Goal: Task Accomplishment & Management: Manage account settings

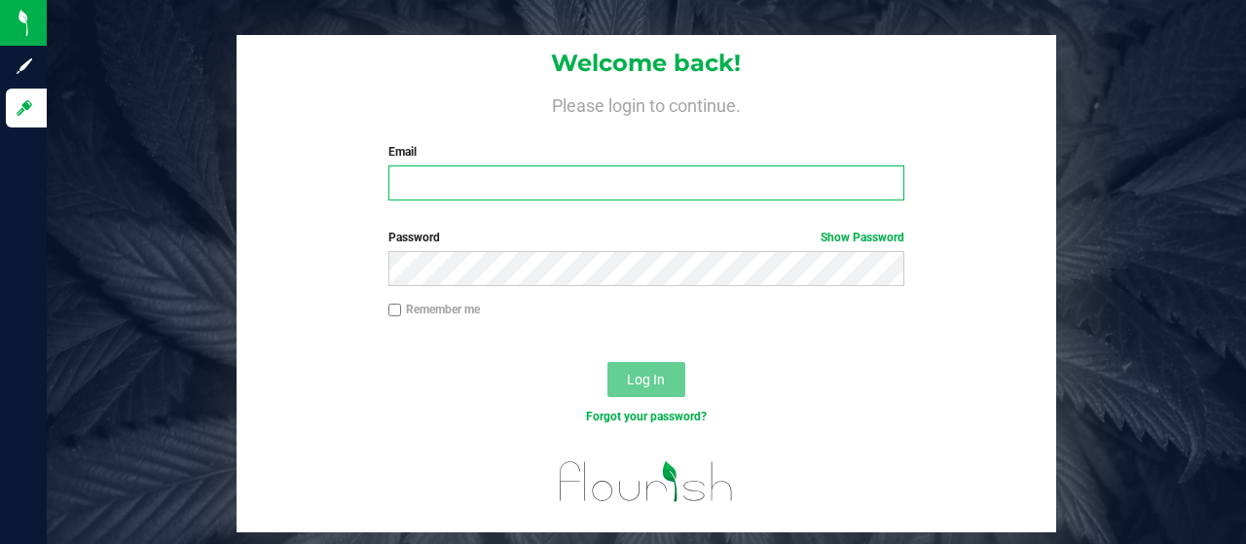
click at [432, 177] on input "Email" at bounding box center [646, 182] width 517 height 35
type input "[EMAIL_ADDRESS][DOMAIN_NAME]"
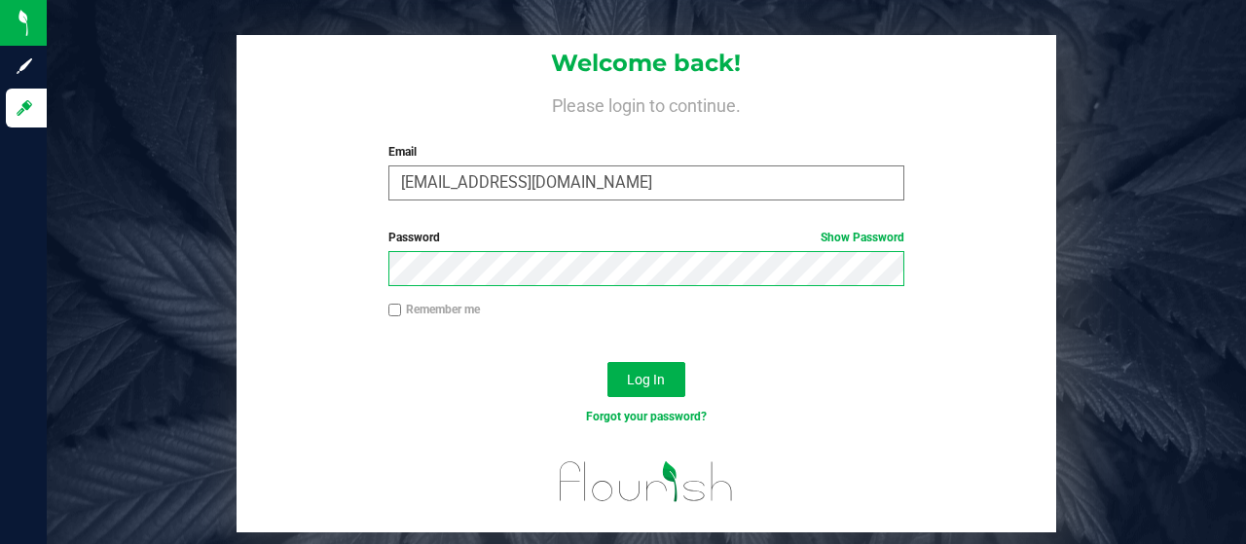
click at [607, 362] on button "Log In" at bounding box center [646, 379] width 78 height 35
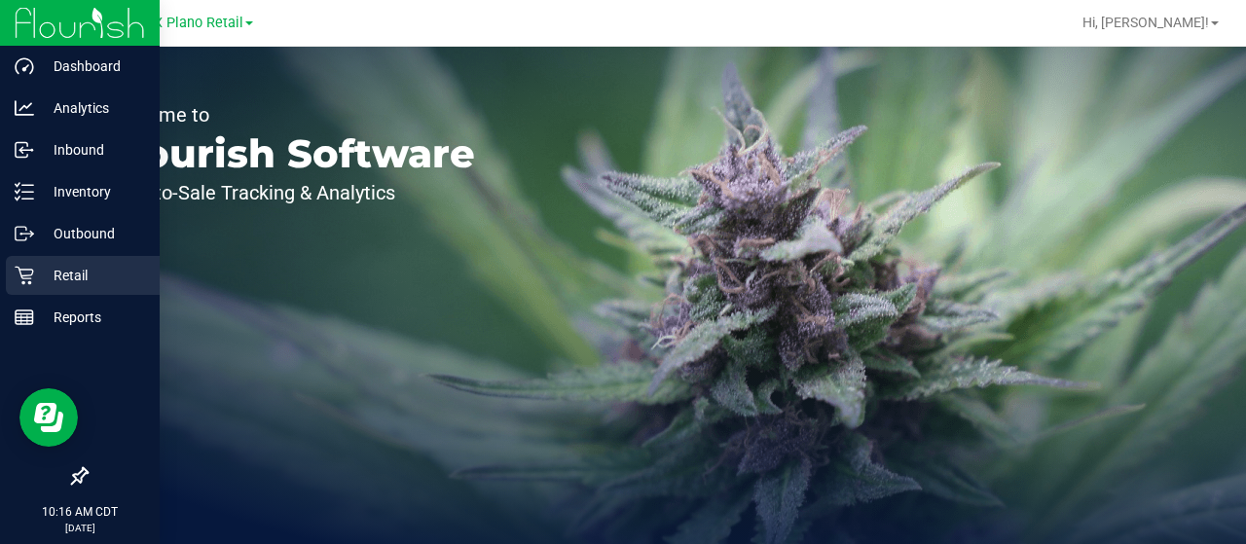
click at [54, 271] on p "Retail" at bounding box center [92, 275] width 117 height 23
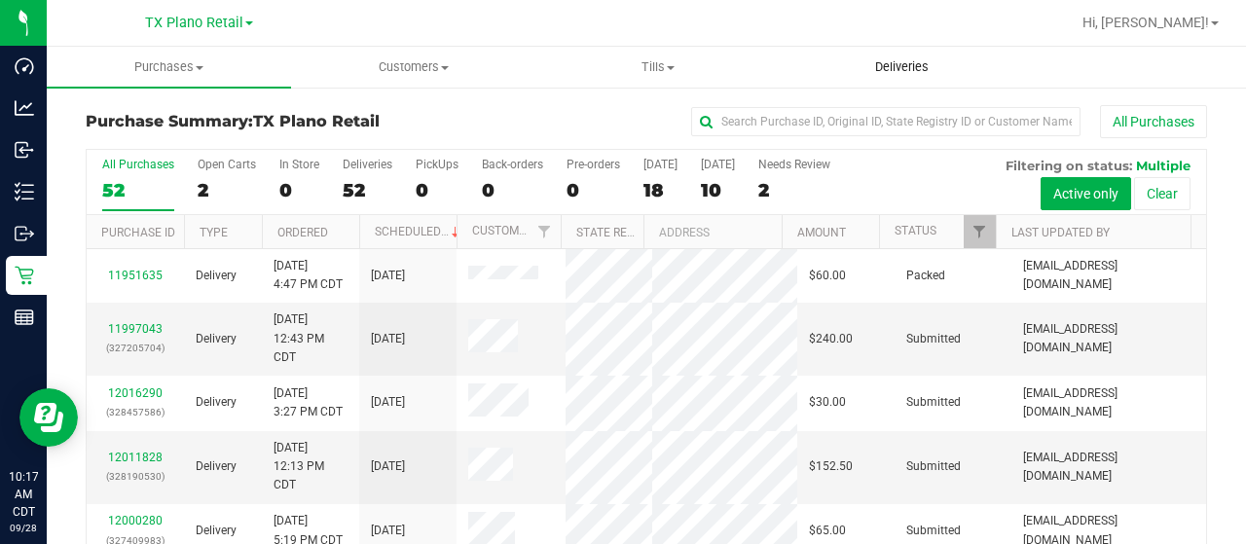
click at [904, 65] on span "Deliveries" at bounding box center [902, 67] width 106 height 18
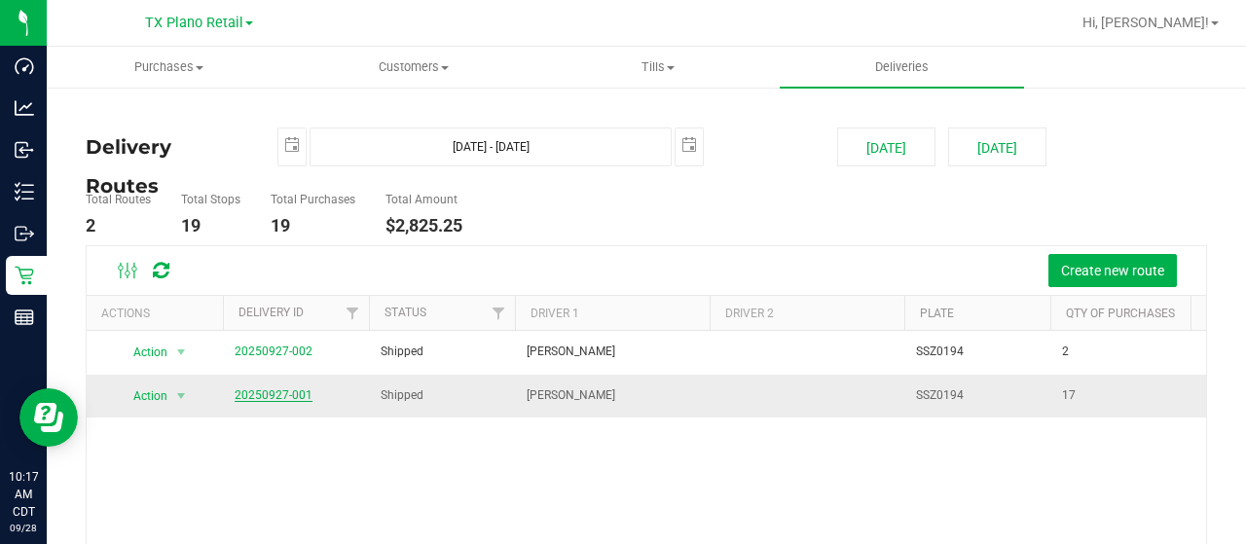
click at [267, 390] on link "20250927-001" at bounding box center [274, 395] width 78 height 14
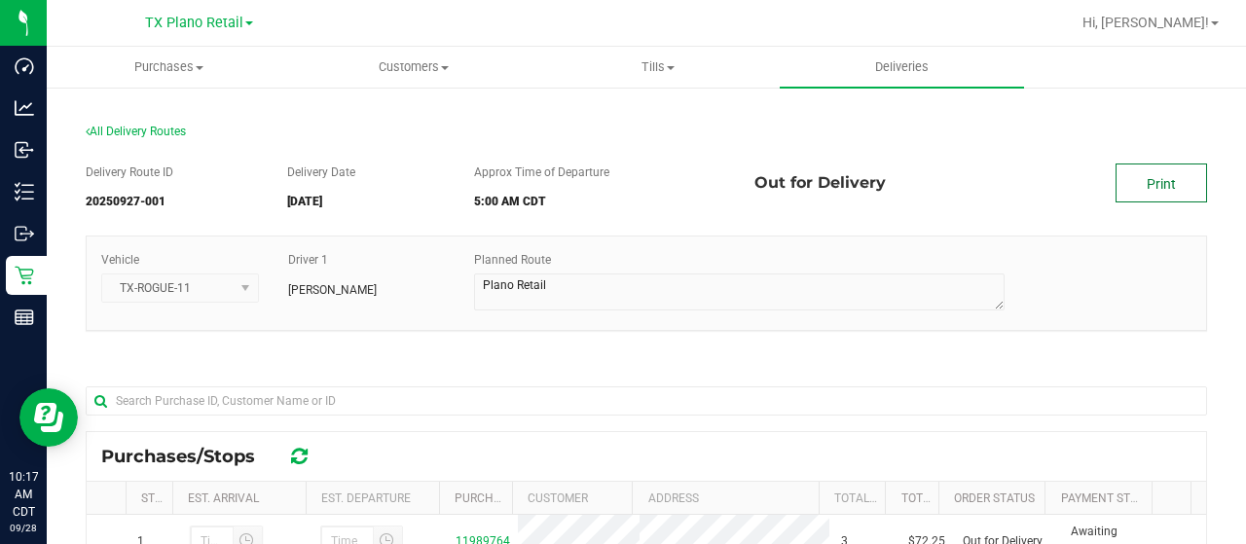
click at [1135, 187] on link "Print" at bounding box center [1160, 182] width 91 height 39
click at [192, 24] on span "TX Plano Retail" at bounding box center [194, 24] width 98 height 18
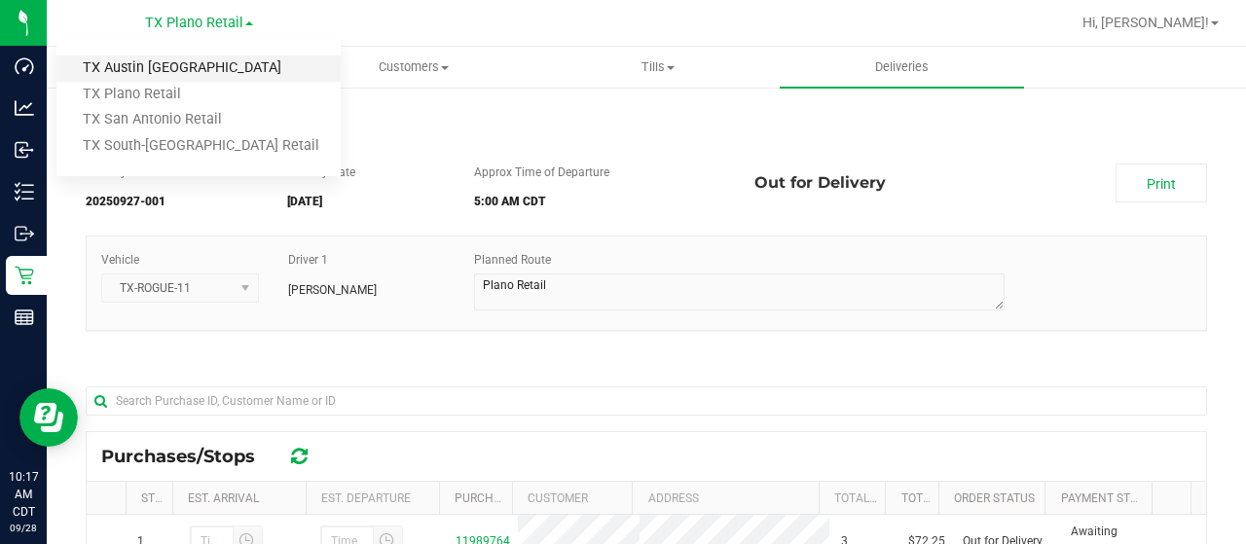
click at [190, 59] on link "TX Austin [GEOGRAPHIC_DATA]" at bounding box center [198, 68] width 284 height 26
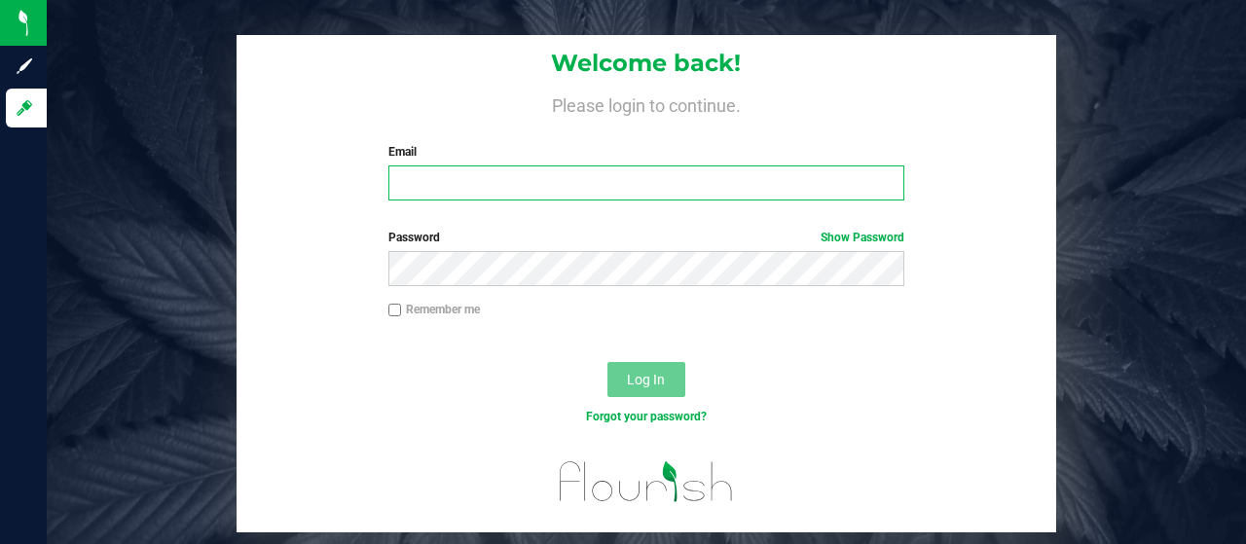
click at [426, 182] on input "Email" at bounding box center [646, 182] width 517 height 35
type input "[EMAIL_ADDRESS][DOMAIN_NAME]"
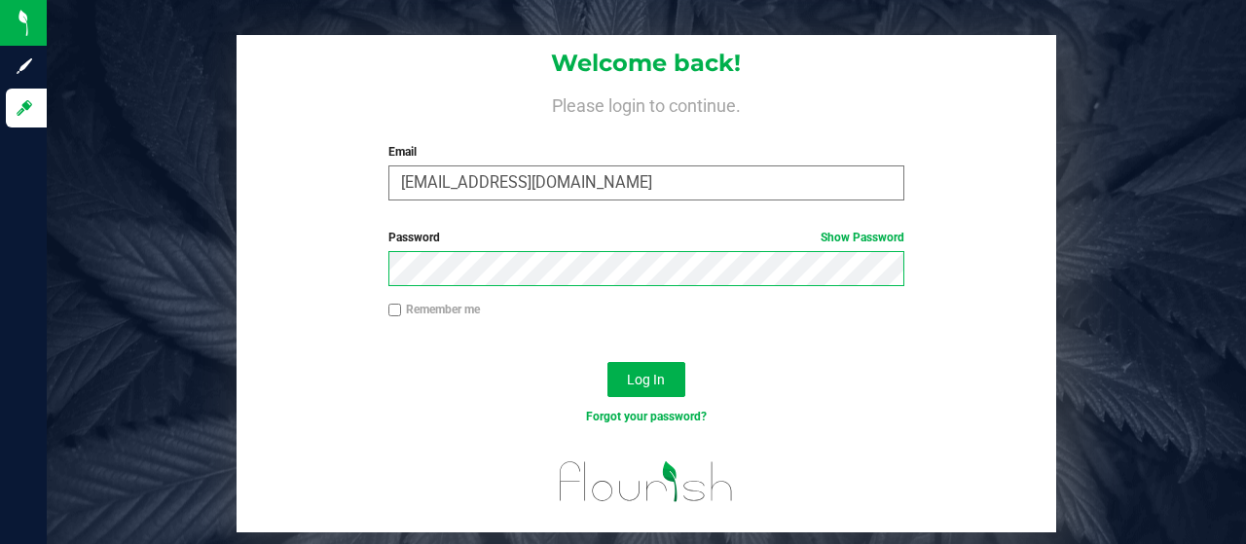
click at [607, 362] on button "Log In" at bounding box center [646, 379] width 78 height 35
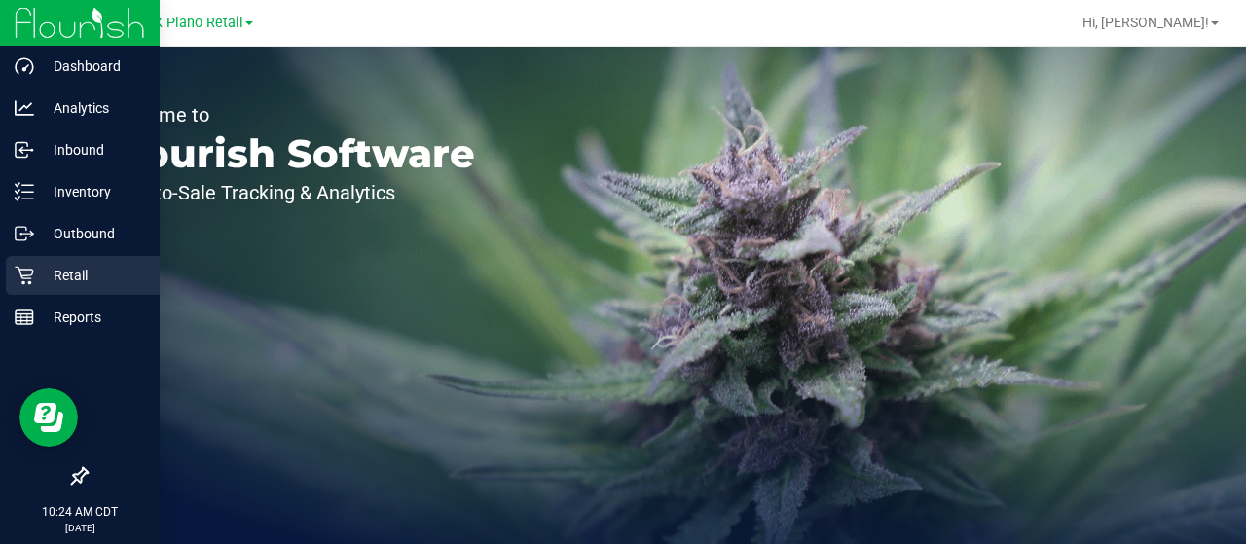
click at [60, 271] on p "Retail" at bounding box center [92, 275] width 117 height 23
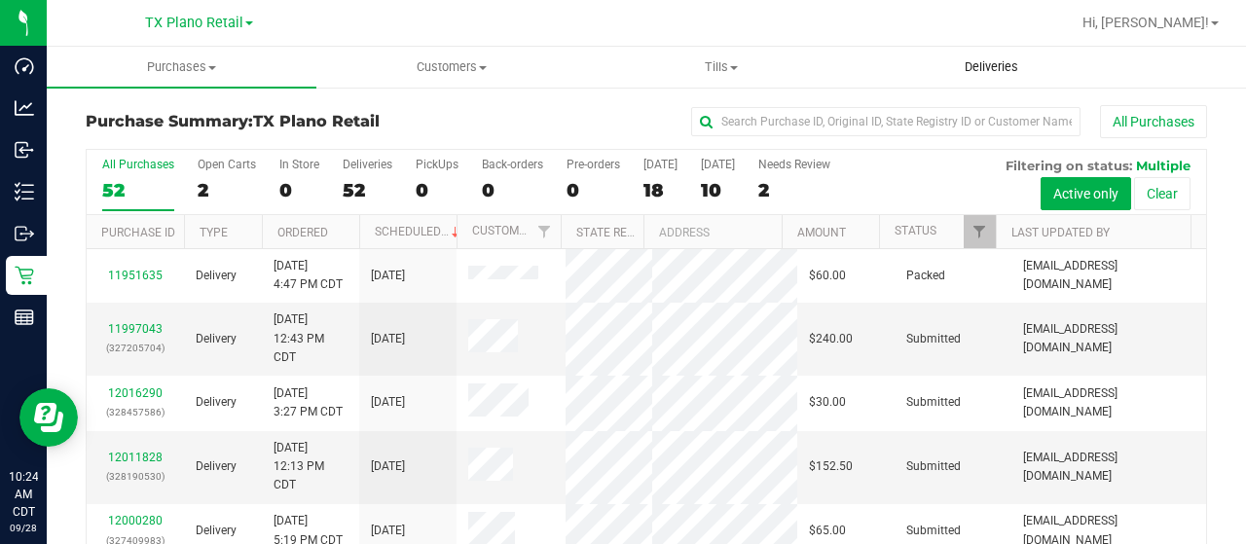
click at [994, 60] on span "Deliveries" at bounding box center [991, 67] width 106 height 18
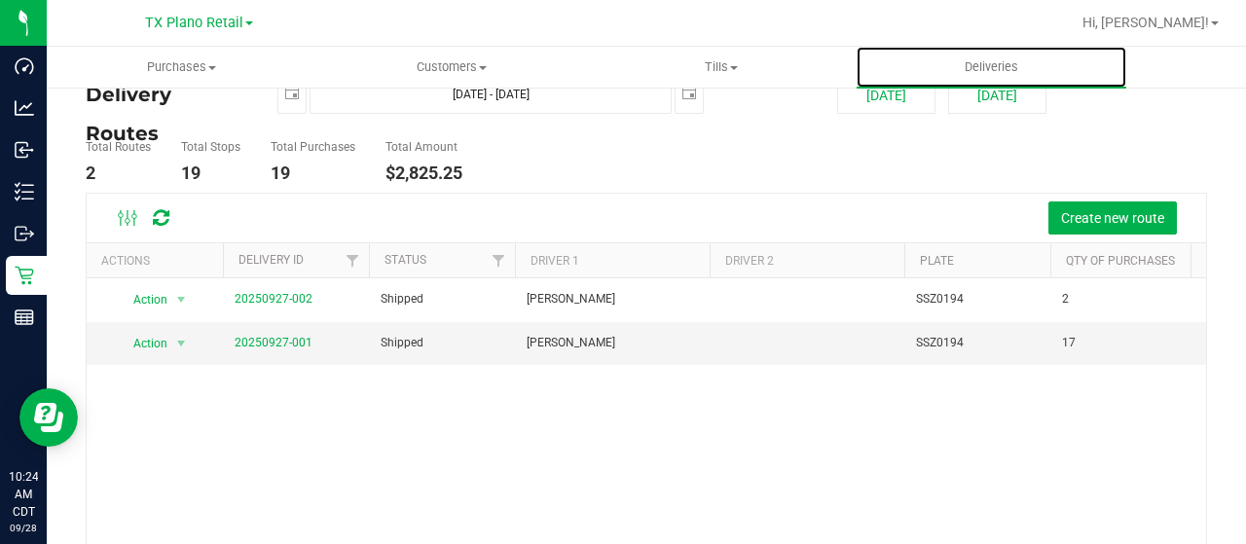
scroll to position [97, 0]
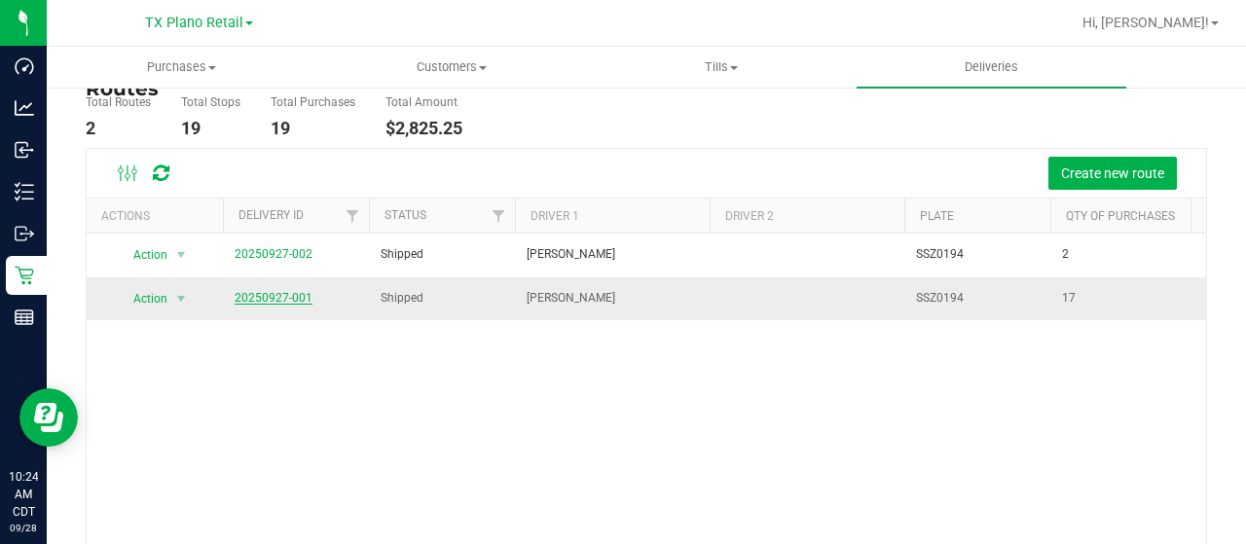
click at [290, 298] on link "20250927-001" at bounding box center [274, 298] width 78 height 14
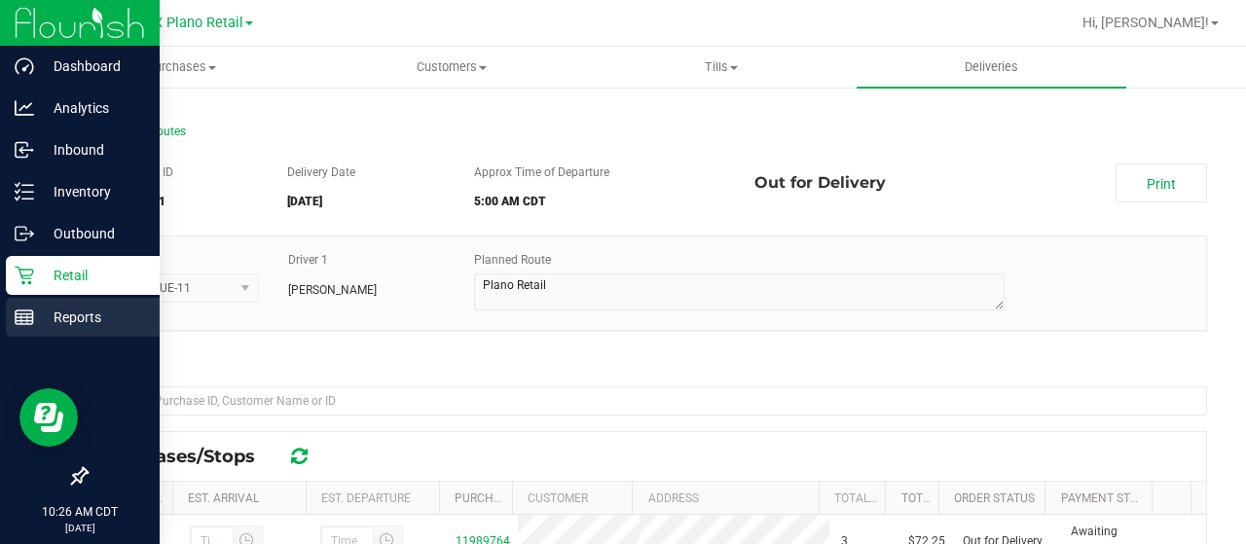
click at [23, 314] on line at bounding box center [25, 314] width 18 height 0
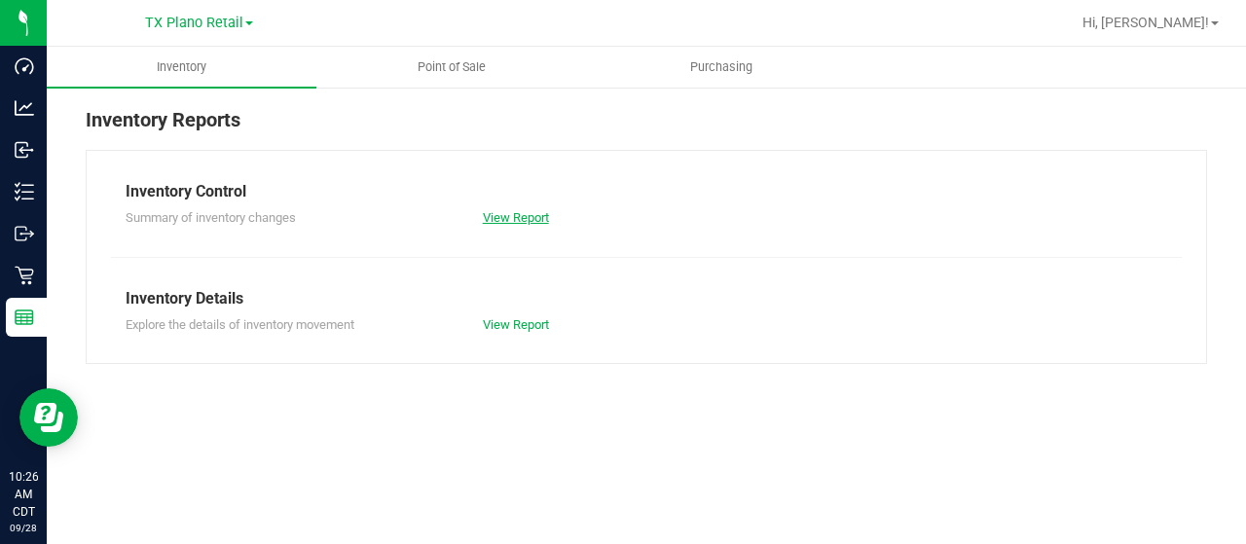
click at [539, 219] on link "View Report" at bounding box center [516, 217] width 66 height 15
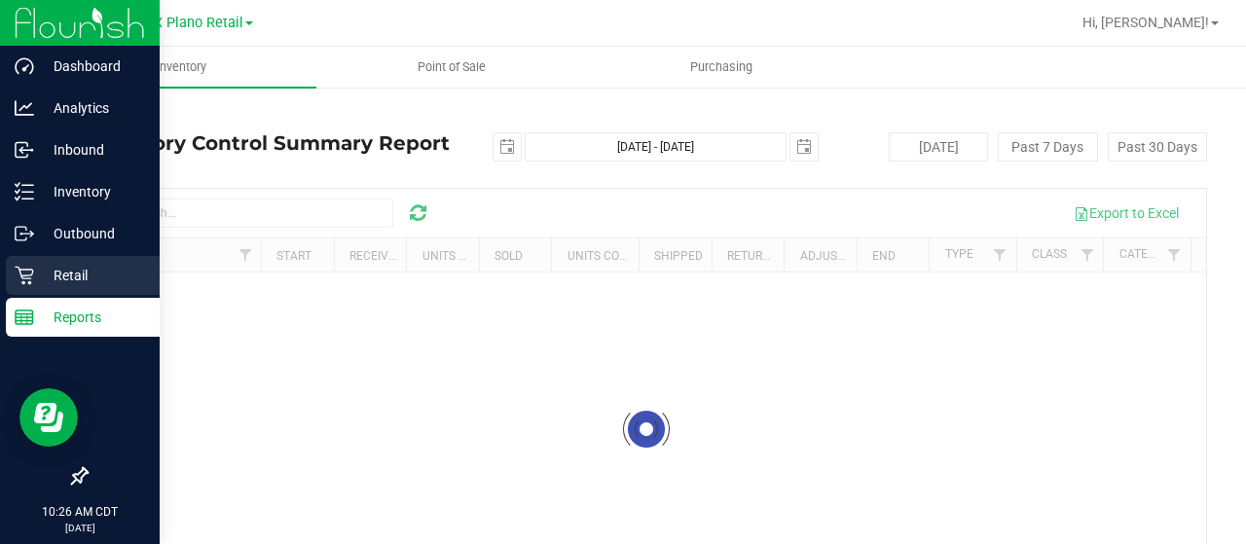
click at [48, 281] on p "Retail" at bounding box center [92, 275] width 117 height 23
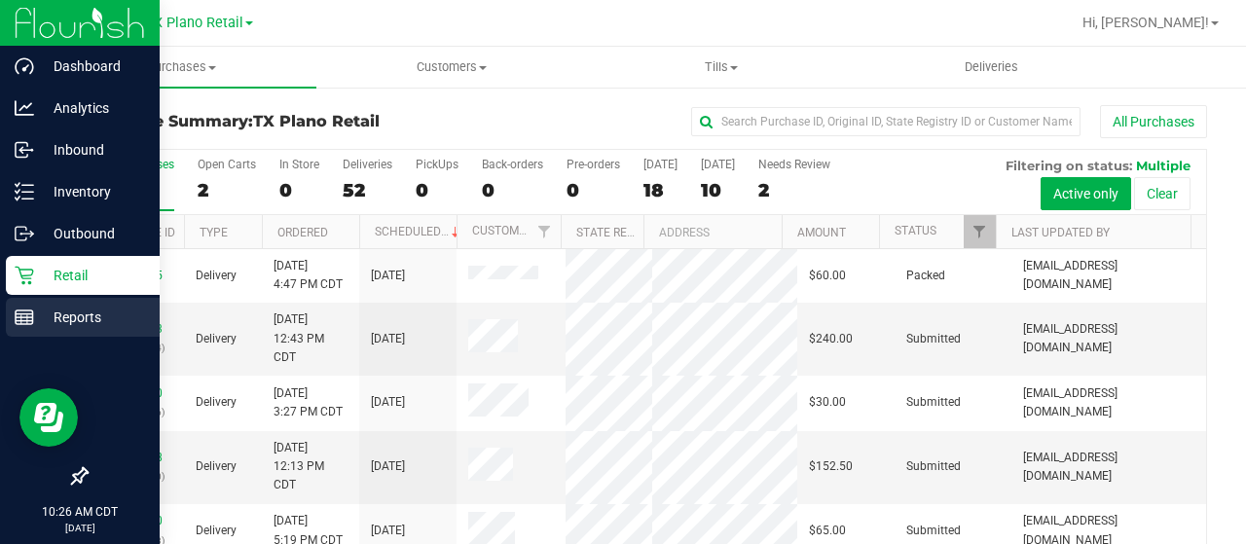
click at [97, 318] on p "Reports" at bounding box center [92, 317] width 117 height 23
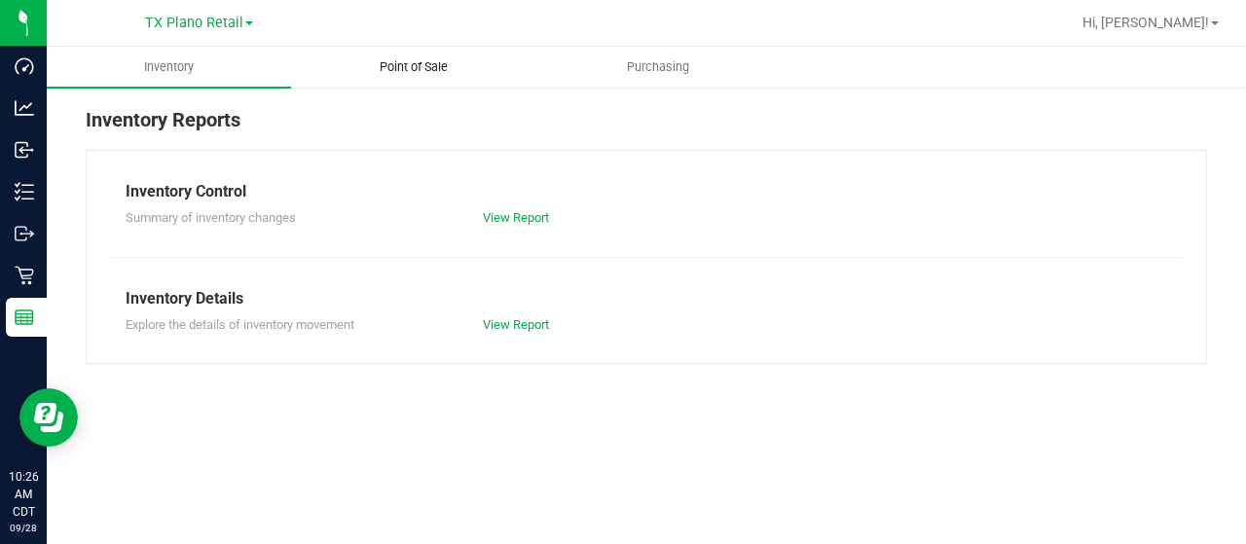
click at [417, 61] on span "Point of Sale" at bounding box center [413, 67] width 121 height 18
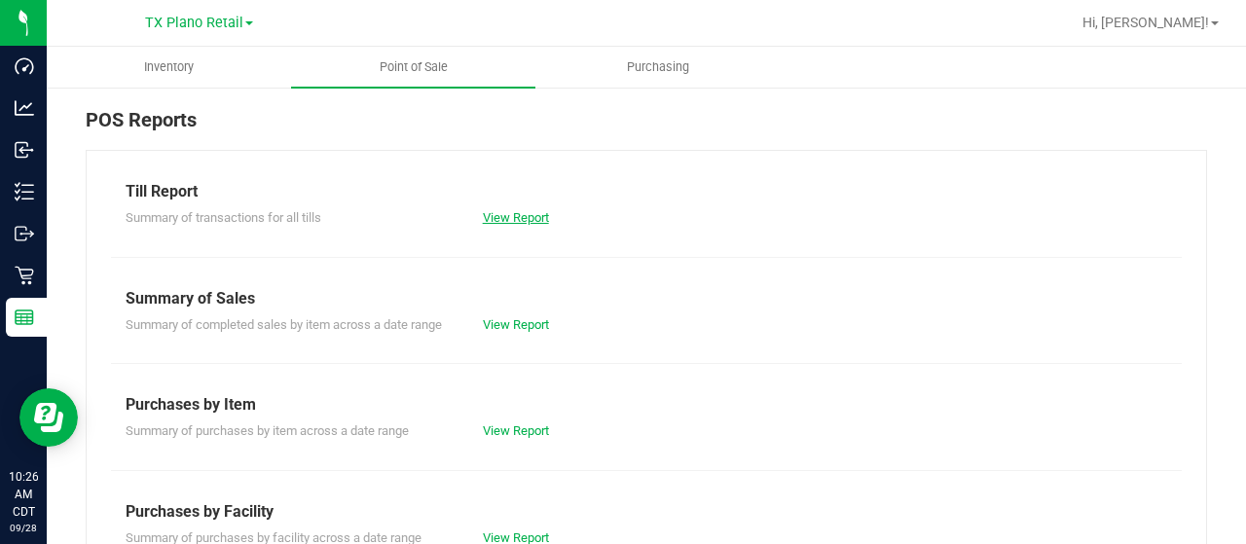
click at [527, 217] on link "View Report" at bounding box center [516, 217] width 66 height 15
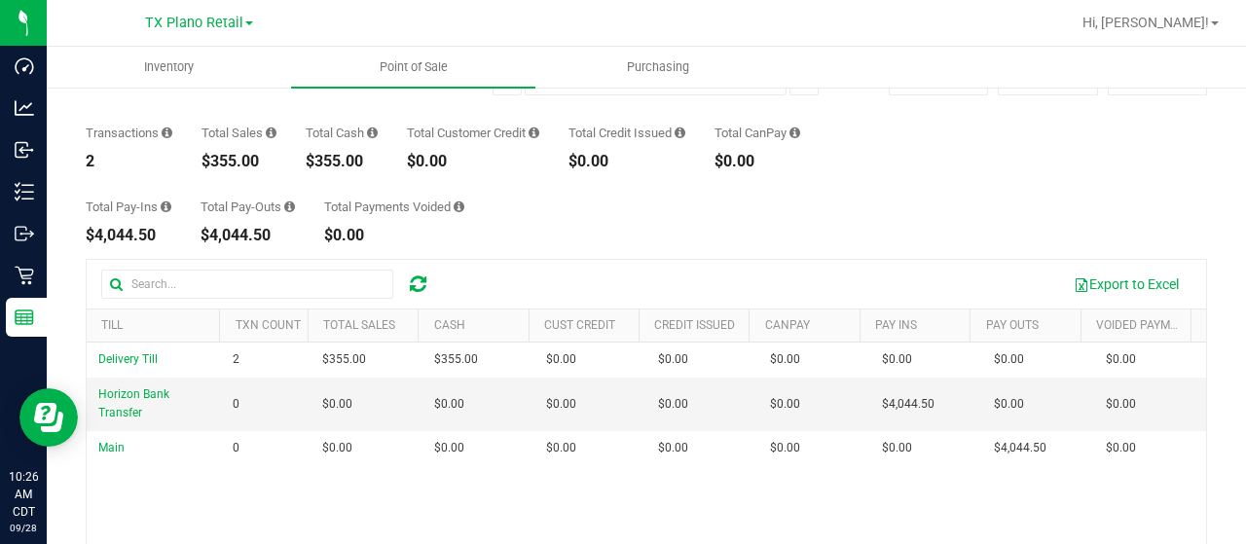
scroll to position [97, 0]
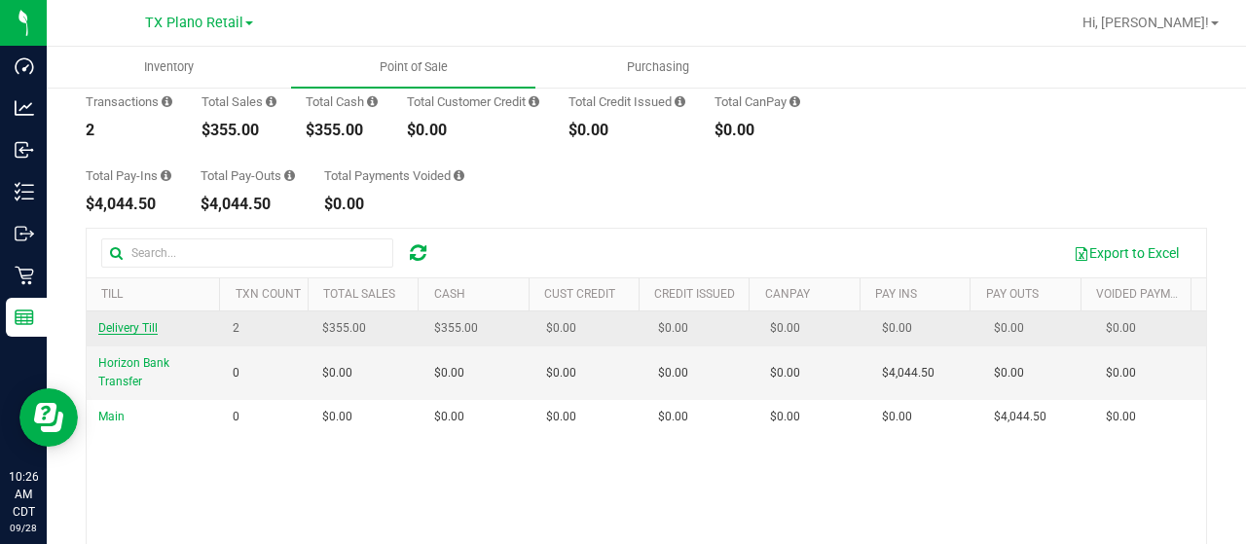
click at [131, 329] on span "Delivery Till" at bounding box center [127, 328] width 59 height 14
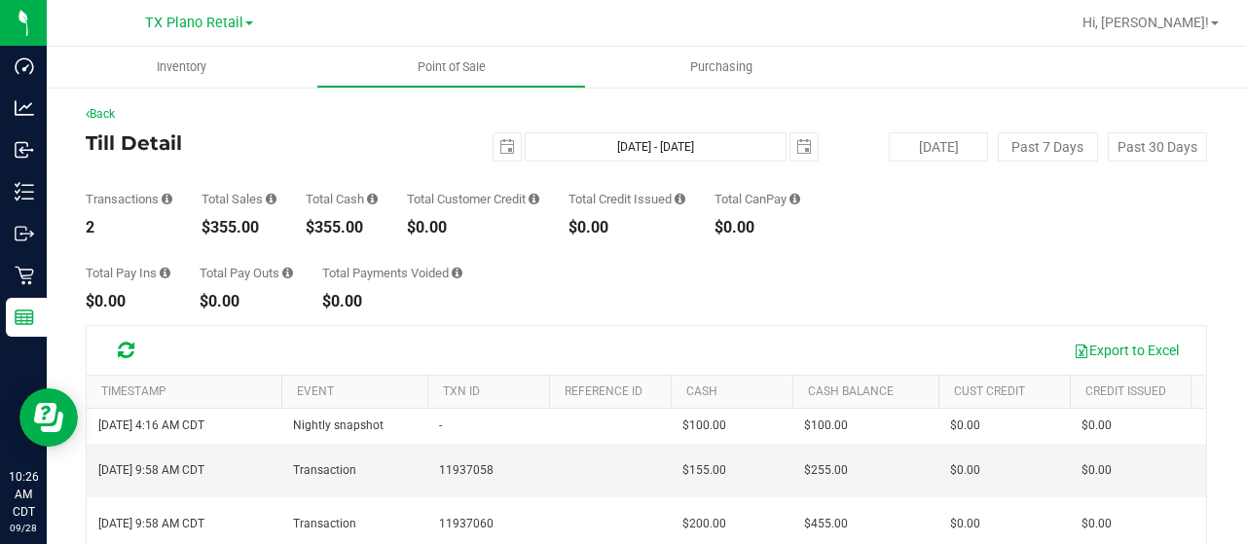
drag, startPoint x: 367, startPoint y: 229, endPoint x: 310, endPoint y: 234, distance: 56.6
click at [310, 234] on div "$355.00" at bounding box center [342, 228] width 72 height 16
copy div "$355.00"
drag, startPoint x: 775, startPoint y: 231, endPoint x: 722, endPoint y: 233, distance: 52.6
click at [722, 233] on div "Transactions 2 Total Sales $355.00 Total Cash $355.00 Total Customer Credit $0.…" at bounding box center [646, 199] width 1121 height 74
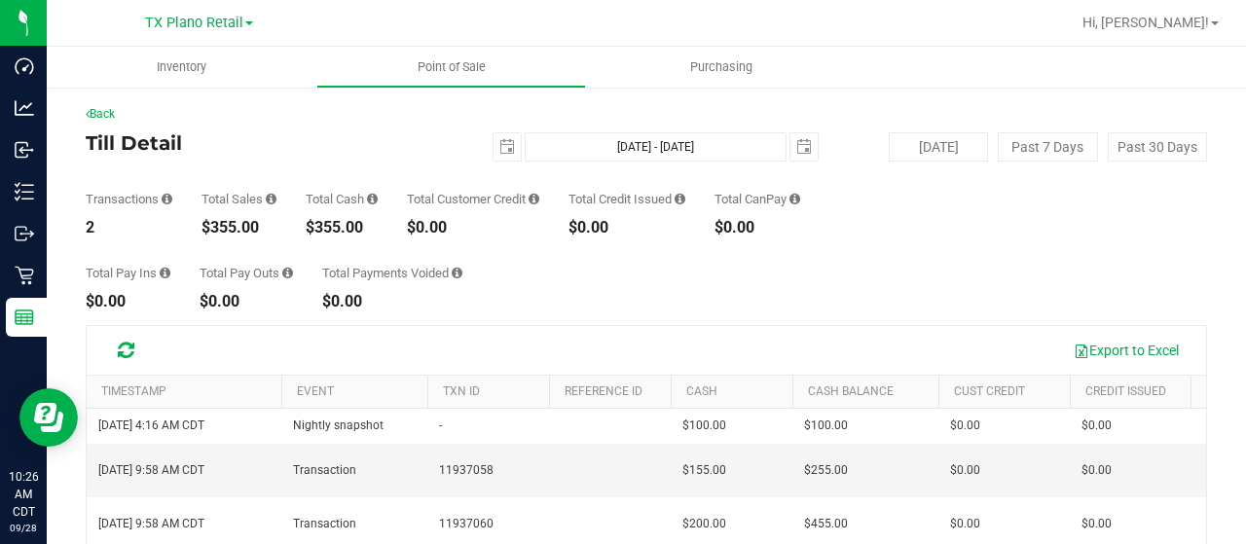
copy div "$0.00"
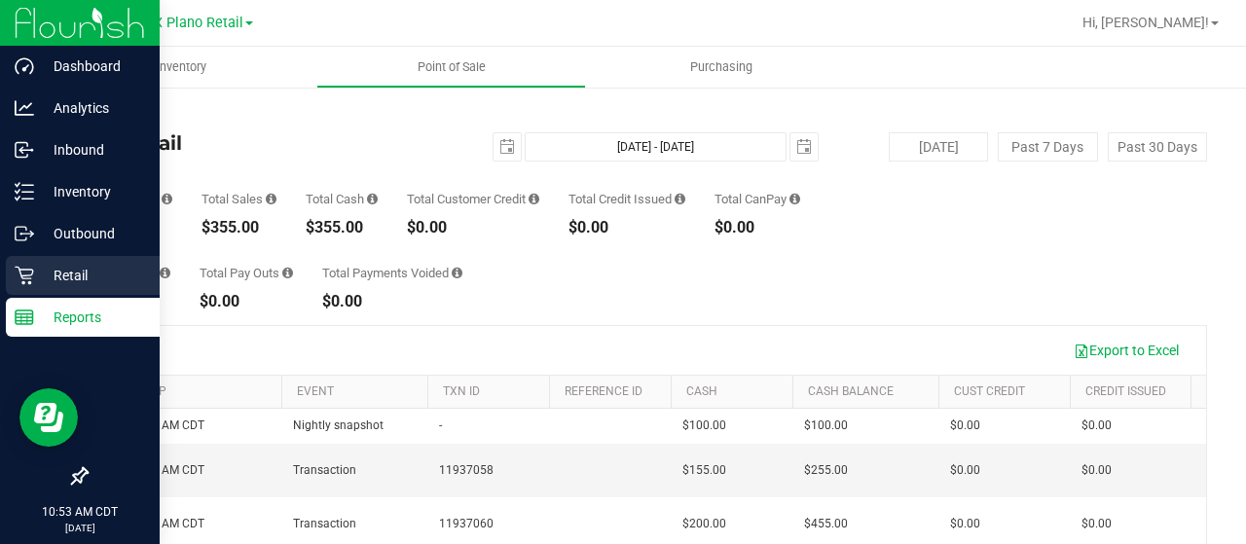
click at [28, 275] on icon at bounding box center [24, 276] width 18 height 18
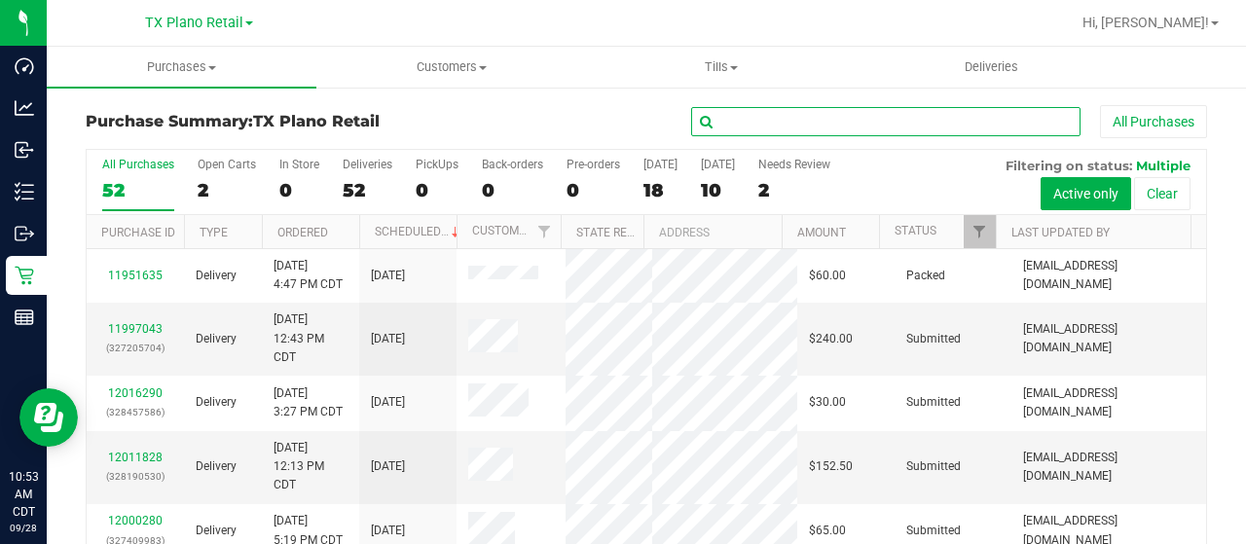
click at [750, 130] on input "text" at bounding box center [885, 121] width 389 height 29
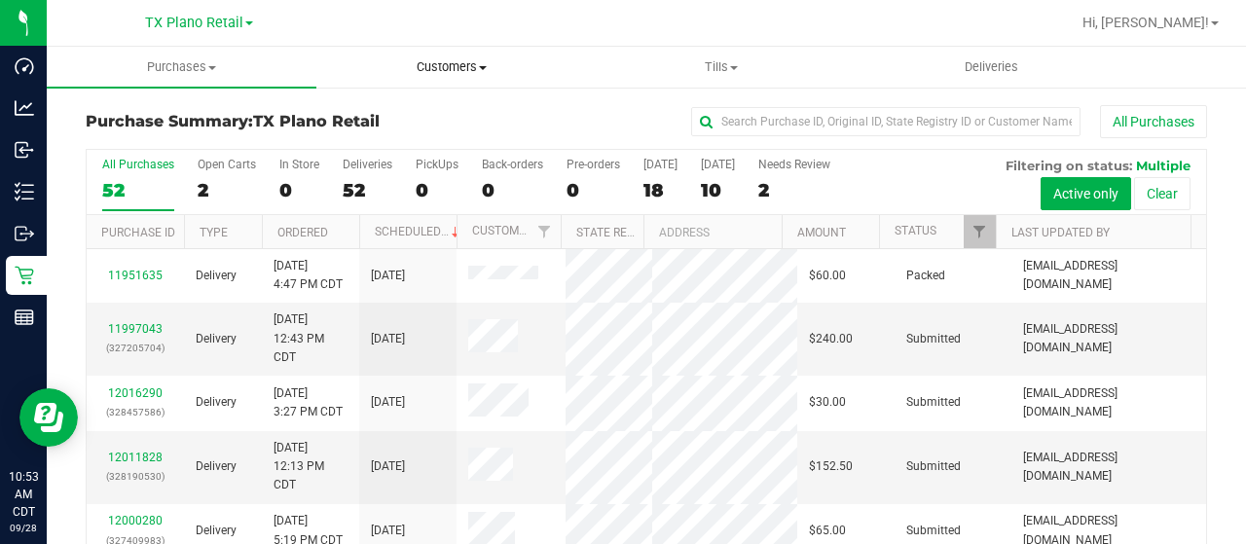
click at [432, 67] on span "Customers" at bounding box center [451, 67] width 268 height 18
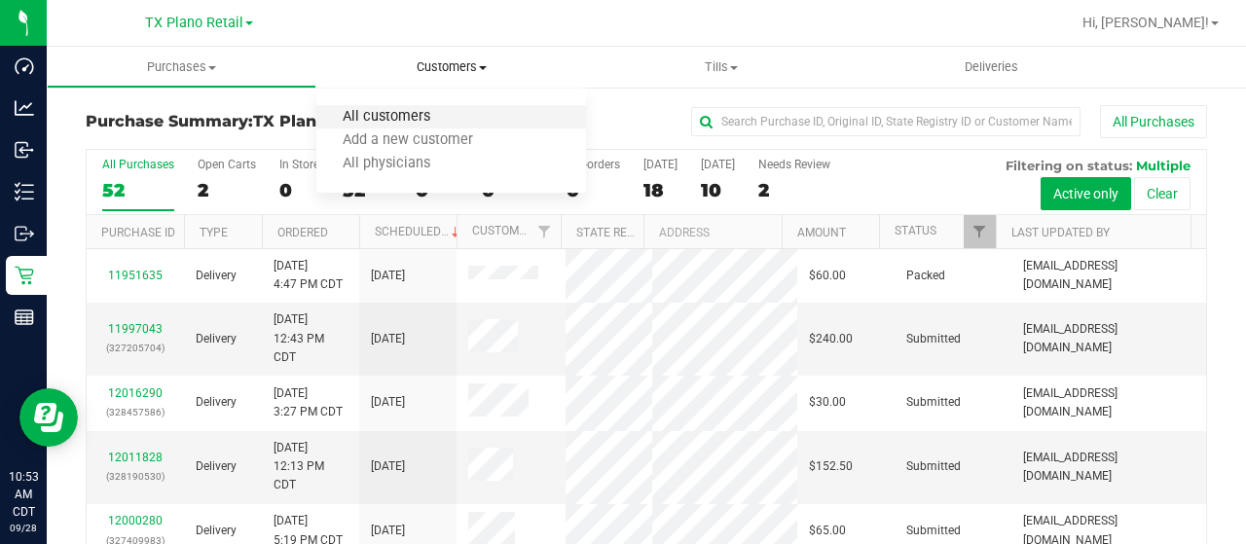
click at [428, 114] on span "All customers" at bounding box center [386, 117] width 140 height 17
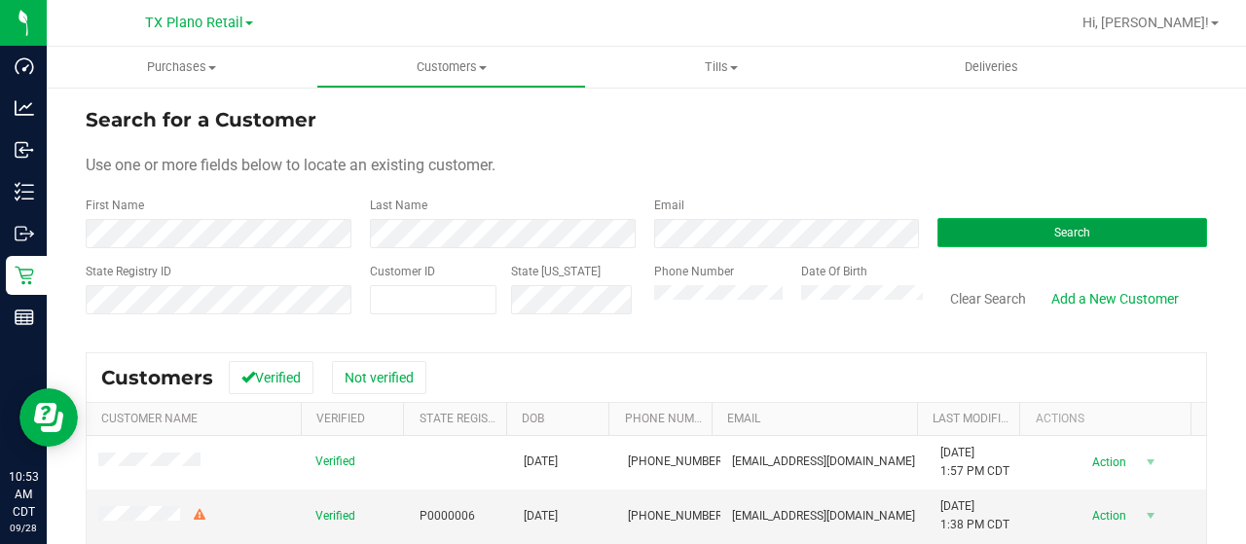
click at [1054, 231] on span "Search" at bounding box center [1072, 233] width 36 height 14
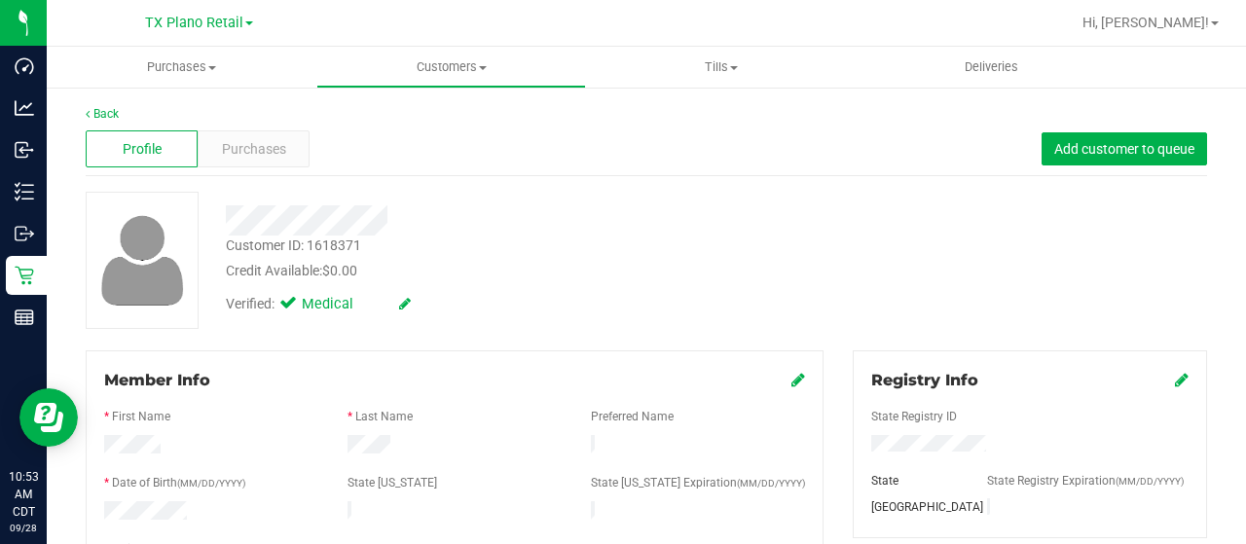
click at [397, 449] on div at bounding box center [454, 446] width 243 height 23
click at [251, 151] on span "Purchases" at bounding box center [254, 149] width 64 height 20
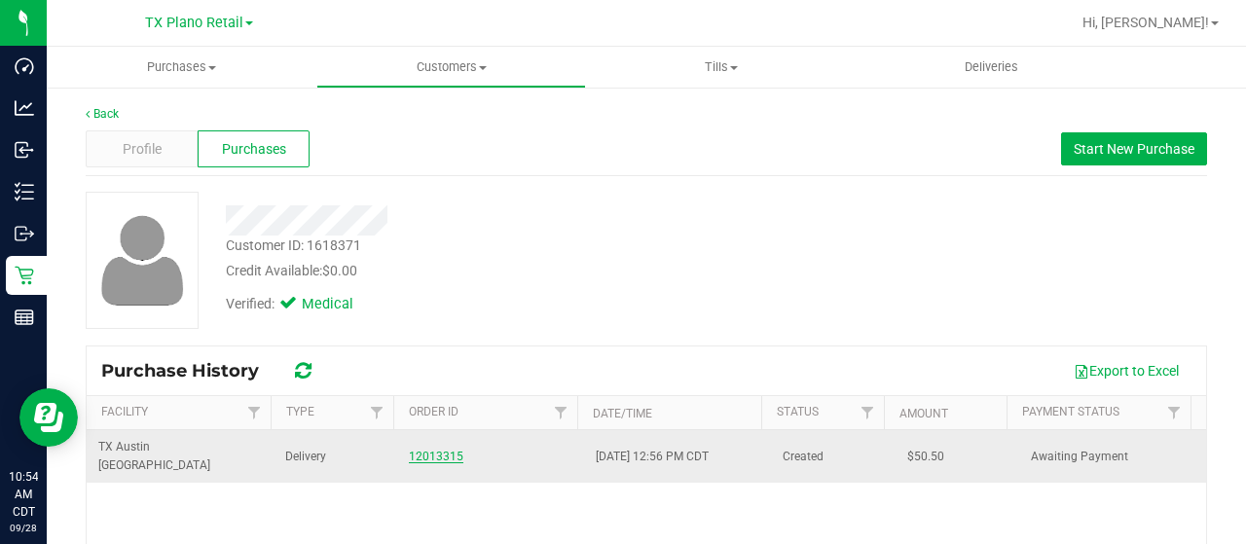
click at [428, 450] on link "12013315" at bounding box center [436, 457] width 54 height 14
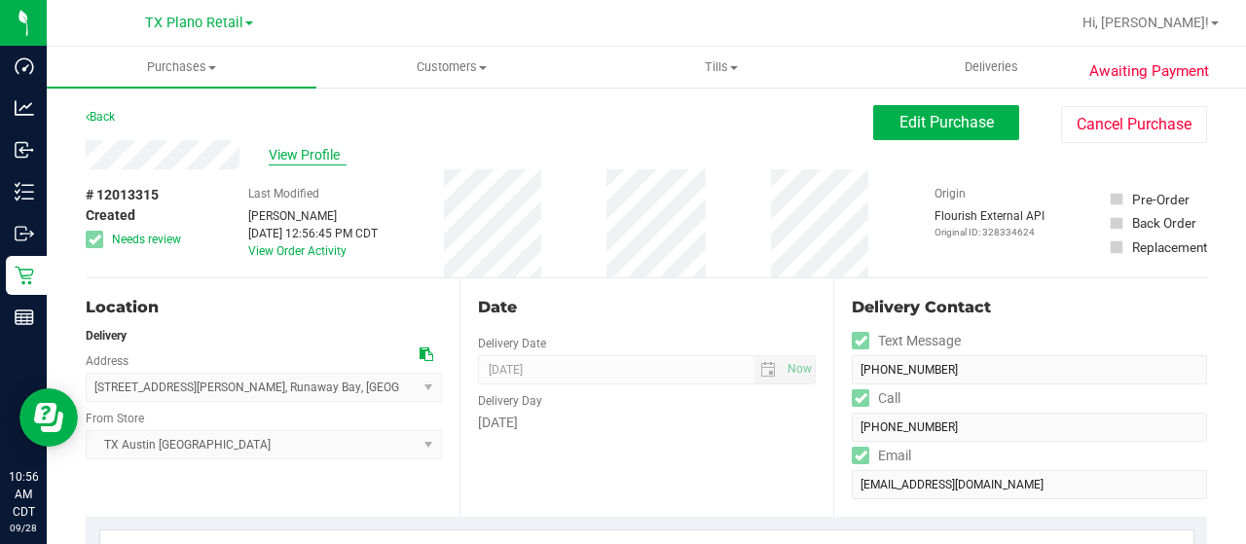
click at [323, 156] on span "View Profile" at bounding box center [308, 155] width 78 height 20
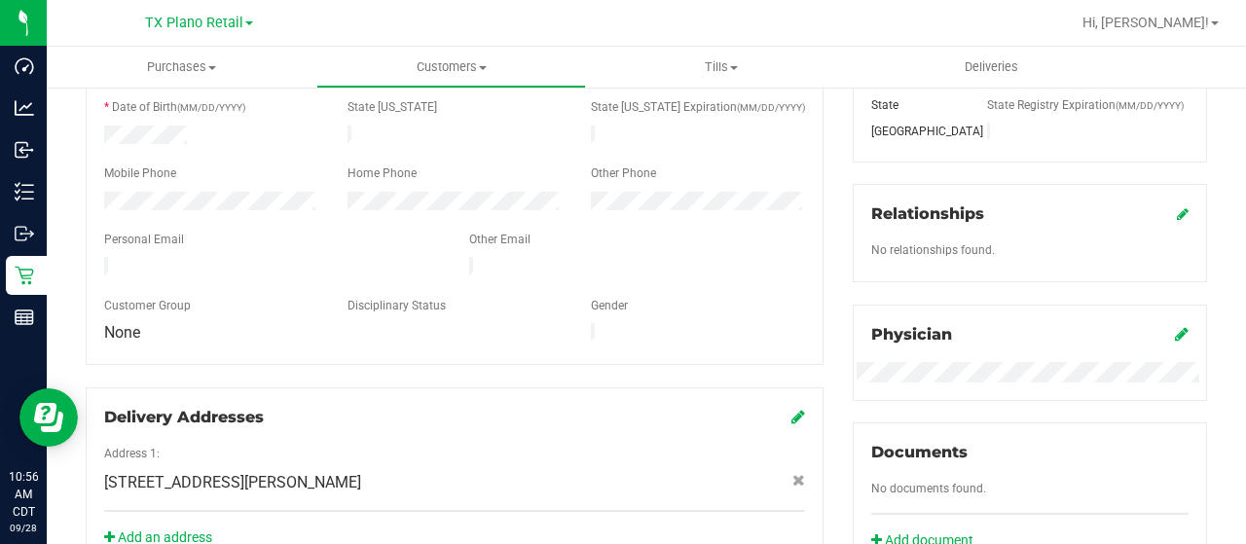
scroll to position [195, 0]
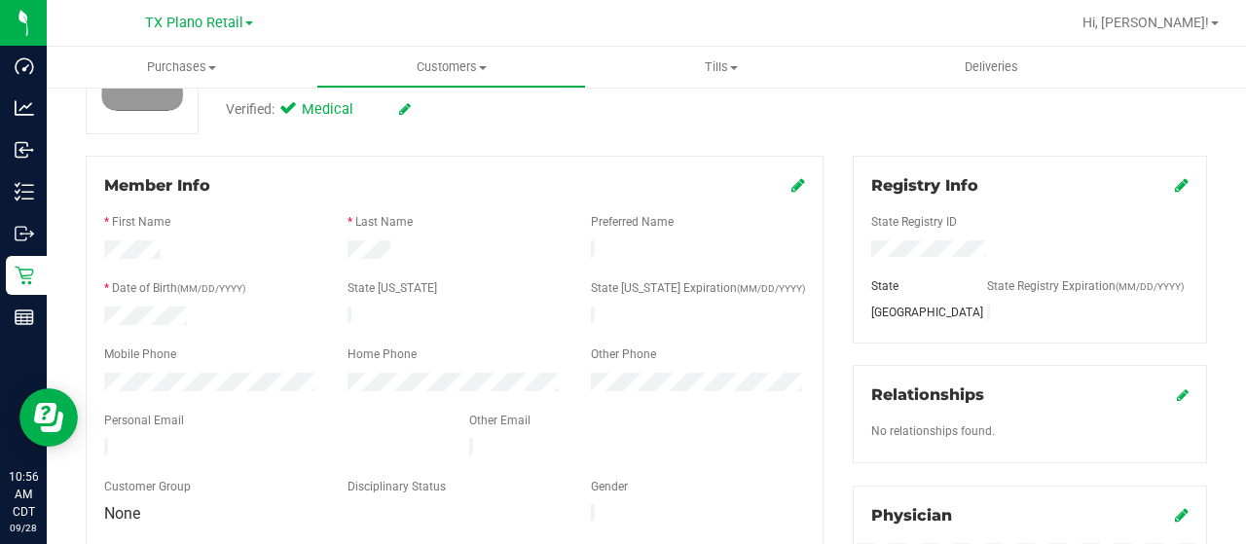
click at [780, 182] on div "Member Info" at bounding box center [454, 185] width 701 height 23
click at [791, 182] on icon at bounding box center [798, 185] width 14 height 16
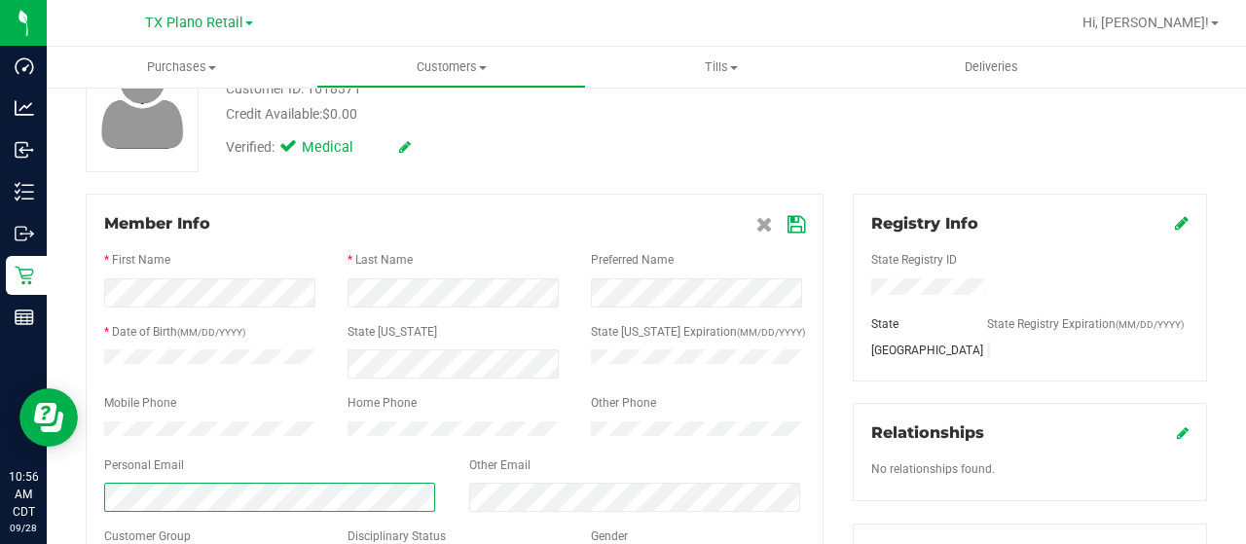
scroll to position [97, 0]
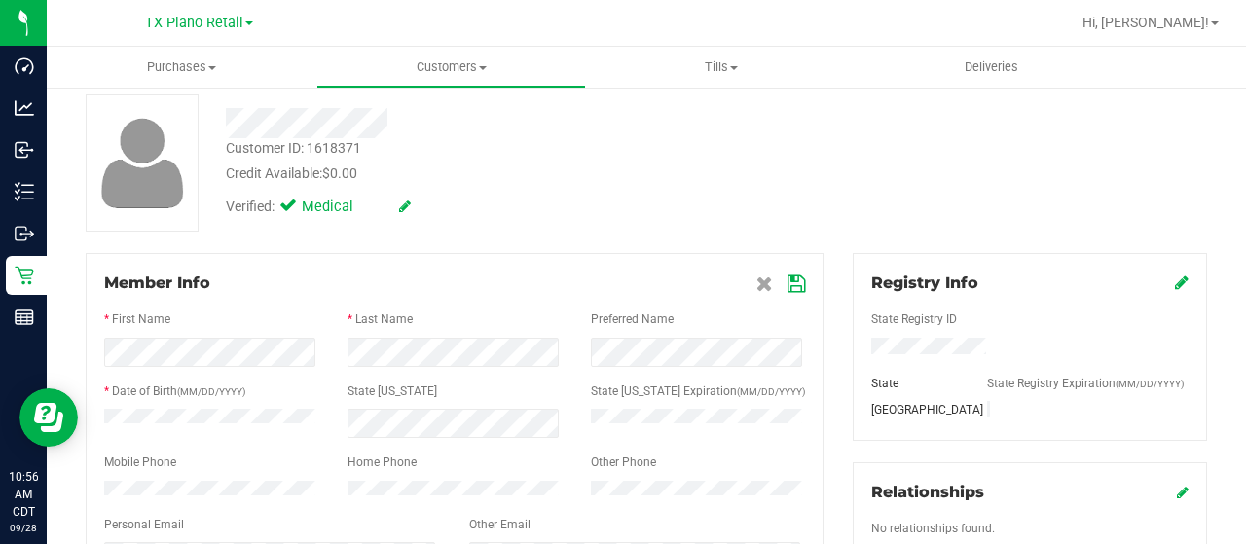
click at [788, 285] on icon at bounding box center [796, 284] width 18 height 16
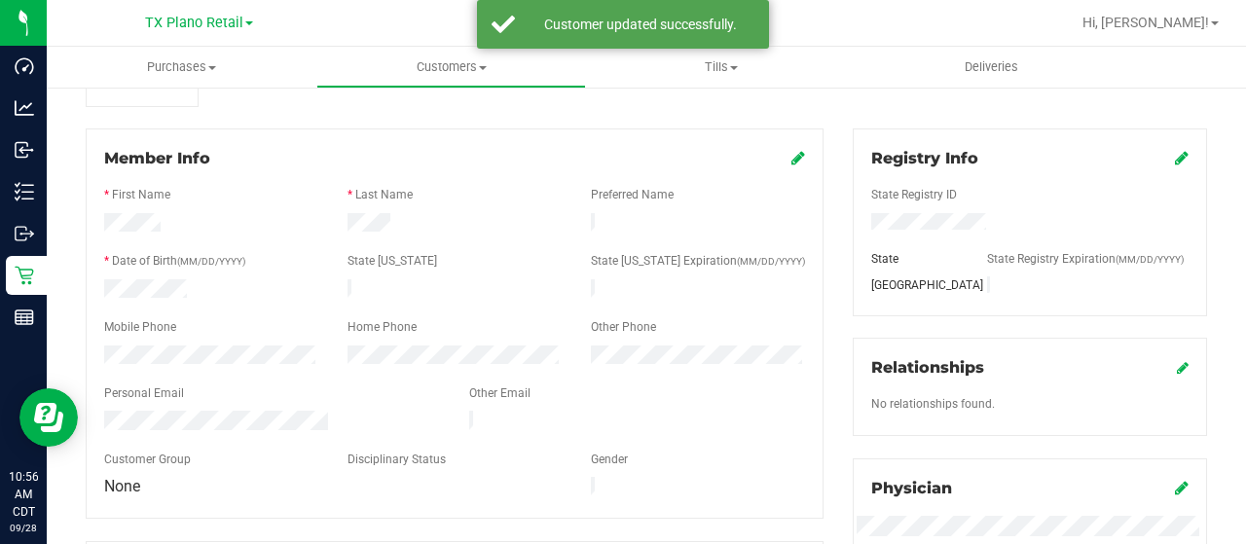
scroll to position [292, 0]
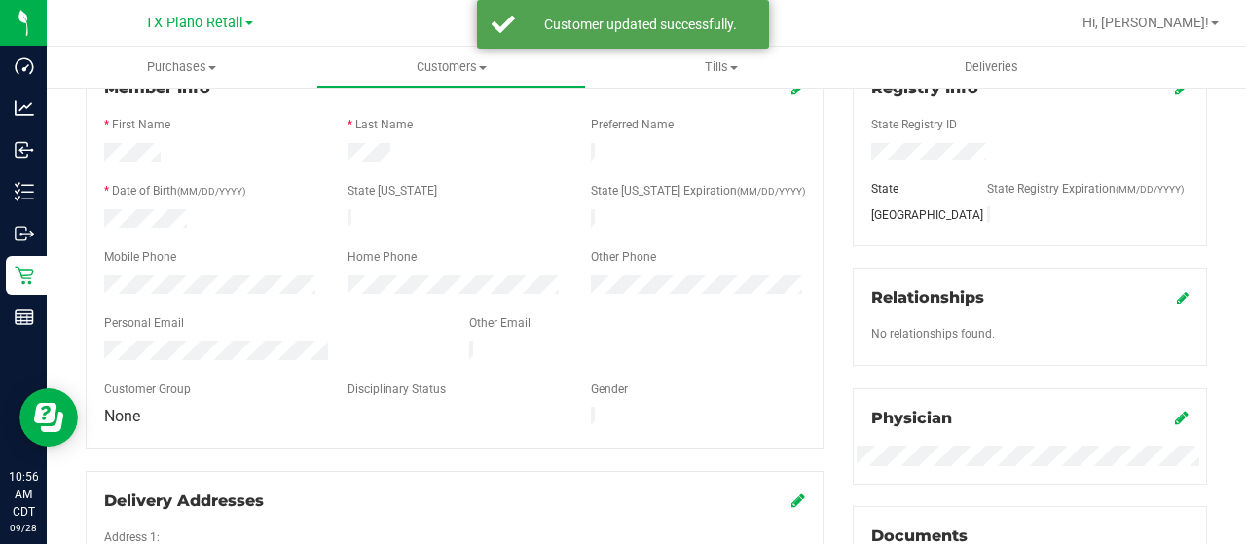
drag, startPoint x: 329, startPoint y: 343, endPoint x: 103, endPoint y: 342, distance: 225.8
click at [103, 342] on div at bounding box center [272, 352] width 365 height 23
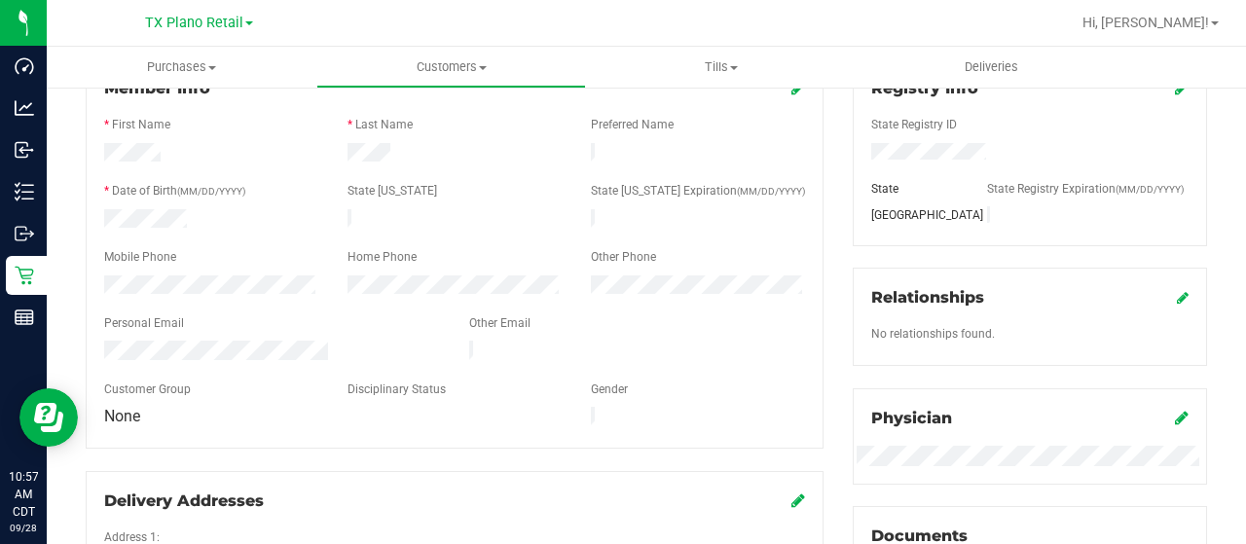
click at [103, 266] on div "Member Info * First Name * Last Name Preferred Name * Date of Birth (MM/DD/YYYY…" at bounding box center [455, 253] width 738 height 390
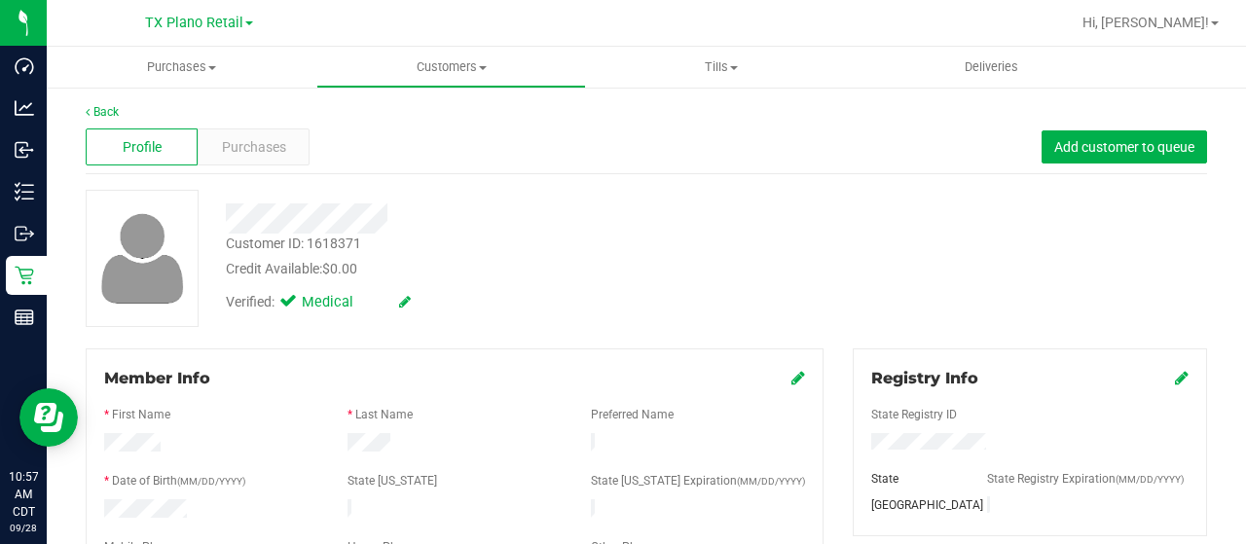
scroll to position [0, 0]
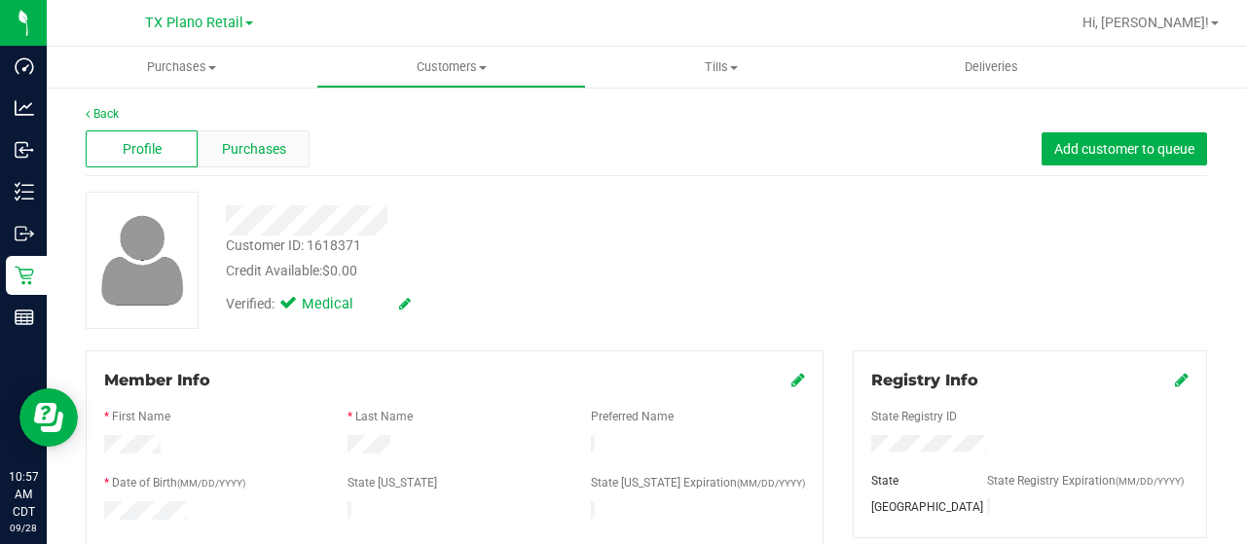
click at [222, 151] on span "Purchases" at bounding box center [254, 149] width 64 height 20
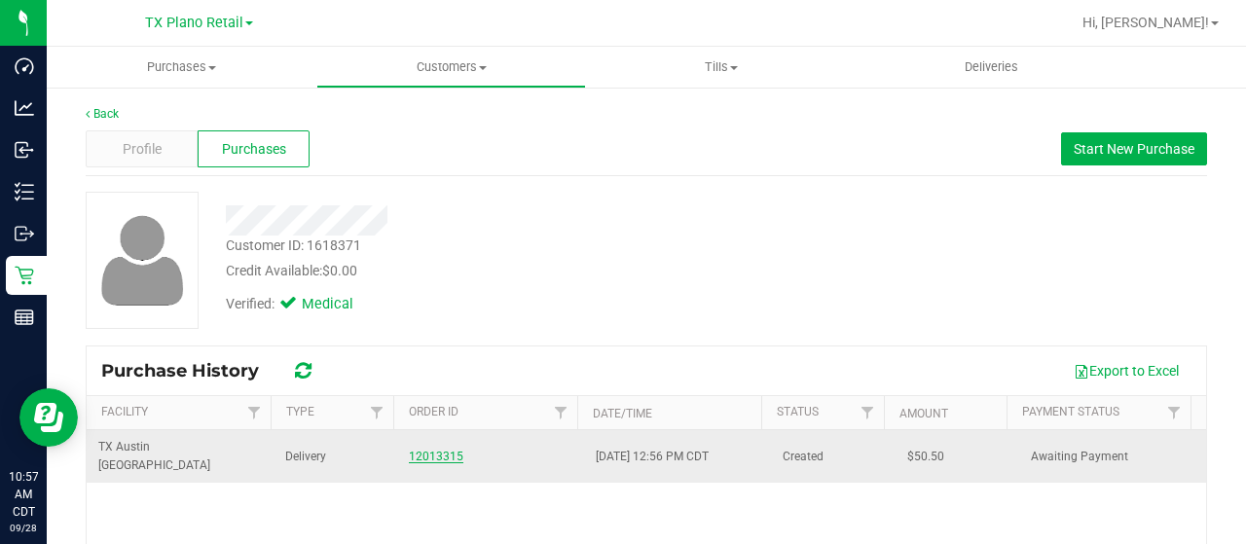
click at [421, 450] on link "12013315" at bounding box center [436, 457] width 54 height 14
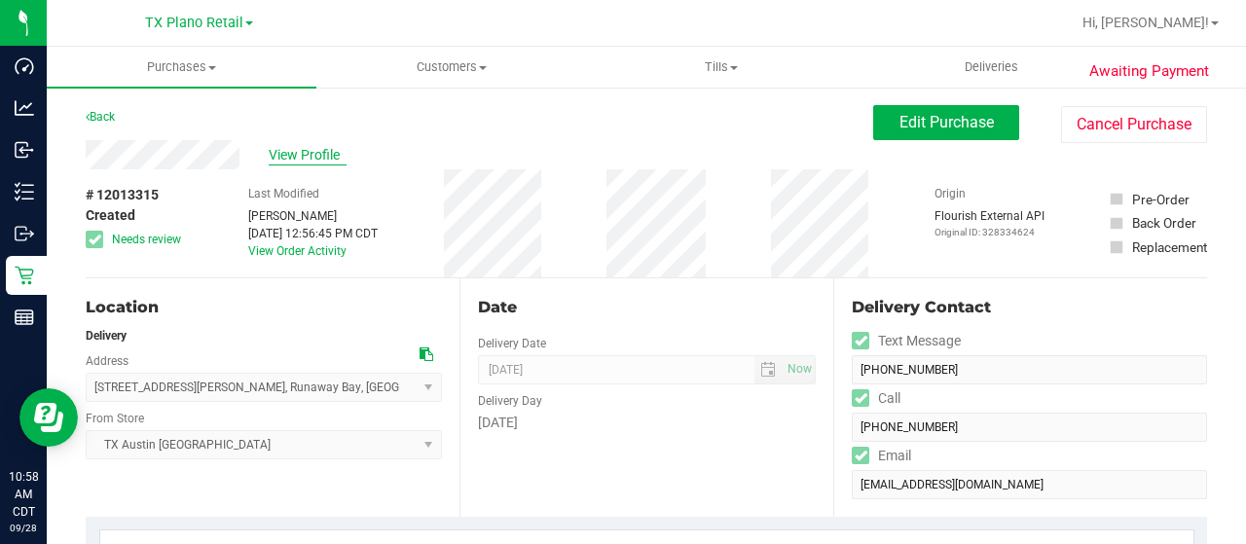
click at [321, 153] on span "View Profile" at bounding box center [308, 155] width 78 height 20
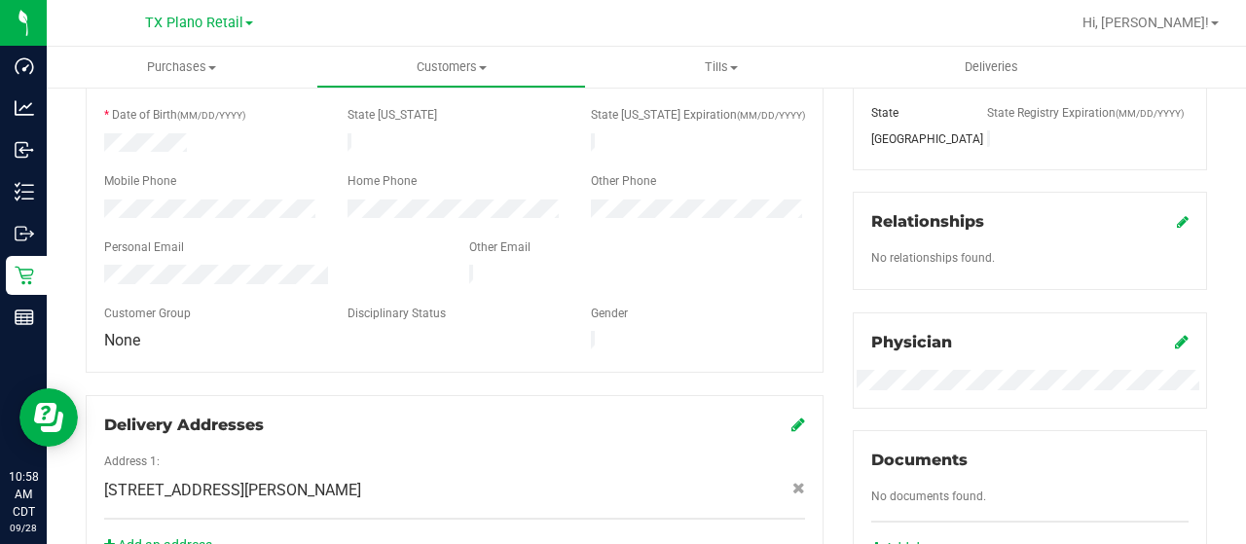
scroll to position [389, 0]
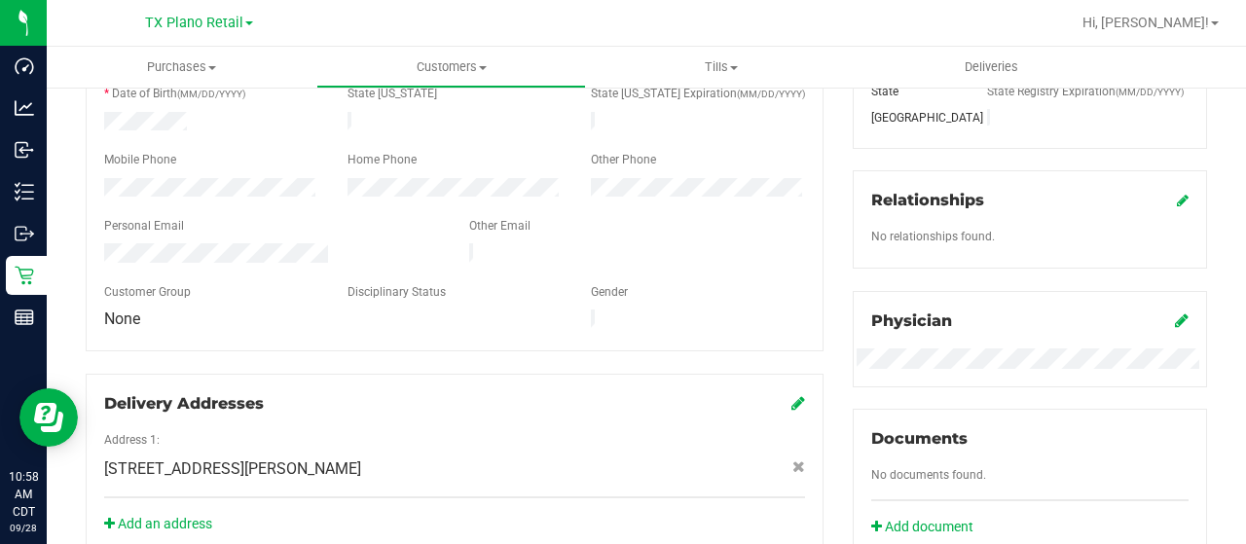
click at [132, 243] on div at bounding box center [272, 254] width 365 height 23
click at [239, 217] on div "Personal Email" at bounding box center [272, 228] width 365 height 22
click at [96, 181] on div at bounding box center [211, 189] width 243 height 23
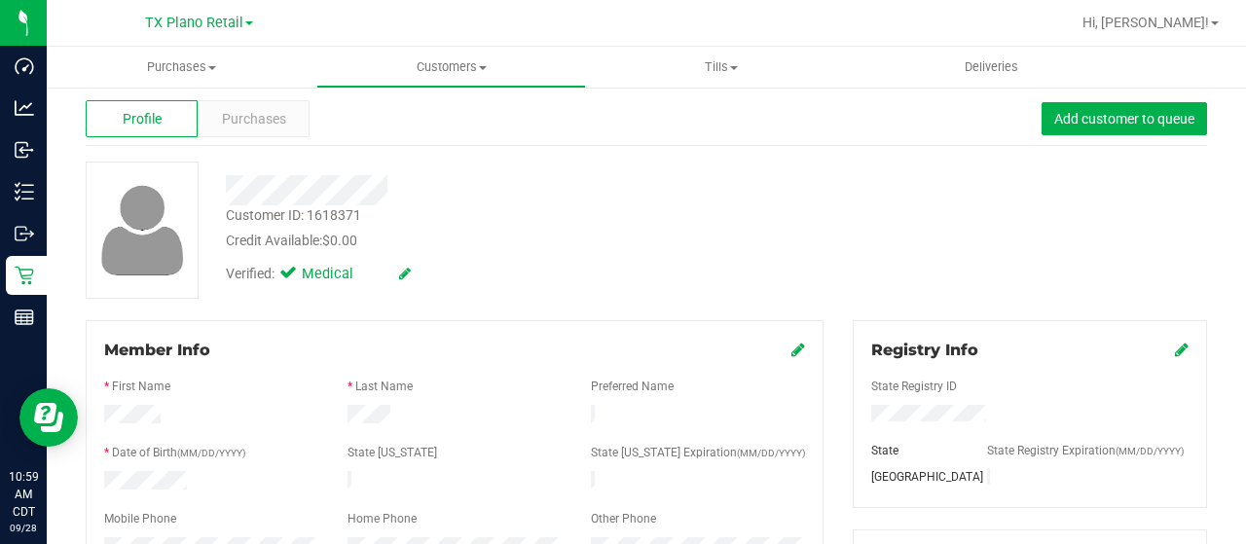
scroll to position [0, 0]
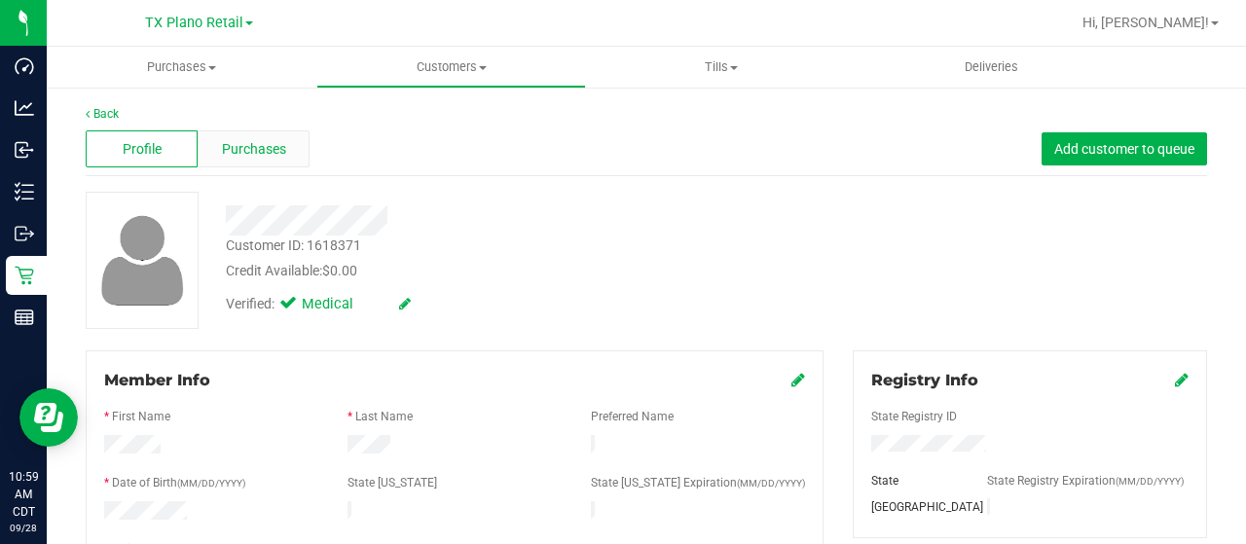
click at [255, 143] on span "Purchases" at bounding box center [254, 149] width 64 height 20
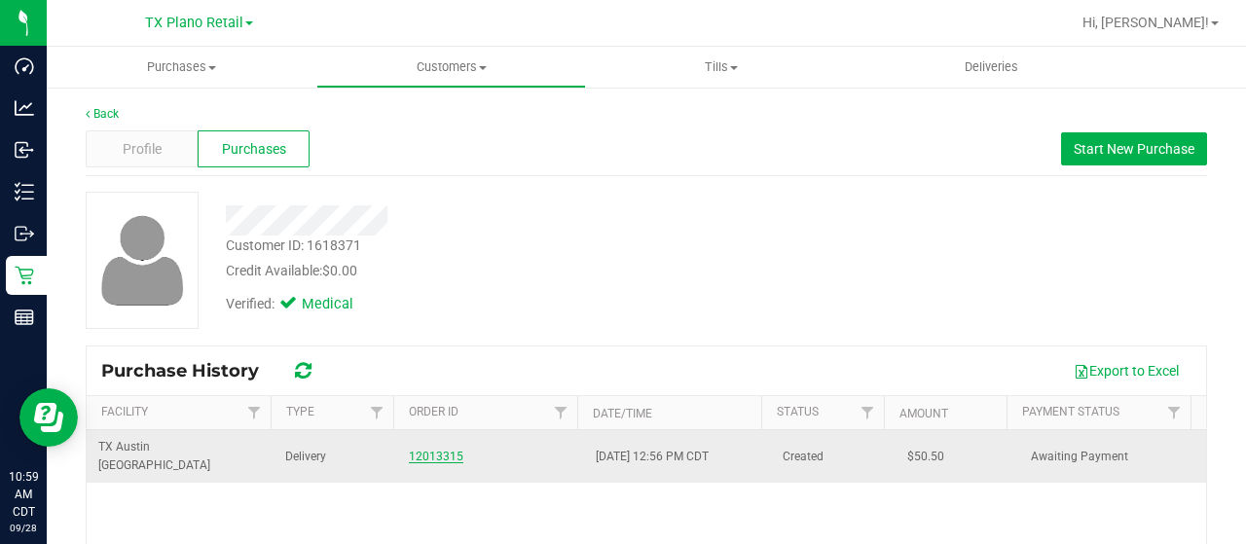
click at [428, 450] on link "12013315" at bounding box center [436, 457] width 54 height 14
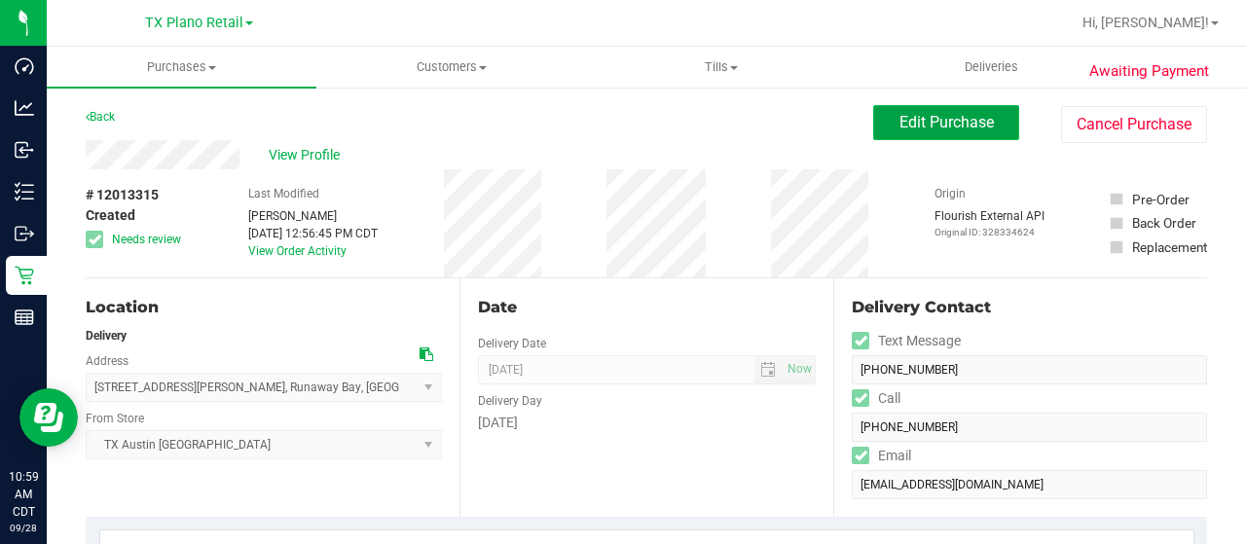
click at [967, 135] on button "Edit Purchase" at bounding box center [946, 122] width 146 height 35
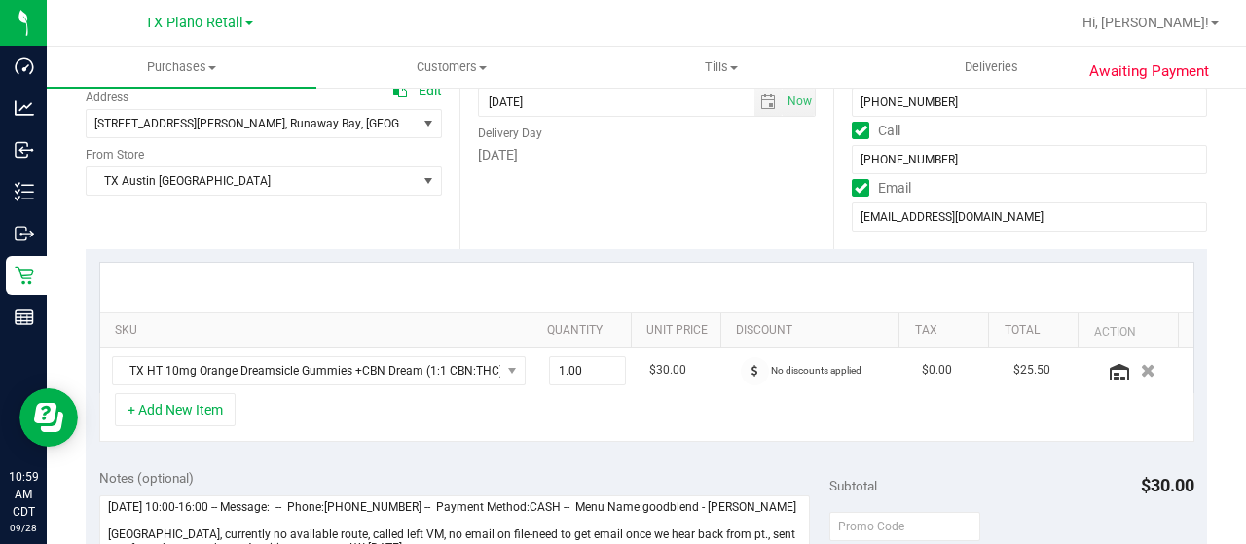
scroll to position [389, 0]
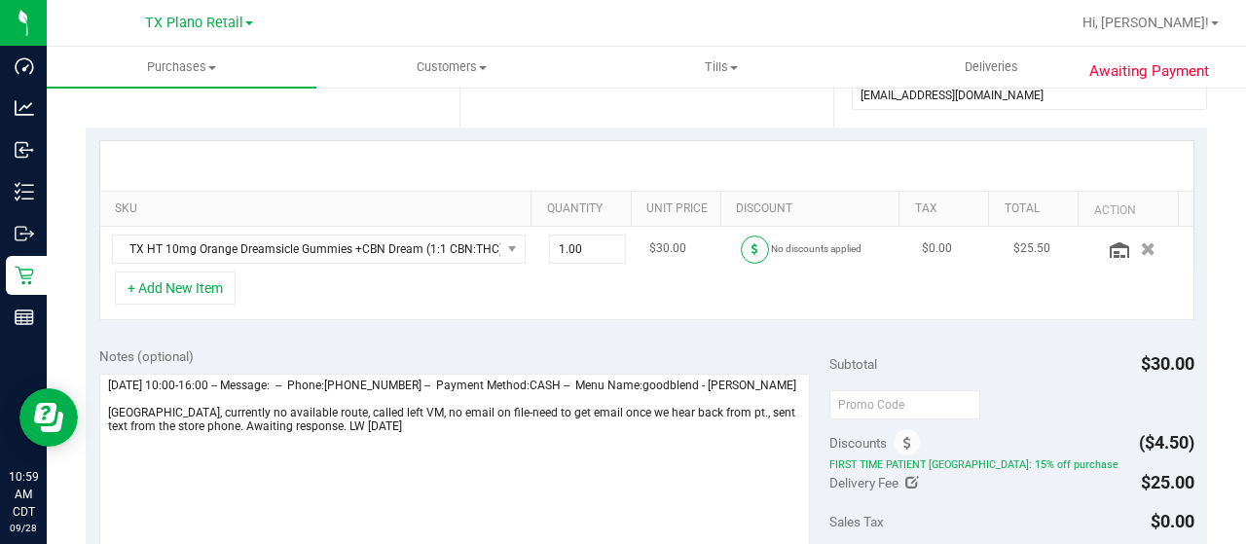
click at [740, 248] on span at bounding box center [754, 249] width 28 height 28
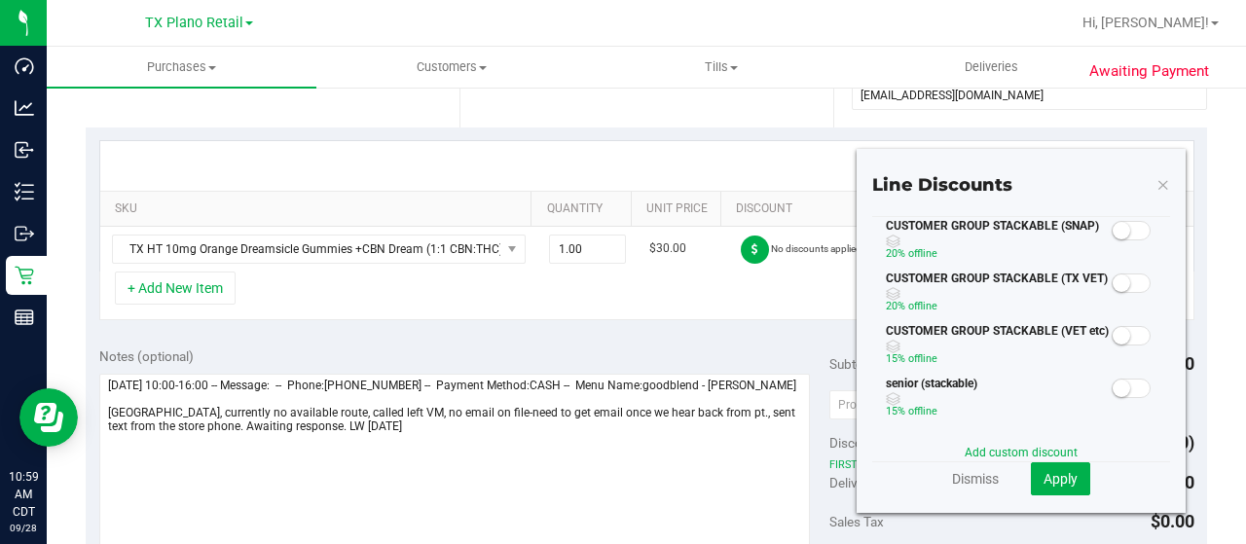
click at [1123, 231] on span at bounding box center [1130, 230] width 39 height 19
click at [1055, 471] on span "Apply" at bounding box center [1060, 479] width 34 height 16
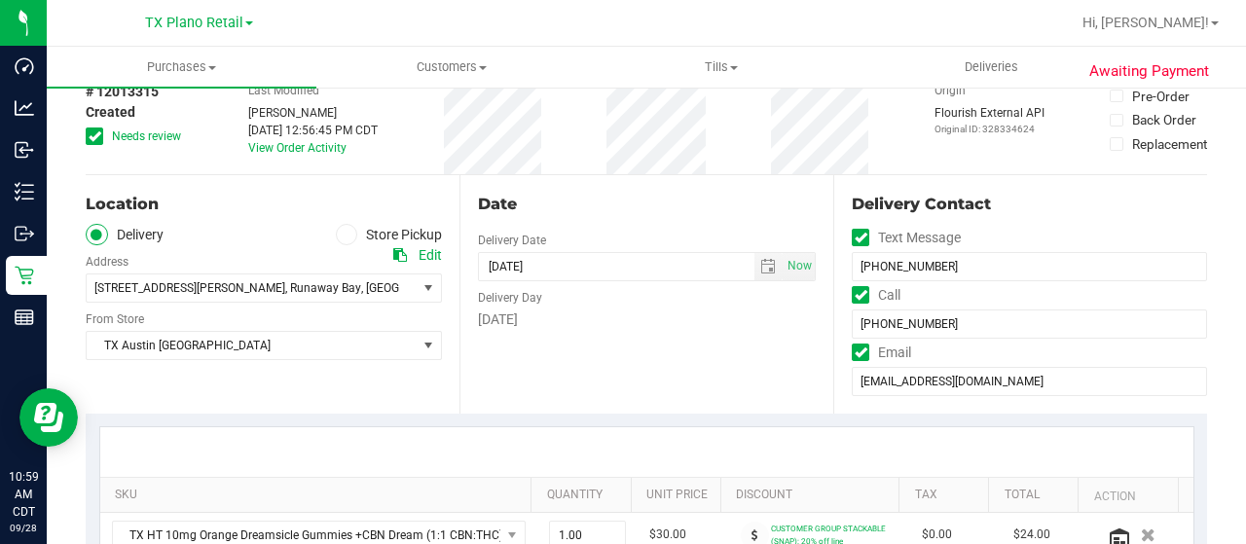
scroll to position [0, 0]
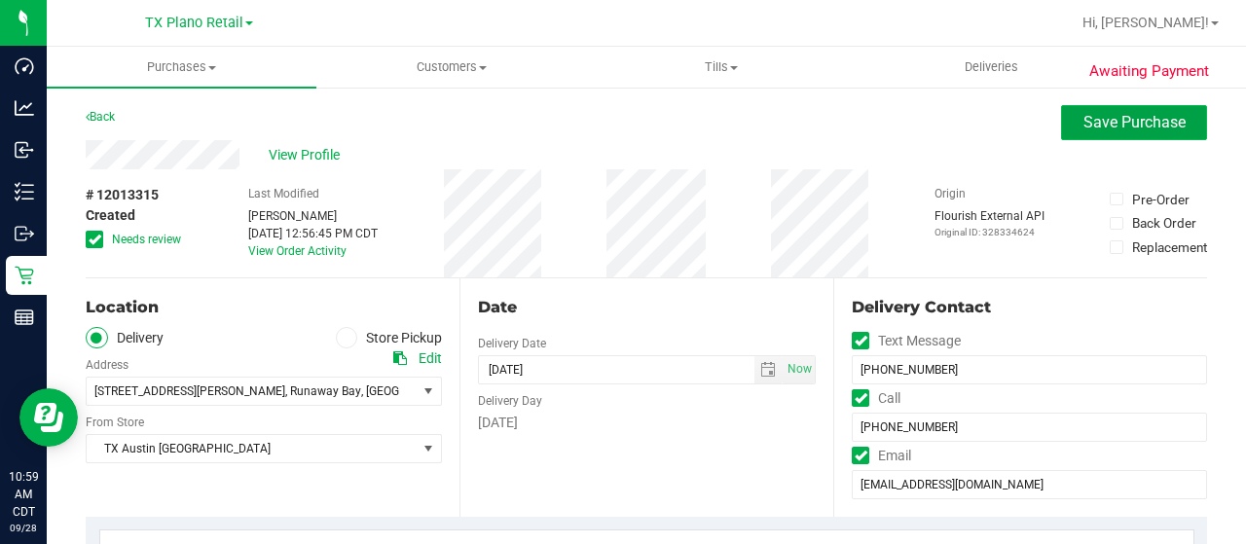
click at [1109, 132] on button "Save Purchase" at bounding box center [1134, 122] width 146 height 35
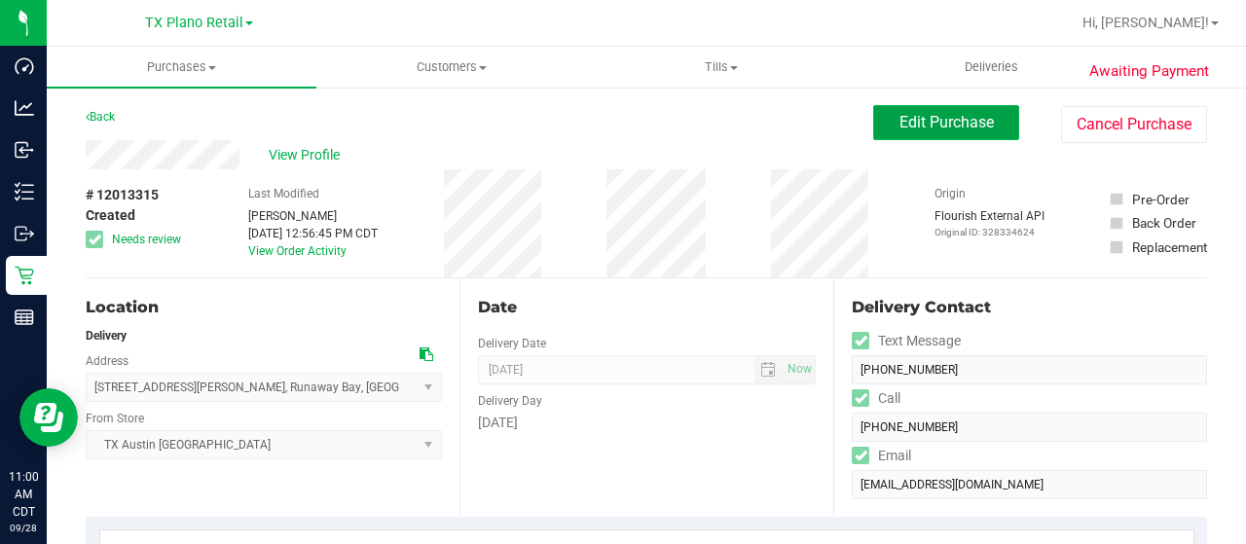
click at [887, 137] on button "Edit Purchase" at bounding box center [946, 122] width 146 height 35
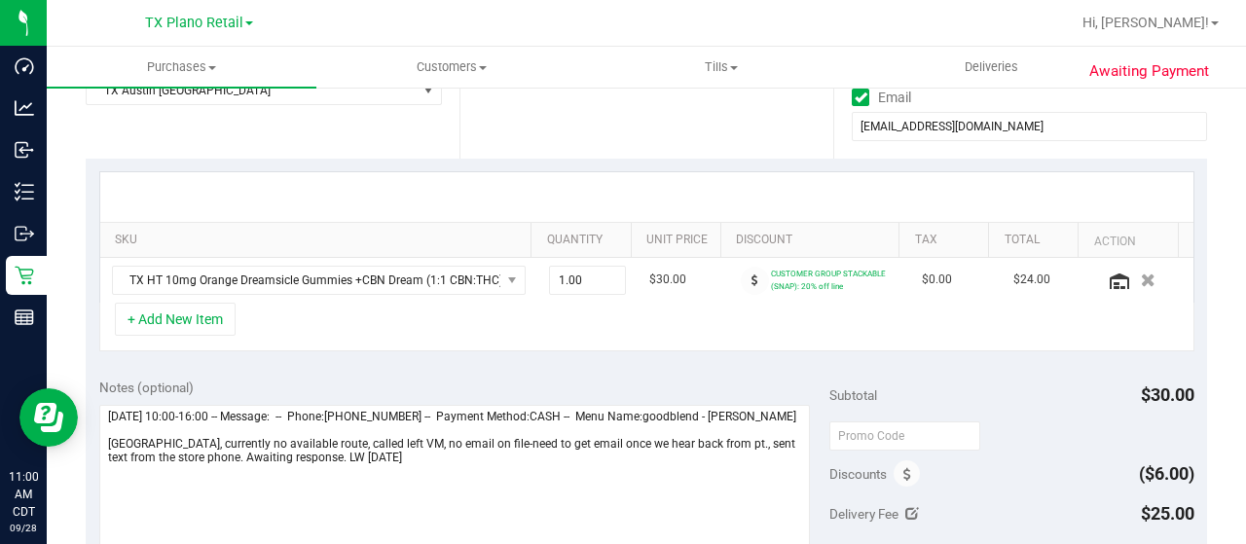
scroll to position [389, 0]
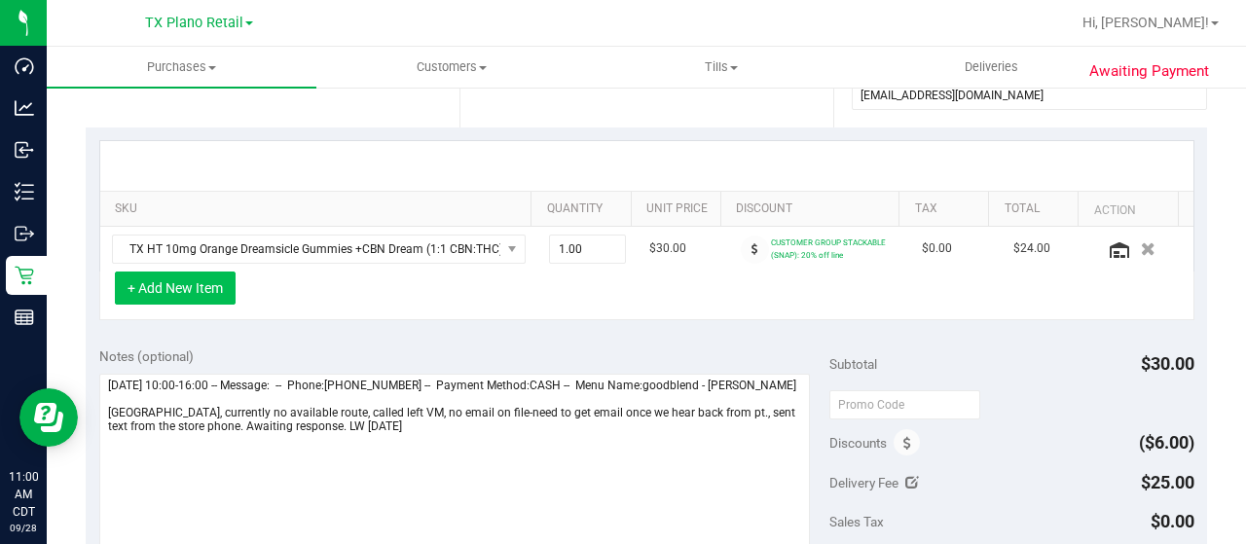
click at [201, 286] on button "+ Add New Item" at bounding box center [175, 287] width 121 height 33
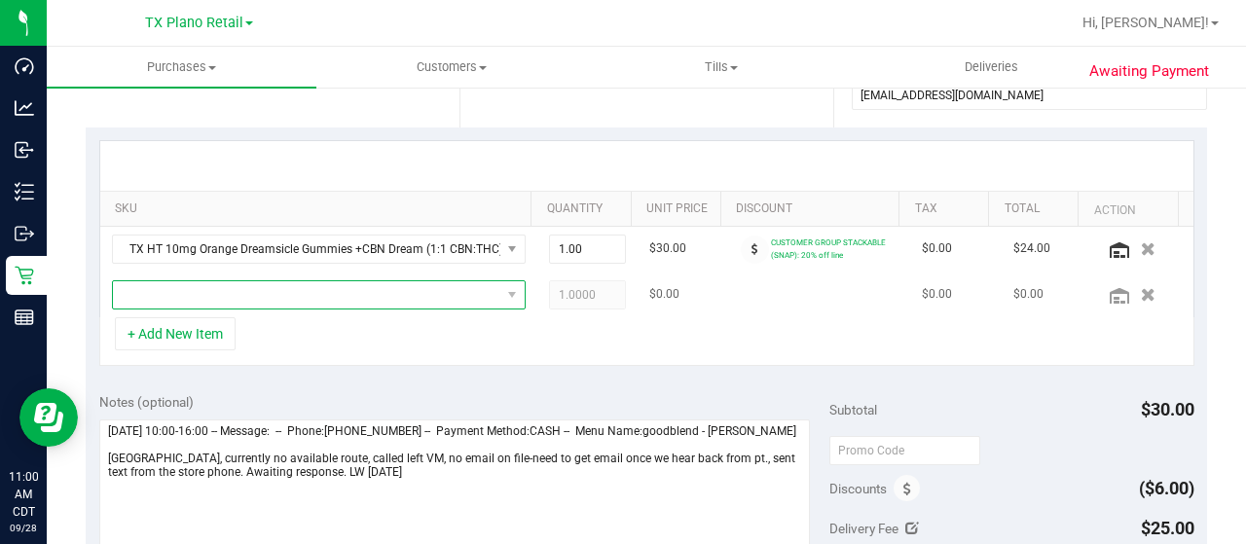
click at [258, 289] on span "NO DATA FOUND" at bounding box center [306, 294] width 387 height 27
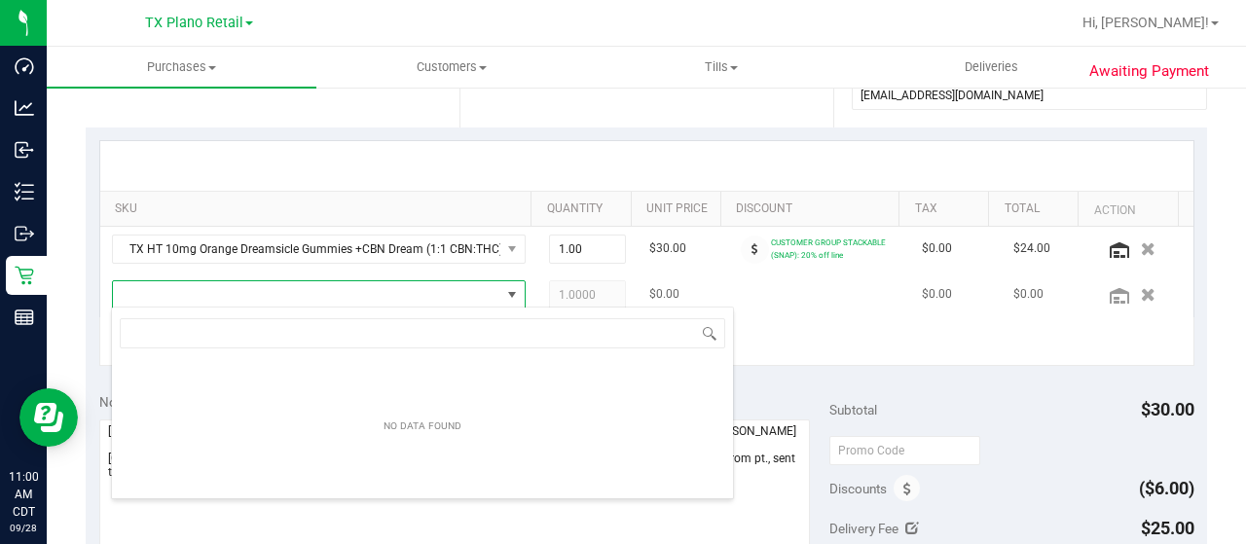
scroll to position [28, 392]
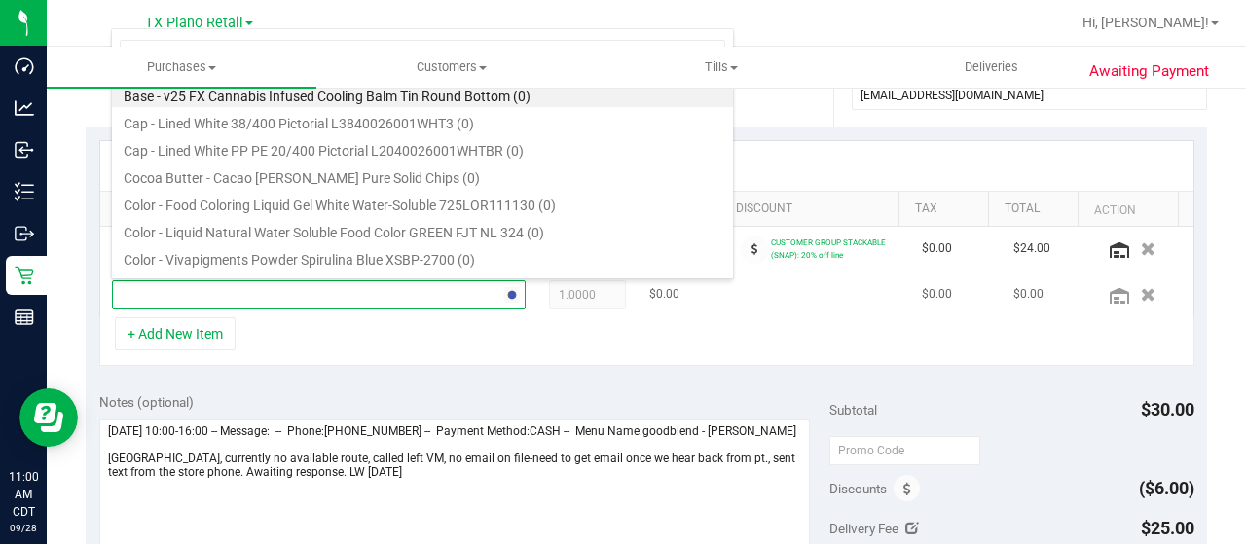
type input "liqui"
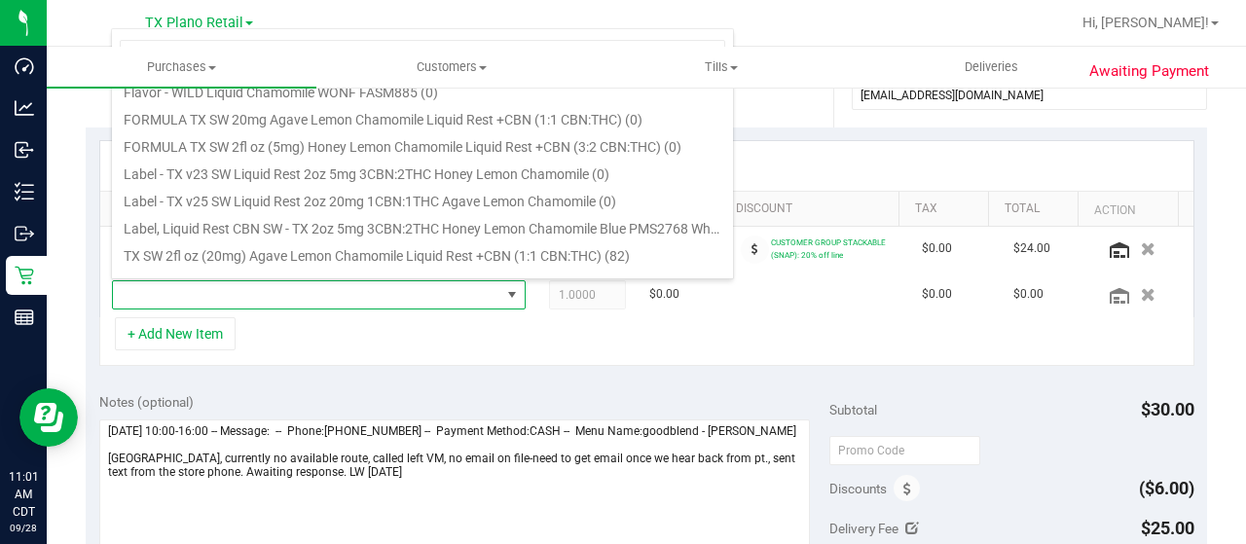
scroll to position [1070, 0]
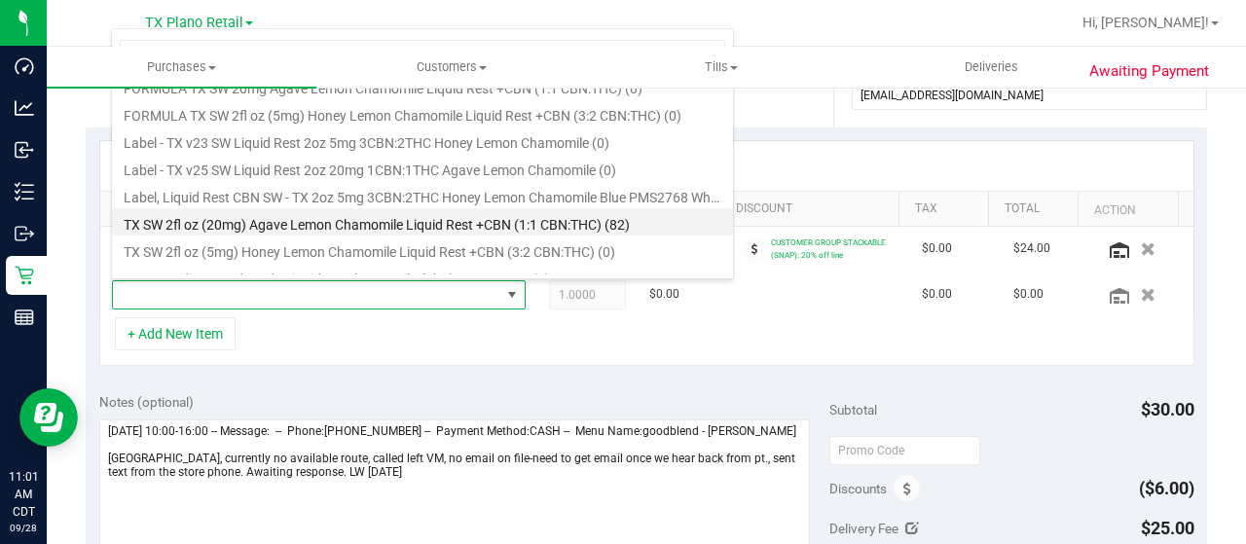
click at [611, 230] on li "TX SW 2fl oz (20mg) Agave Lemon Chamomile Liquid Rest +CBN (1:1 CBN:THC) (82)" at bounding box center [422, 221] width 621 height 27
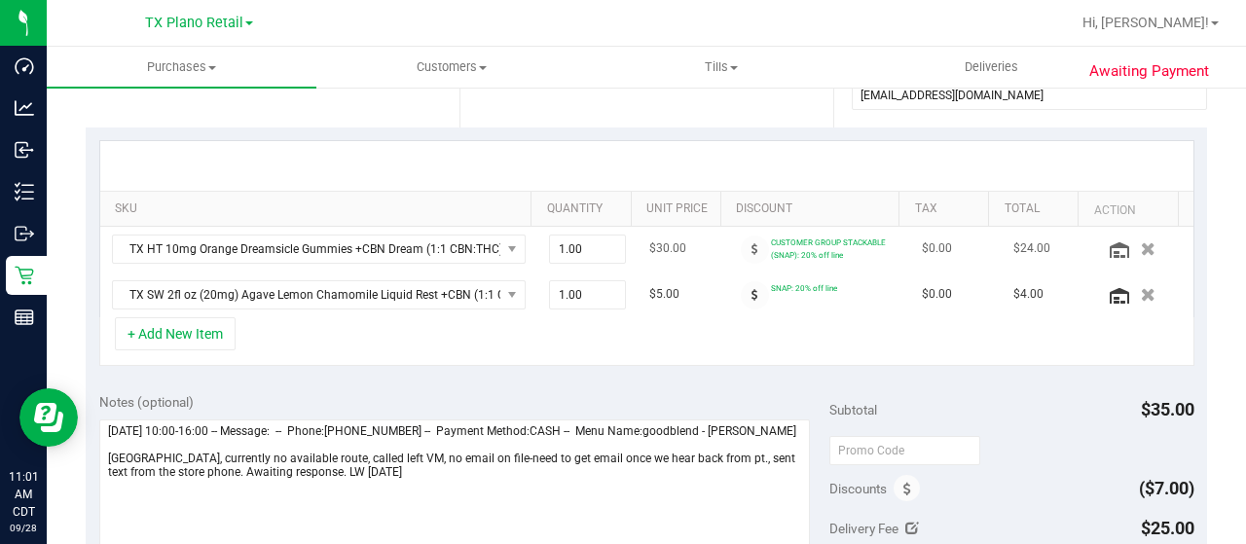
scroll to position [0, 0]
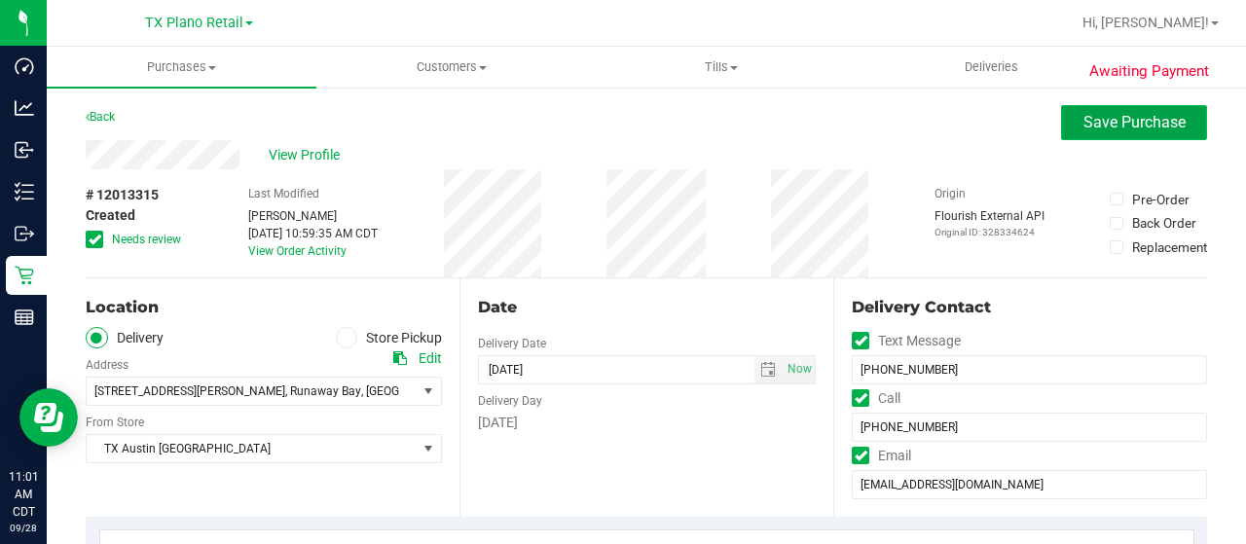
click at [1096, 129] on span "Save Purchase" at bounding box center [1134, 122] width 102 height 18
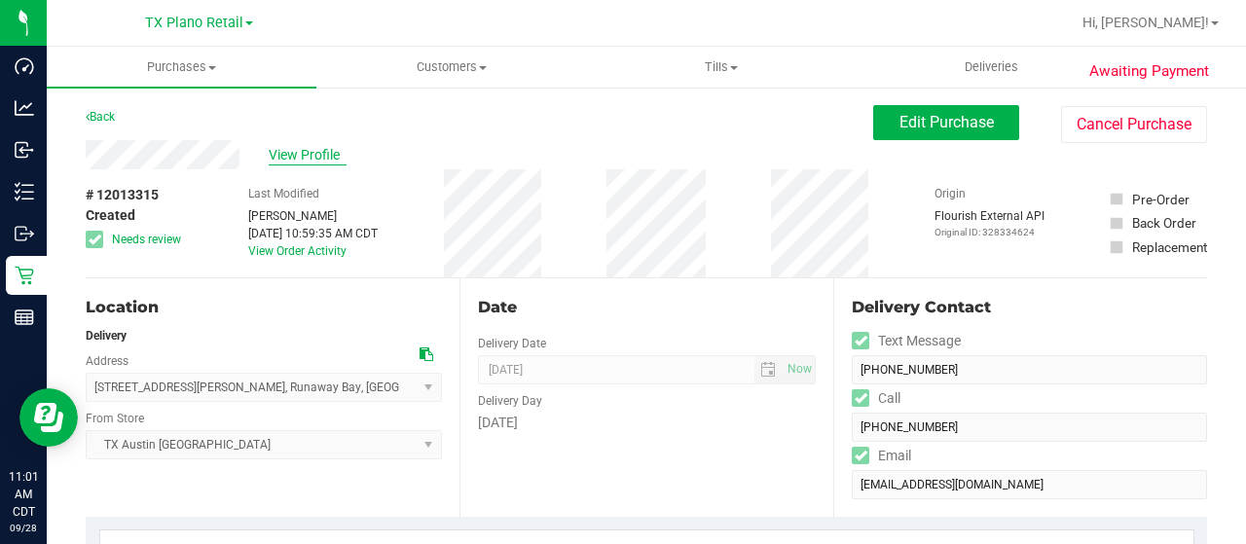
click at [289, 159] on span "View Profile" at bounding box center [308, 155] width 78 height 20
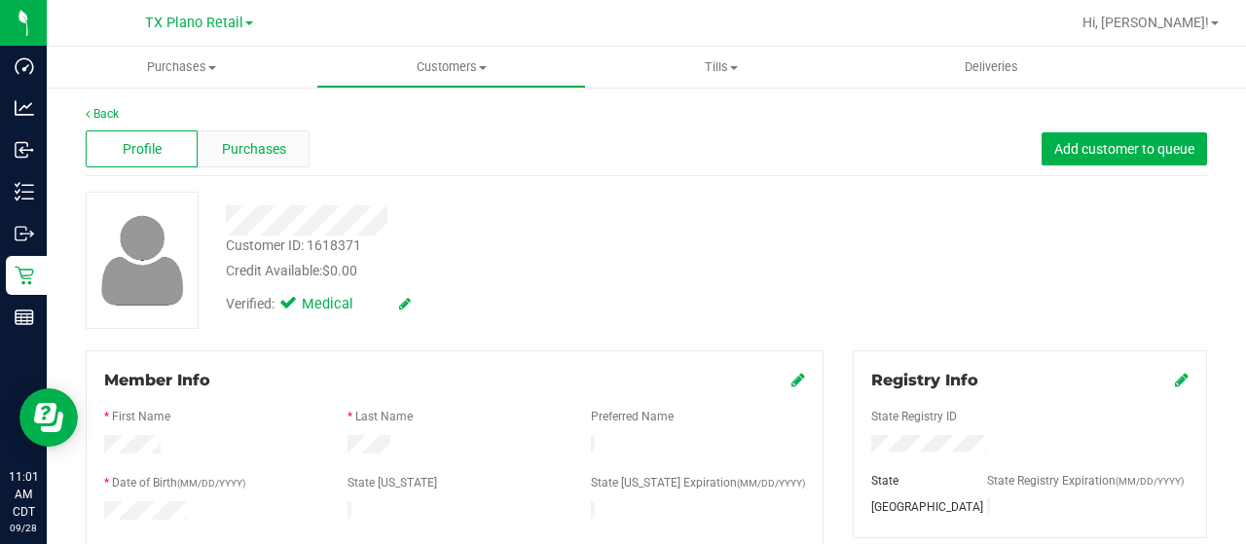
click at [290, 147] on div "Purchases" at bounding box center [254, 148] width 112 height 37
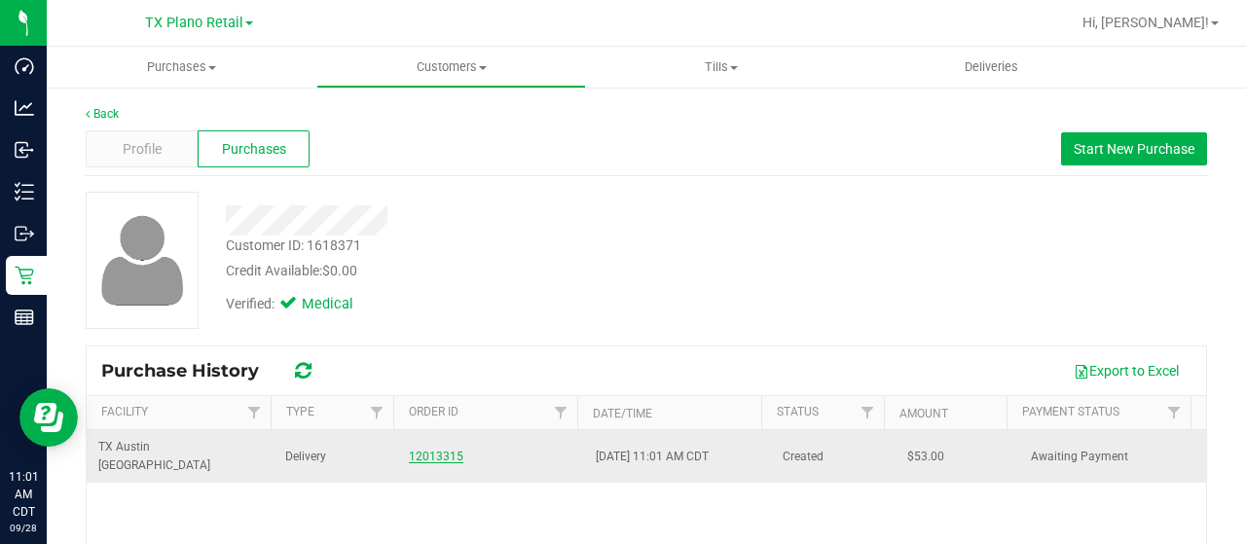
click at [438, 450] on link "12013315" at bounding box center [436, 457] width 54 height 14
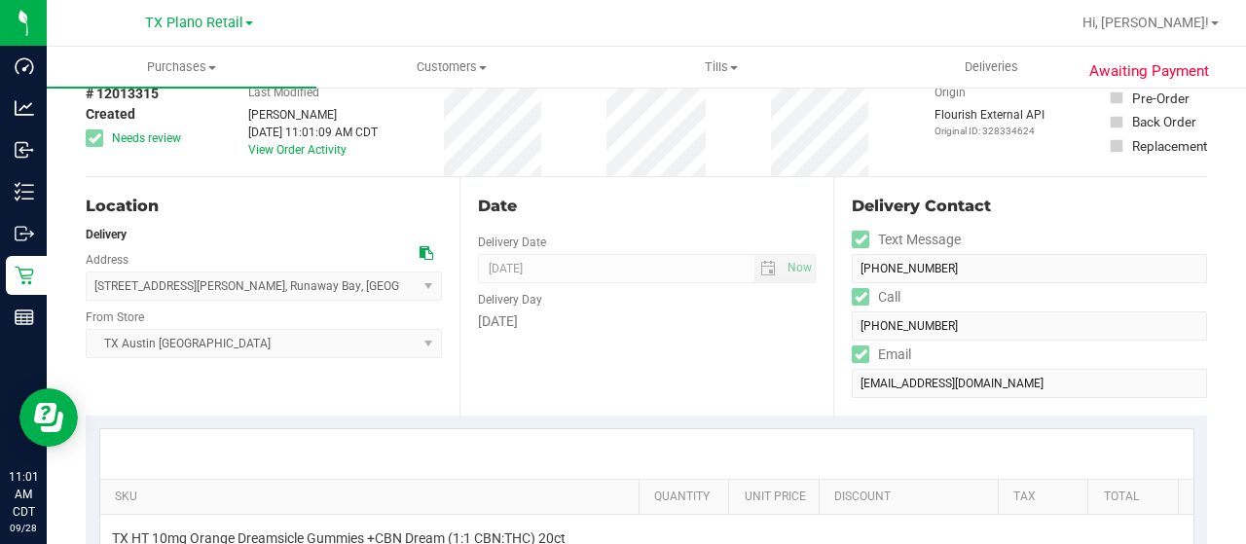
scroll to position [195, 0]
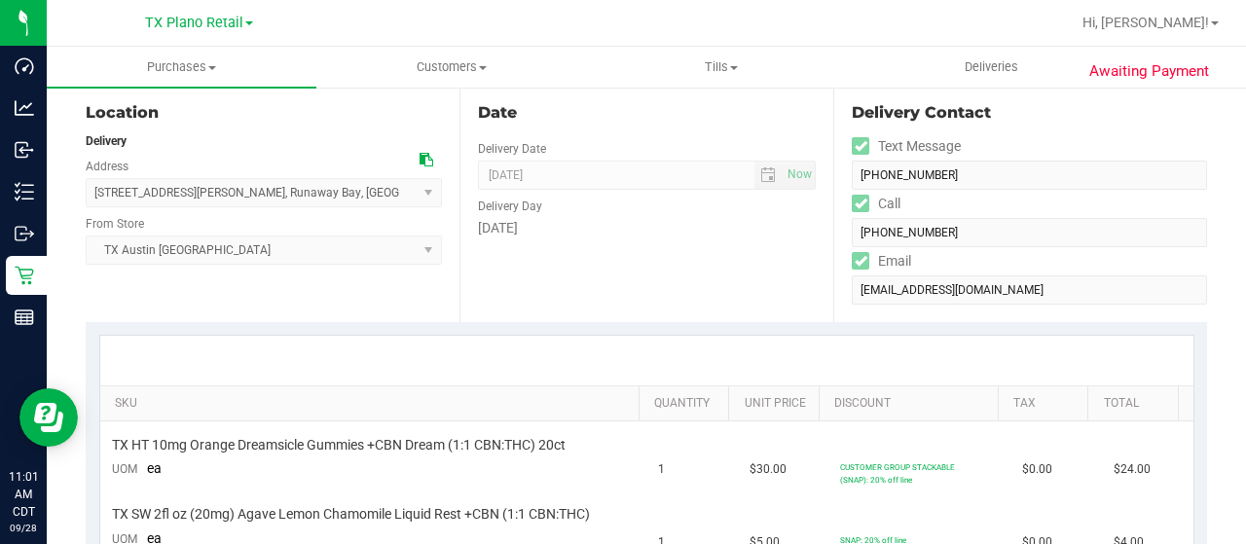
click at [422, 159] on icon at bounding box center [426, 160] width 14 height 14
click at [423, 160] on icon at bounding box center [426, 160] width 14 height 14
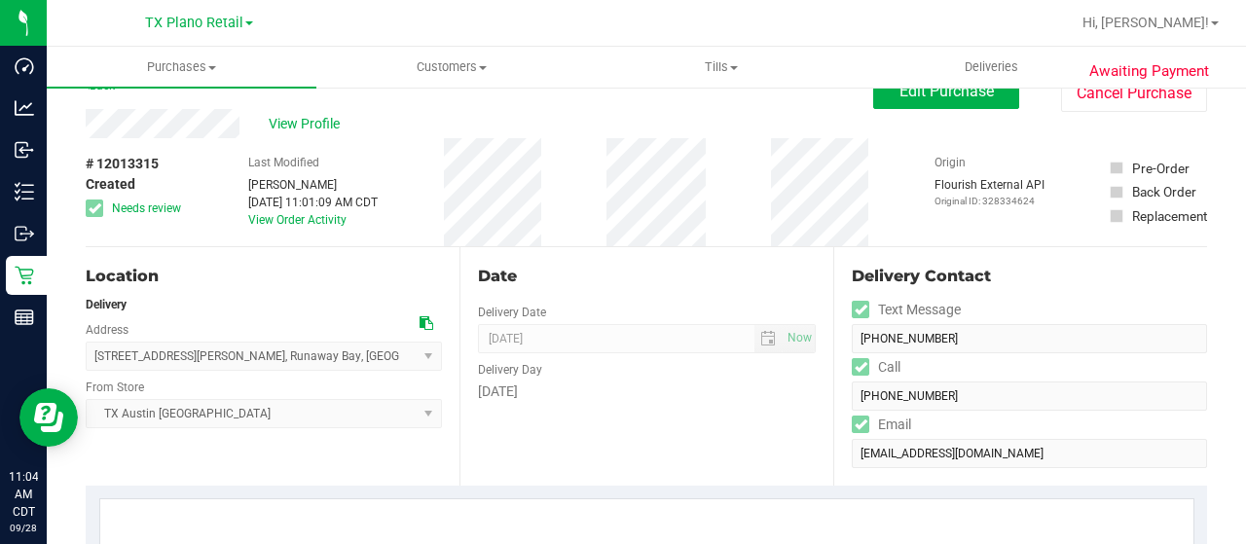
scroll to position [0, 0]
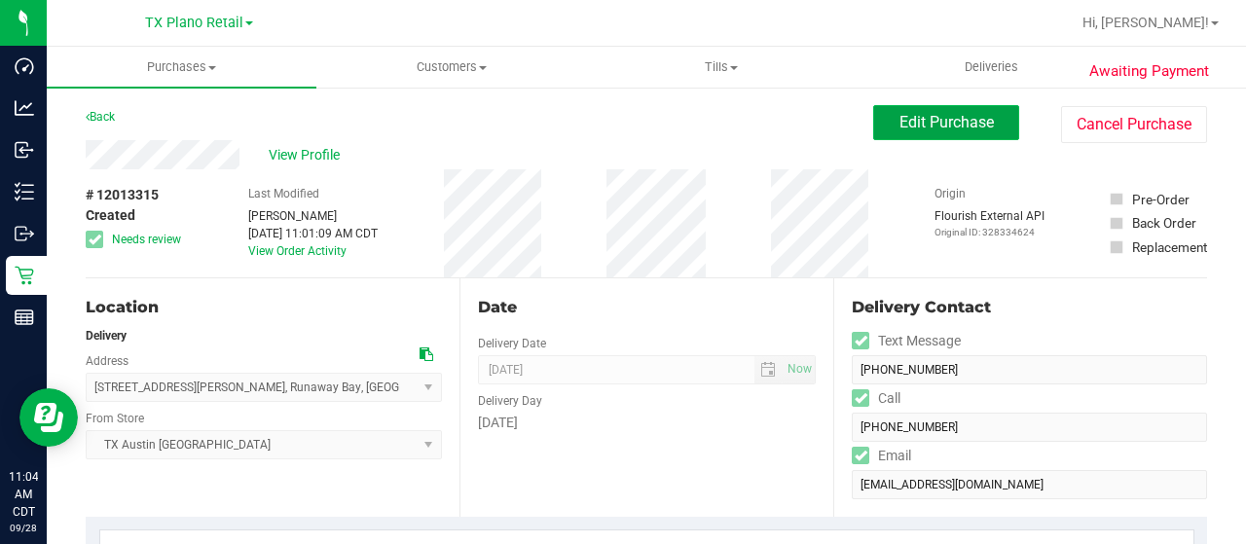
click at [965, 125] on span "Edit Purchase" at bounding box center [946, 122] width 94 height 18
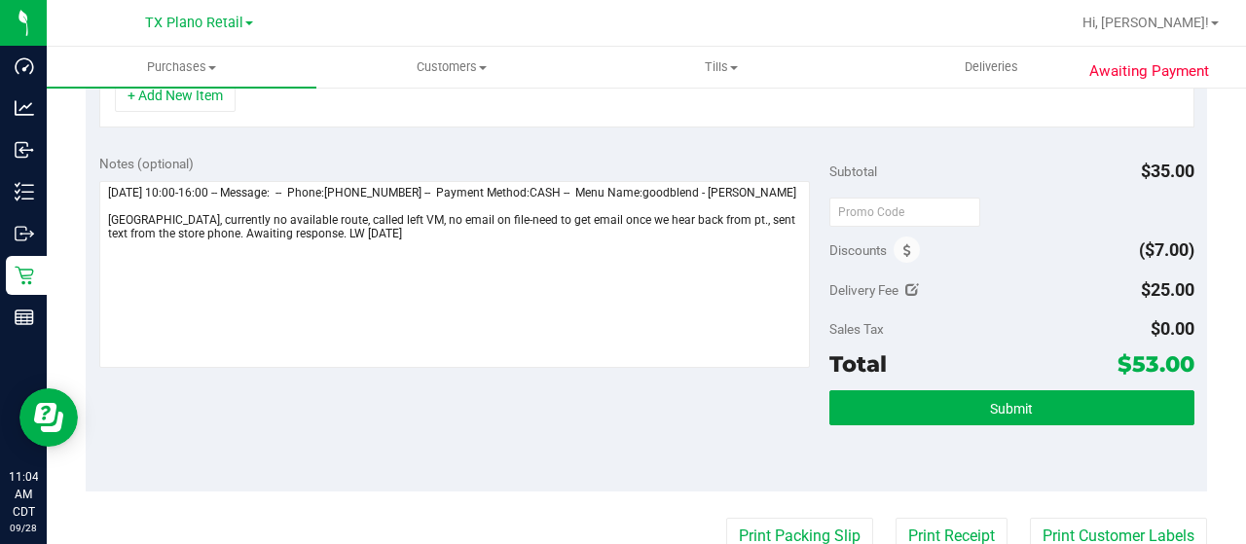
scroll to position [681, 0]
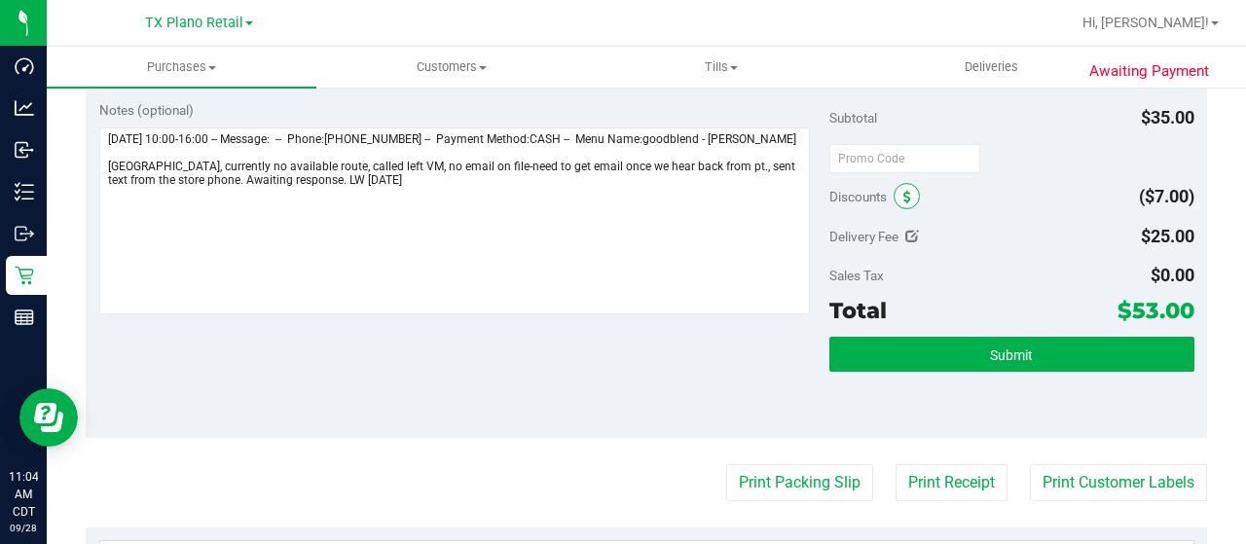
click at [903, 191] on icon at bounding box center [907, 198] width 8 height 14
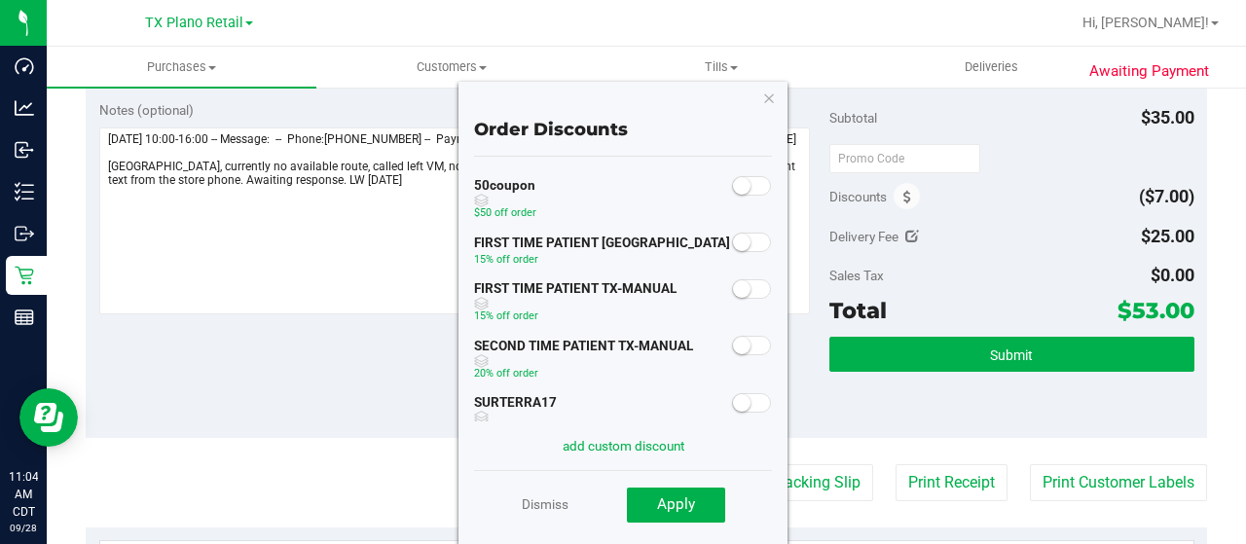
click at [733, 240] on small at bounding box center [742, 243] width 18 height 18
click at [689, 509] on span "Apply" at bounding box center [676, 504] width 38 height 18
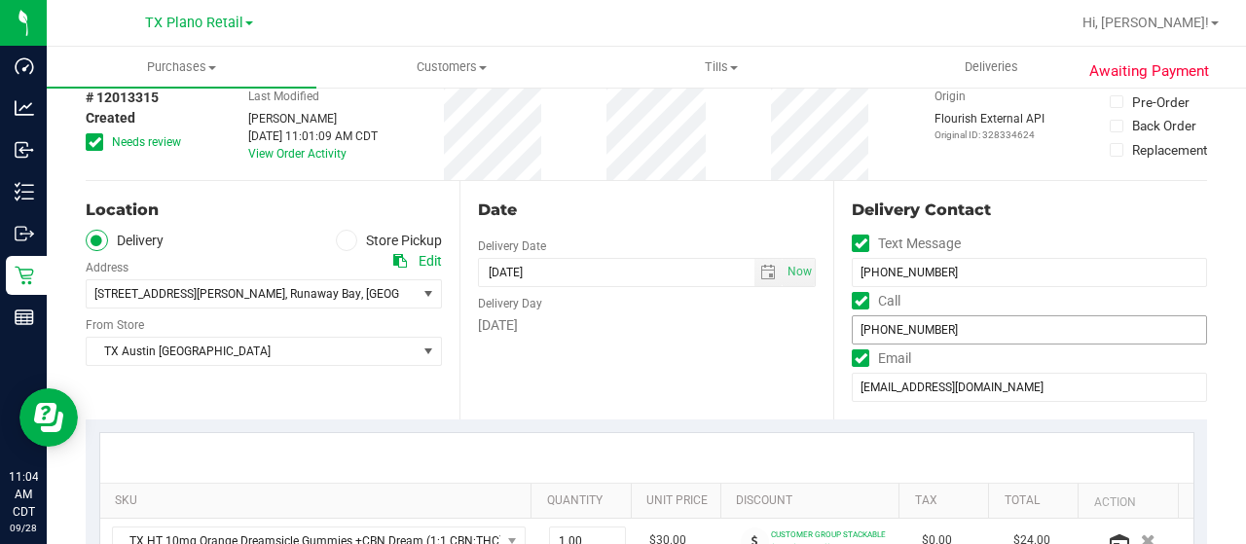
scroll to position [0, 0]
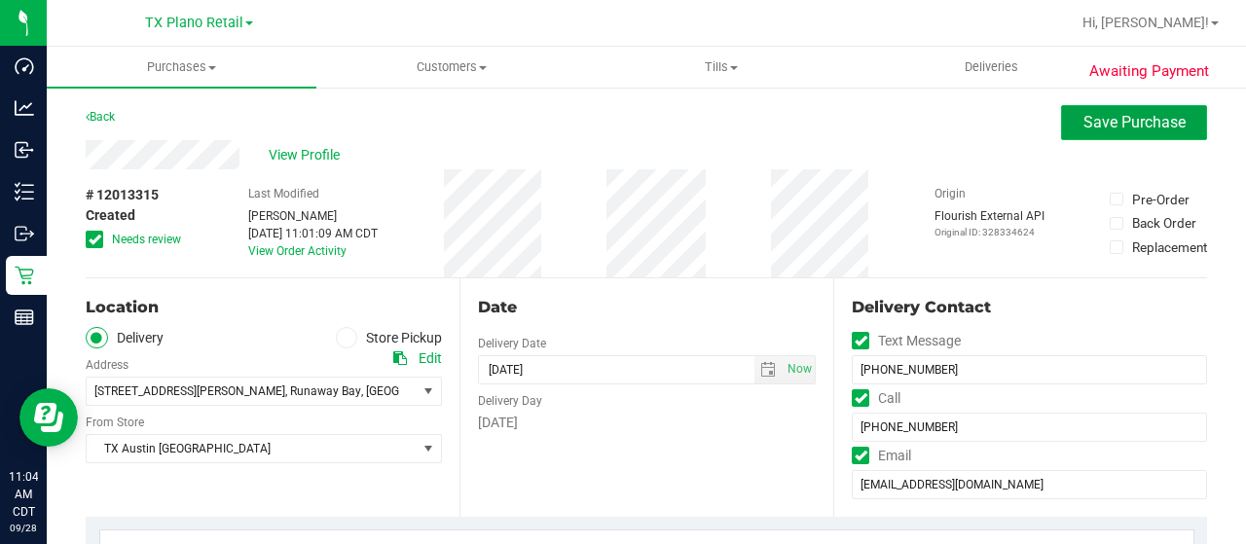
click at [1083, 126] on span "Save Purchase" at bounding box center [1134, 122] width 102 height 18
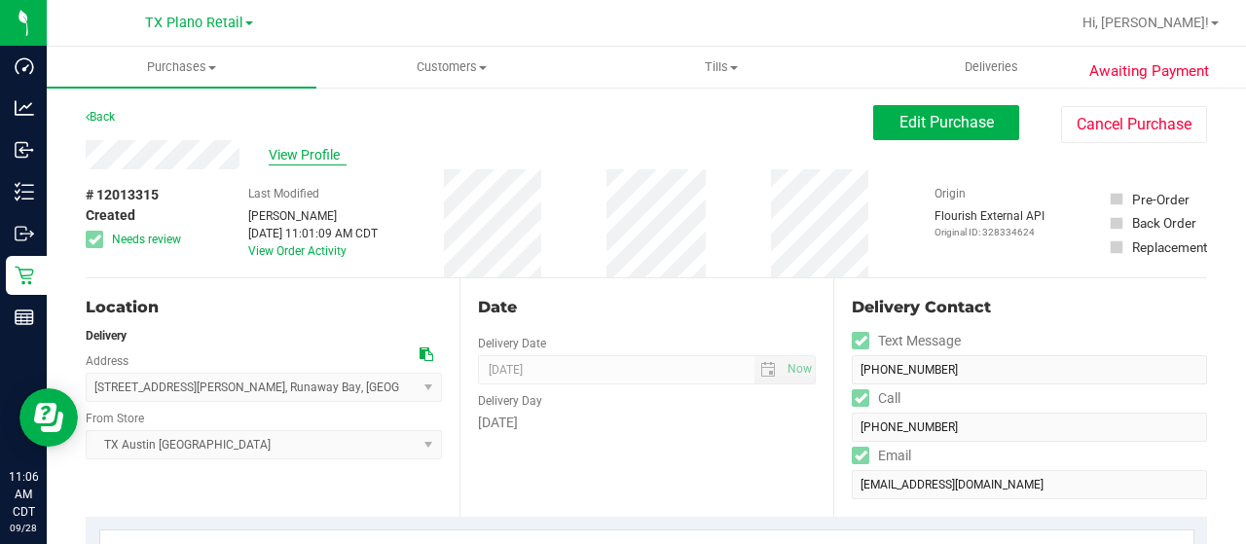
click at [274, 157] on span "View Profile" at bounding box center [308, 155] width 78 height 20
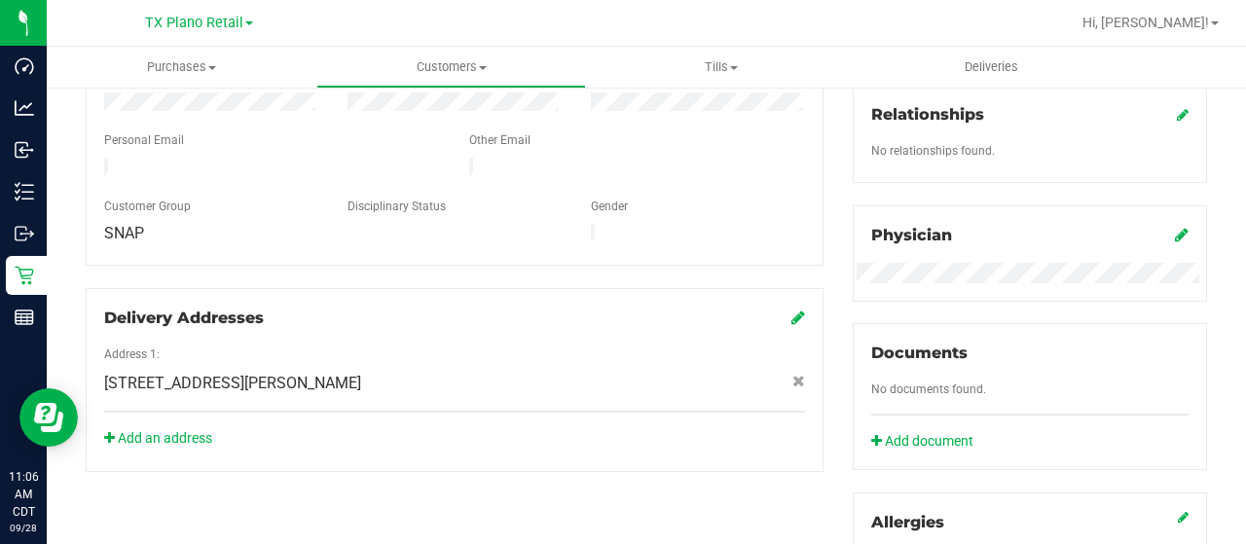
scroll to position [584, 0]
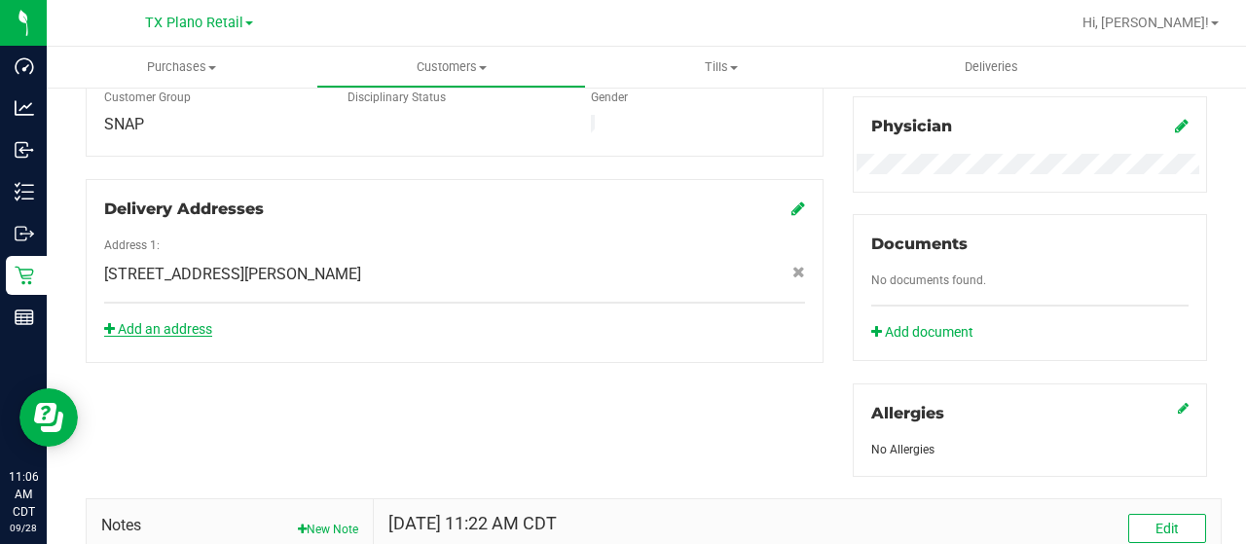
click at [186, 321] on link "Add an address" at bounding box center [158, 329] width 108 height 16
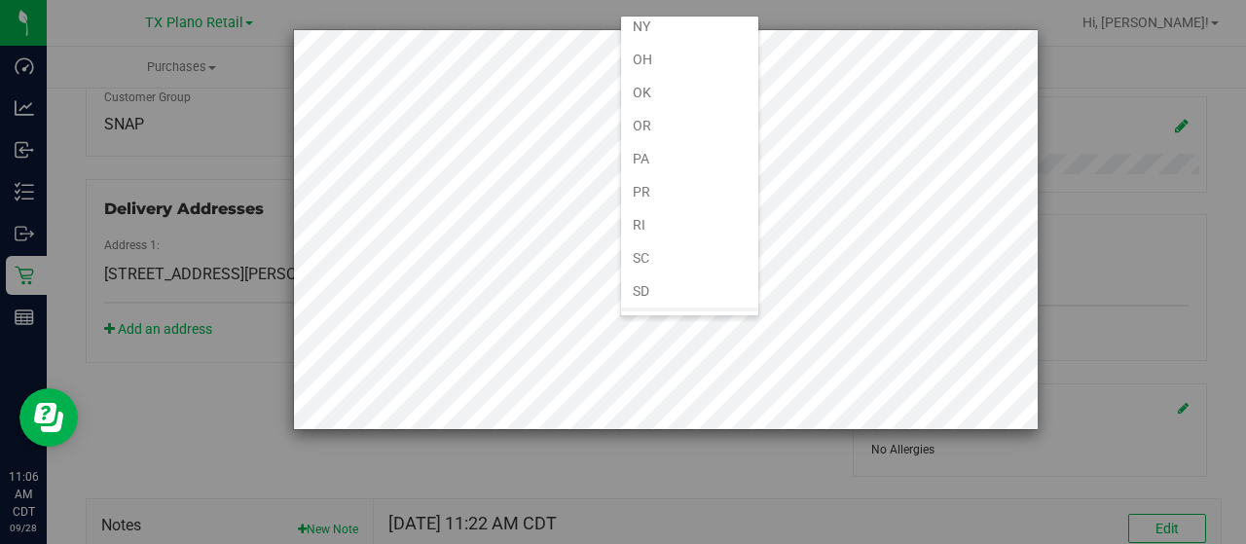
scroll to position [1168, 0]
click at [689, 307] on li "[GEOGRAPHIC_DATA]" at bounding box center [689, 323] width 137 height 33
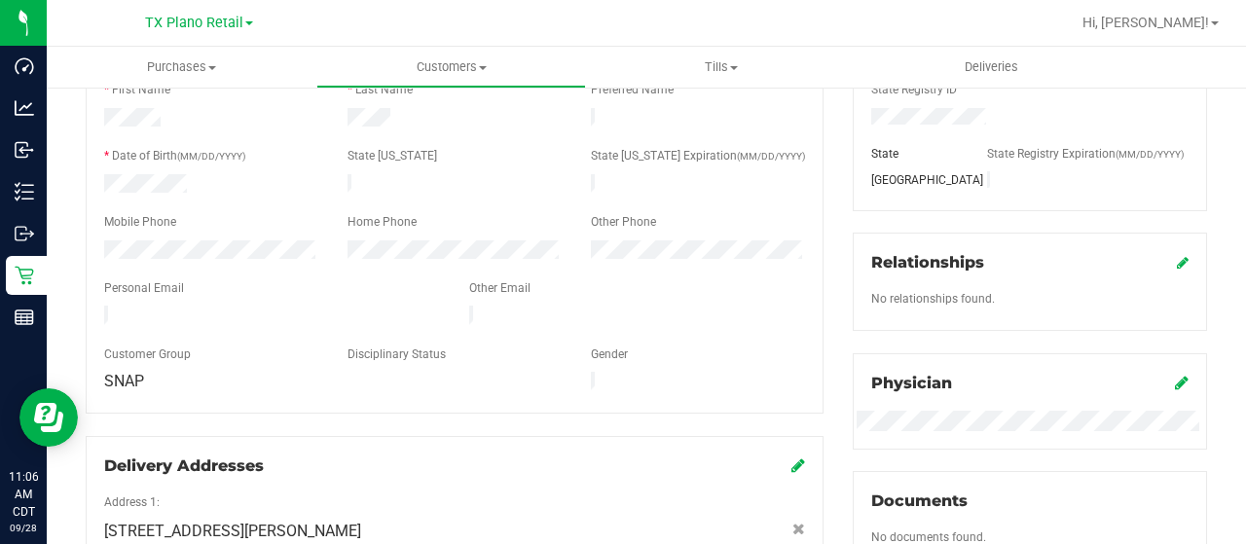
scroll to position [0, 0]
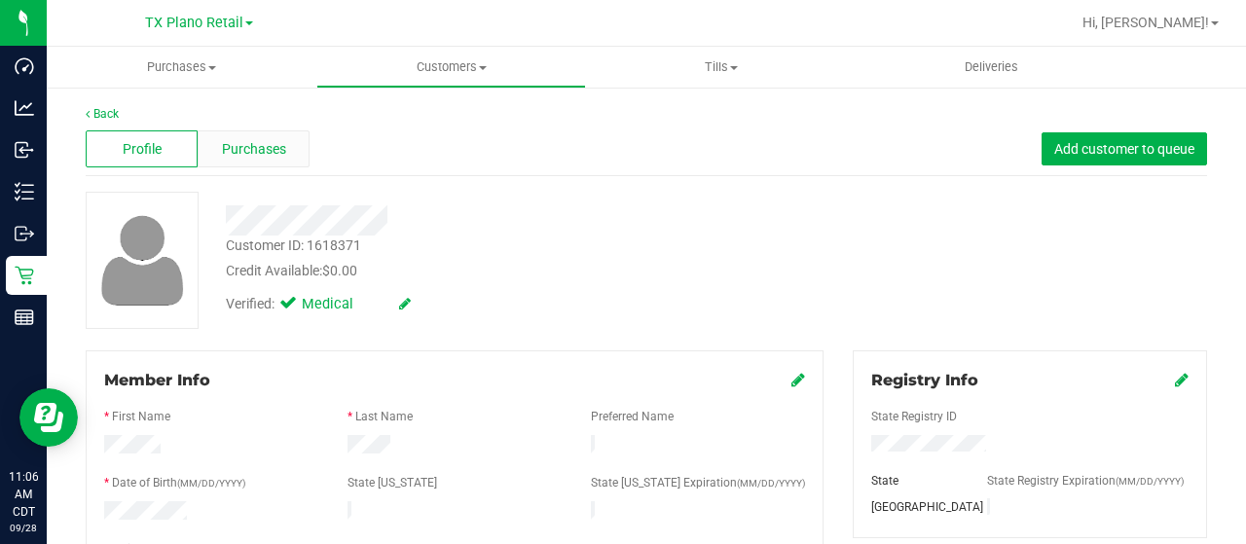
click at [286, 144] on div "Purchases" at bounding box center [254, 148] width 112 height 37
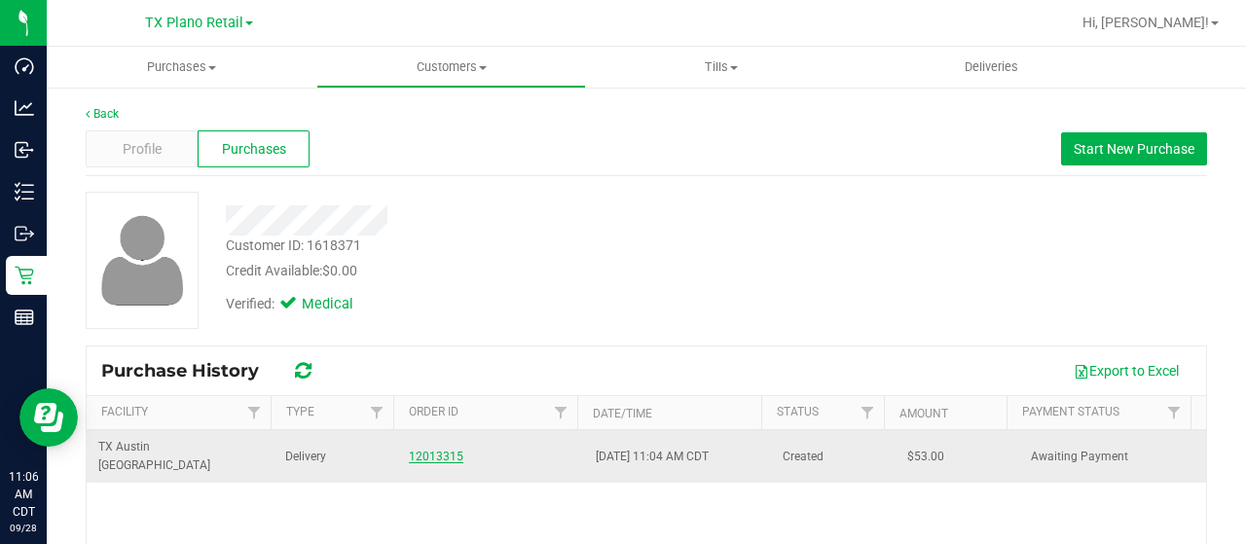
click at [434, 450] on link "12013315" at bounding box center [436, 457] width 54 height 14
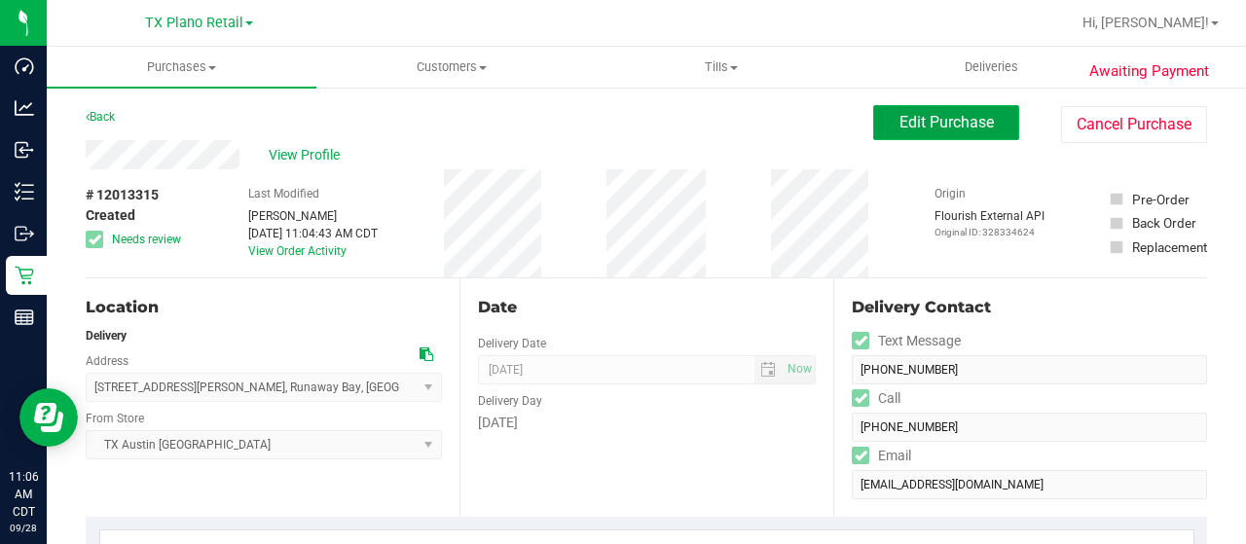
click at [914, 128] on span "Edit Purchase" at bounding box center [946, 122] width 94 height 18
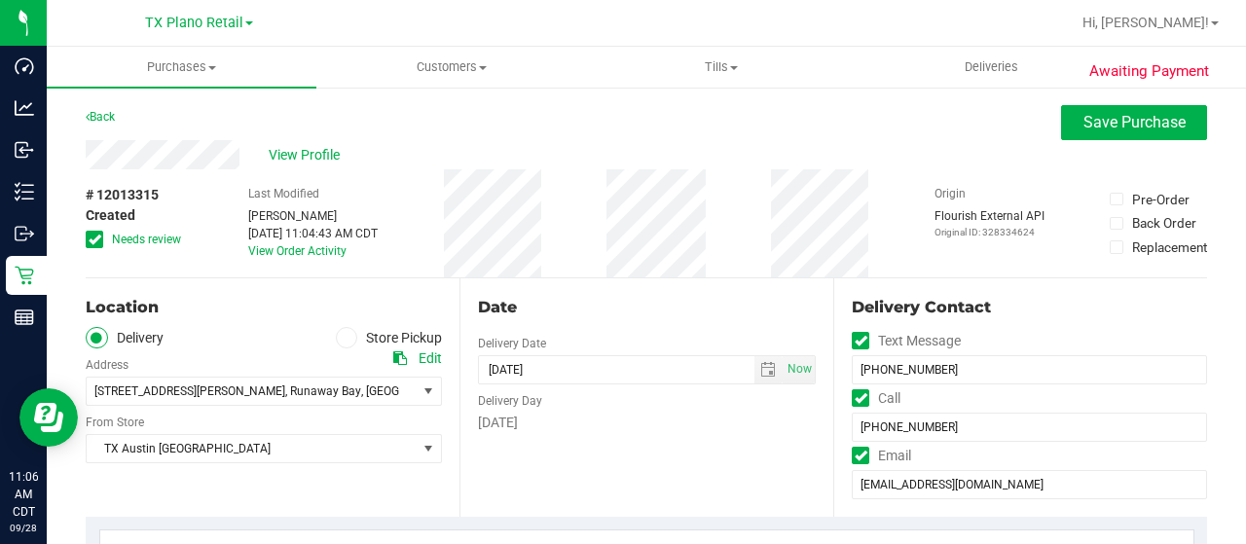
click at [122, 241] on span "Needs review" at bounding box center [146, 240] width 69 height 18
click at [0, 0] on input "Needs review" at bounding box center [0, 0] width 0 height 0
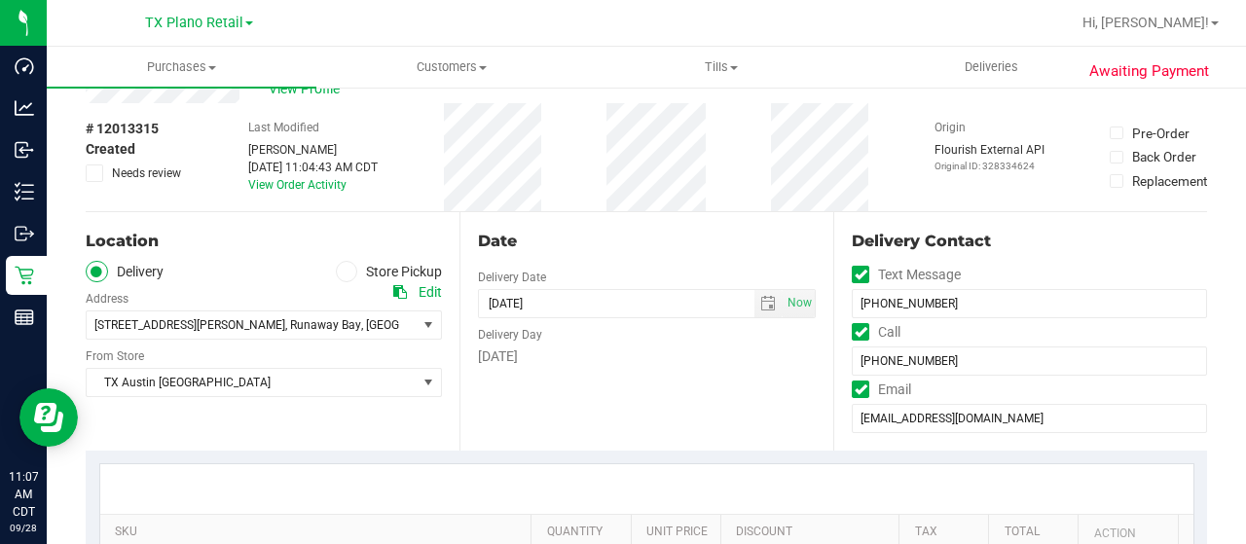
scroll to position [97, 0]
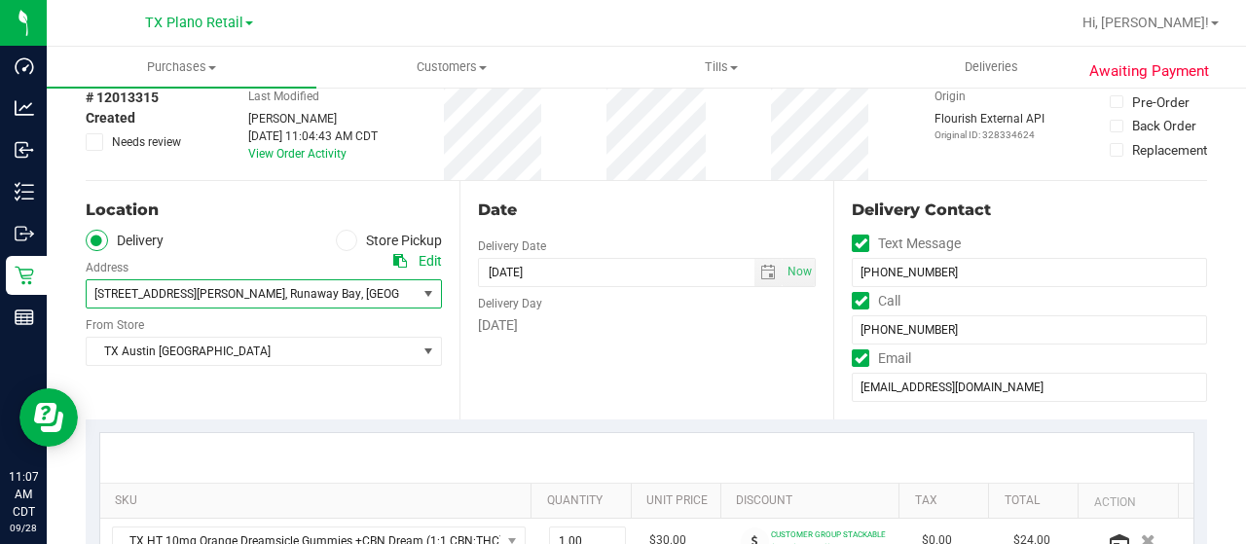
click at [285, 289] on span ", Runaway Bay" at bounding box center [323, 294] width 76 height 14
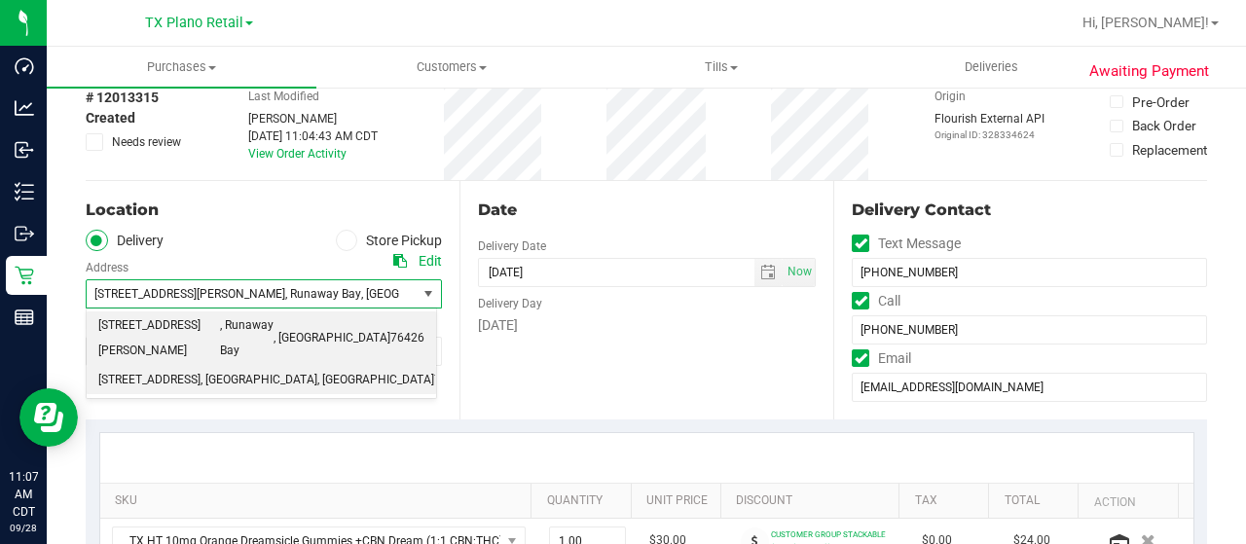
click at [317, 368] on span ", [GEOGRAPHIC_DATA]" at bounding box center [375, 380] width 117 height 25
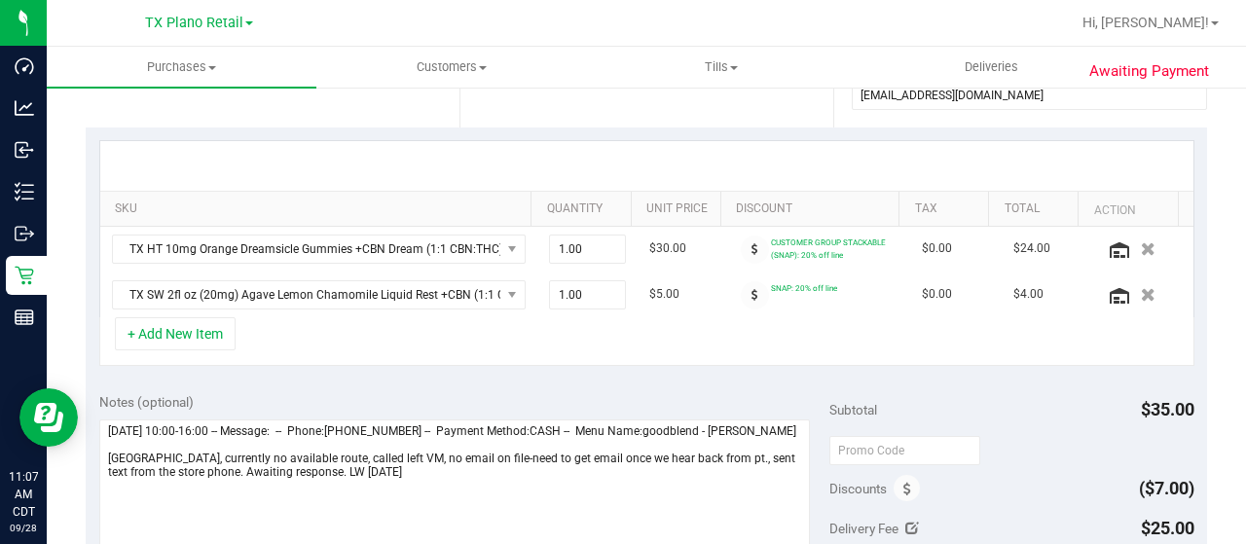
scroll to position [0, 0]
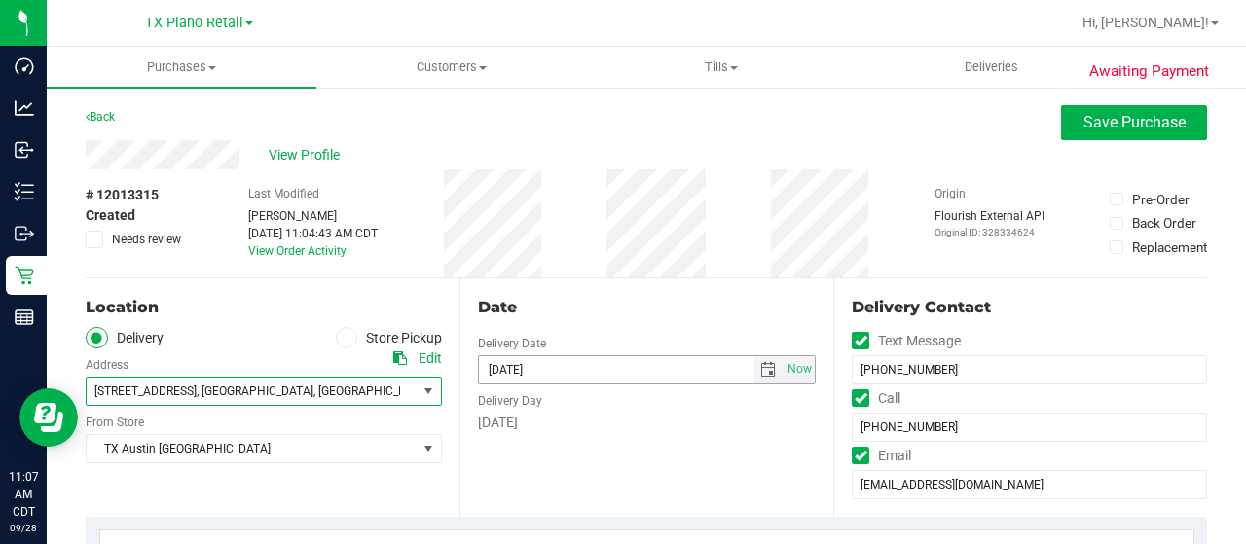
click at [760, 373] on span "select" at bounding box center [768, 370] width 16 height 16
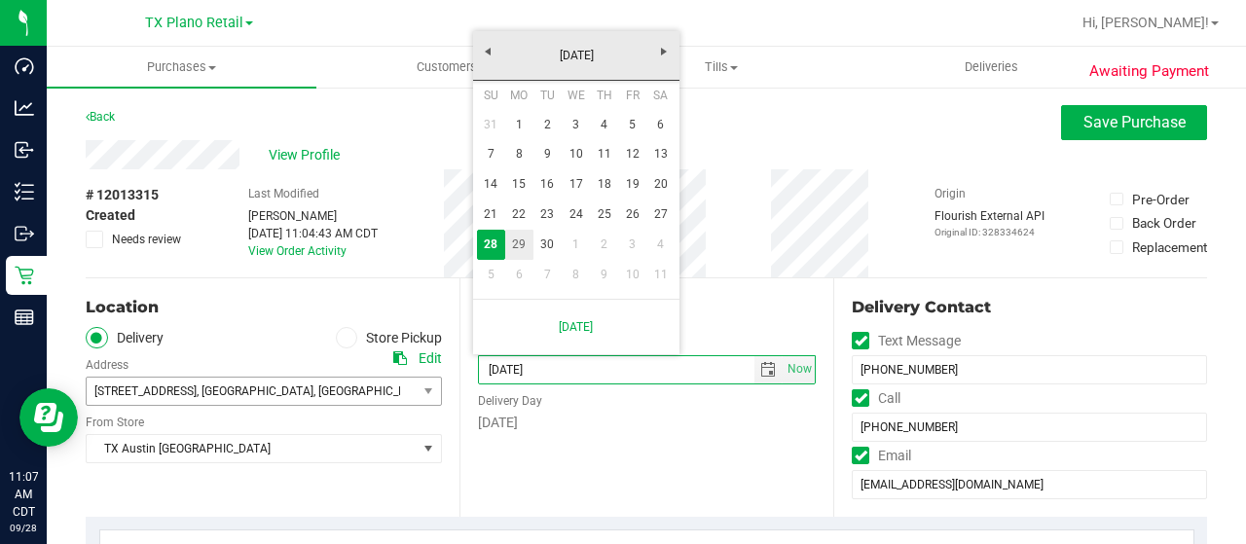
click at [513, 251] on link "29" at bounding box center [519, 245] width 28 height 30
type input "[DATE]"
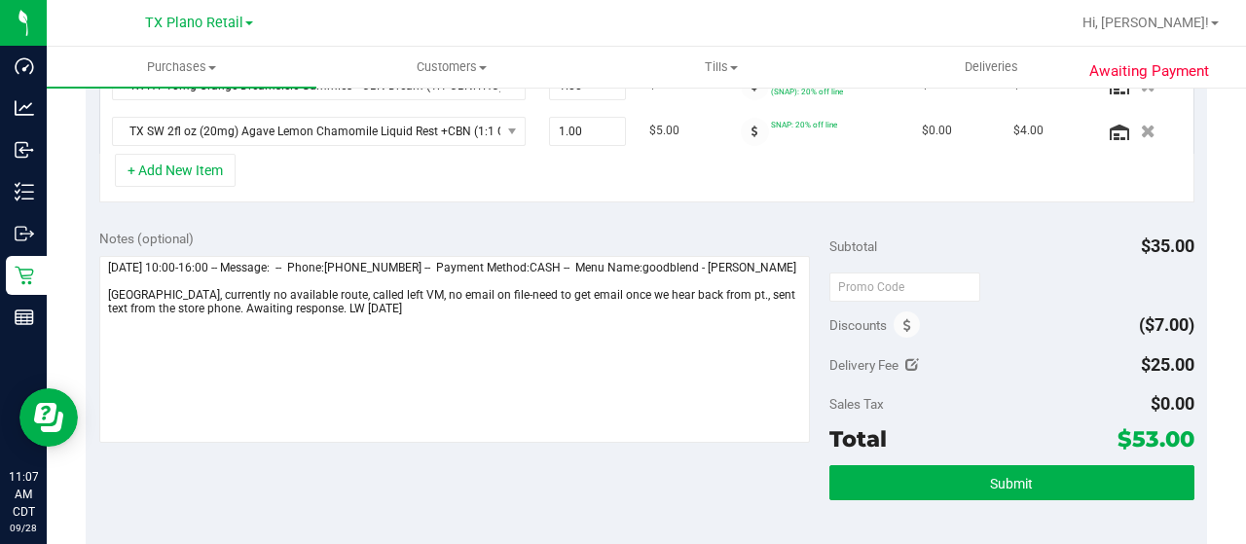
scroll to position [584, 0]
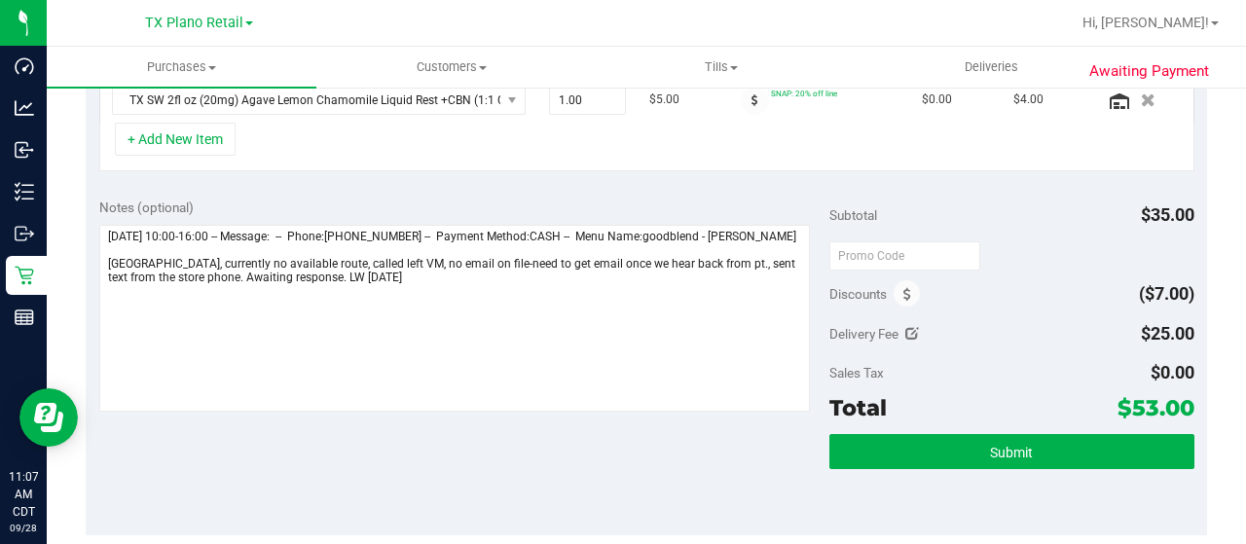
click at [905, 328] on icon at bounding box center [912, 334] width 14 height 14
type input "$25.00"
click at [1082, 337] on span "$25.00 25" at bounding box center [1121, 337] width 145 height 34
type input "2"
type input "0.00"
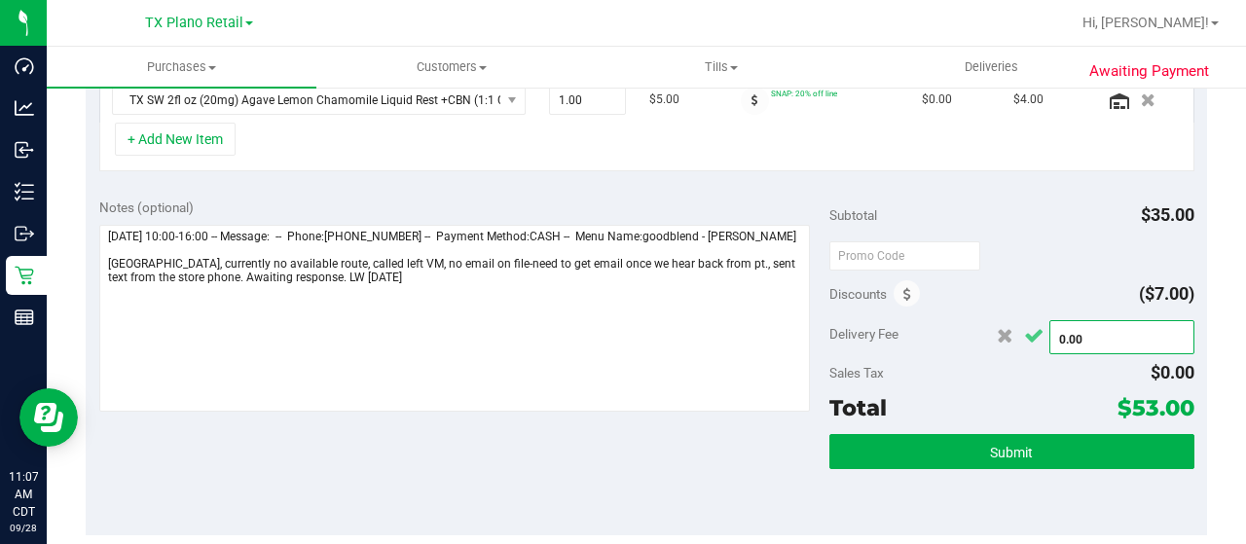
type input "$0.00"
click at [1024, 334] on icon "Cancel button" at bounding box center [1033, 336] width 19 height 15
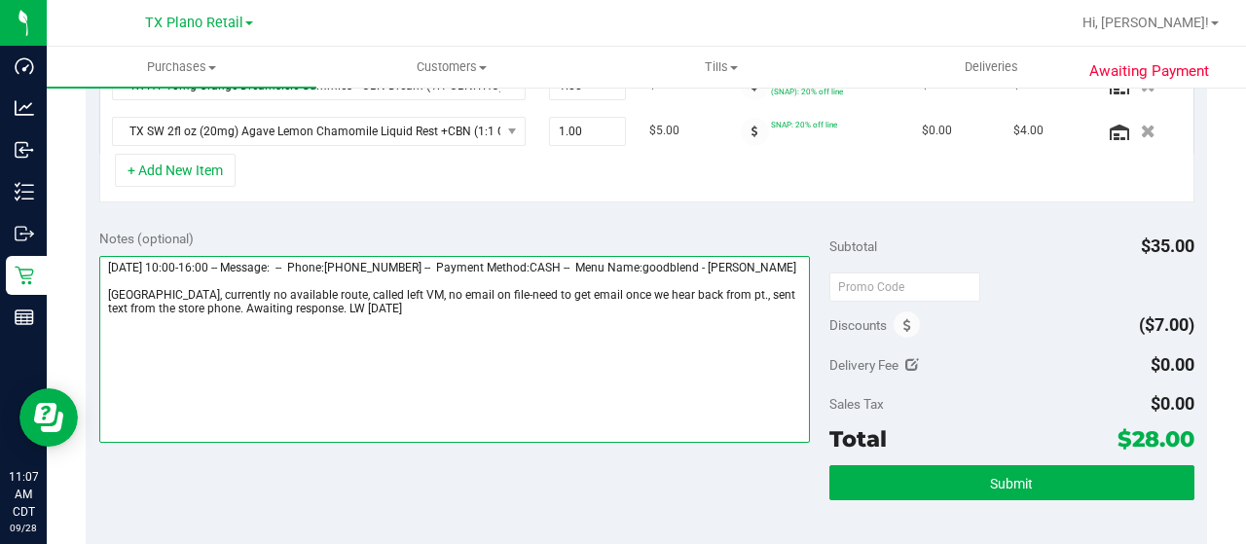
click at [464, 325] on textarea at bounding box center [454, 349] width 710 height 187
drag, startPoint x: 191, startPoint y: 343, endPoint x: 222, endPoint y: 336, distance: 32.1
click at [192, 343] on textarea at bounding box center [454, 349] width 710 height 187
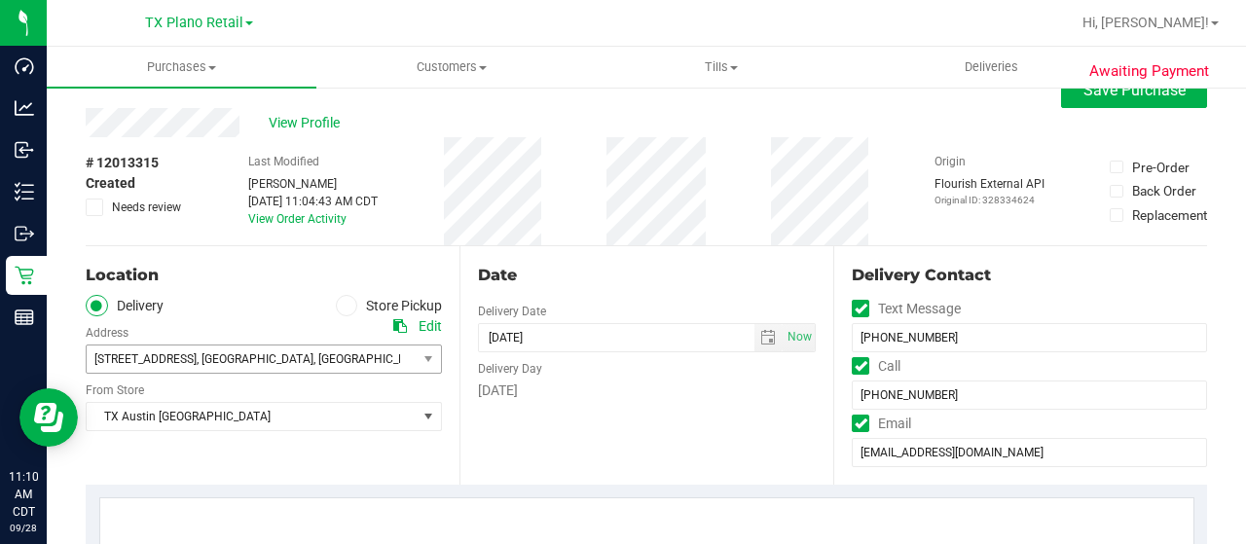
scroll to position [0, 0]
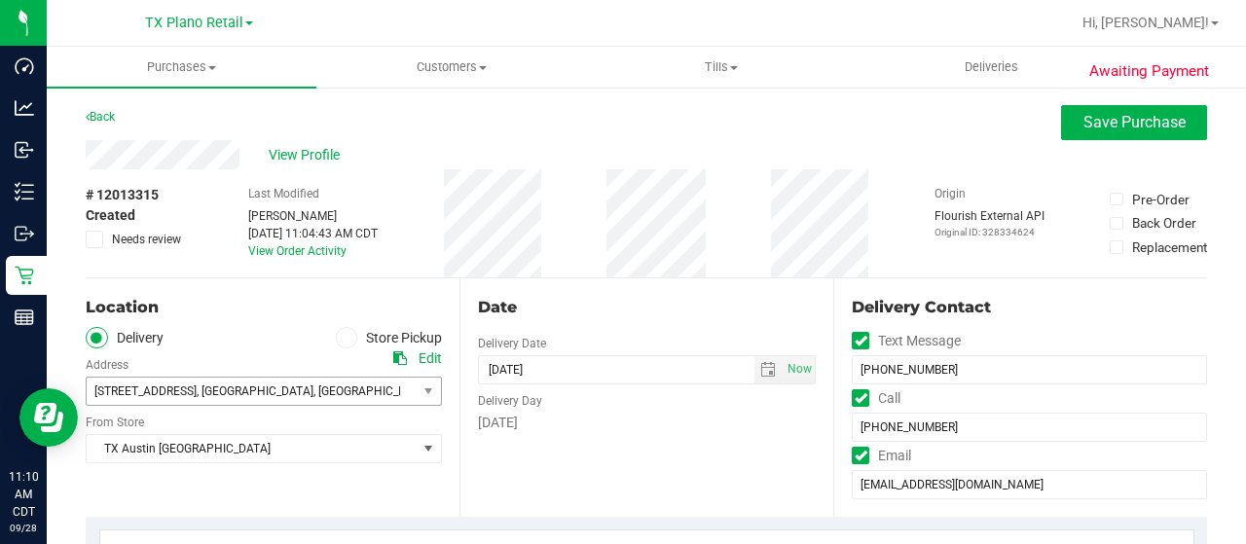
type textarea "[DATE] 10:00-16:00 -- Message: -- Phone:[PHONE_NUMBER] -- Payment Method:CASH -…"
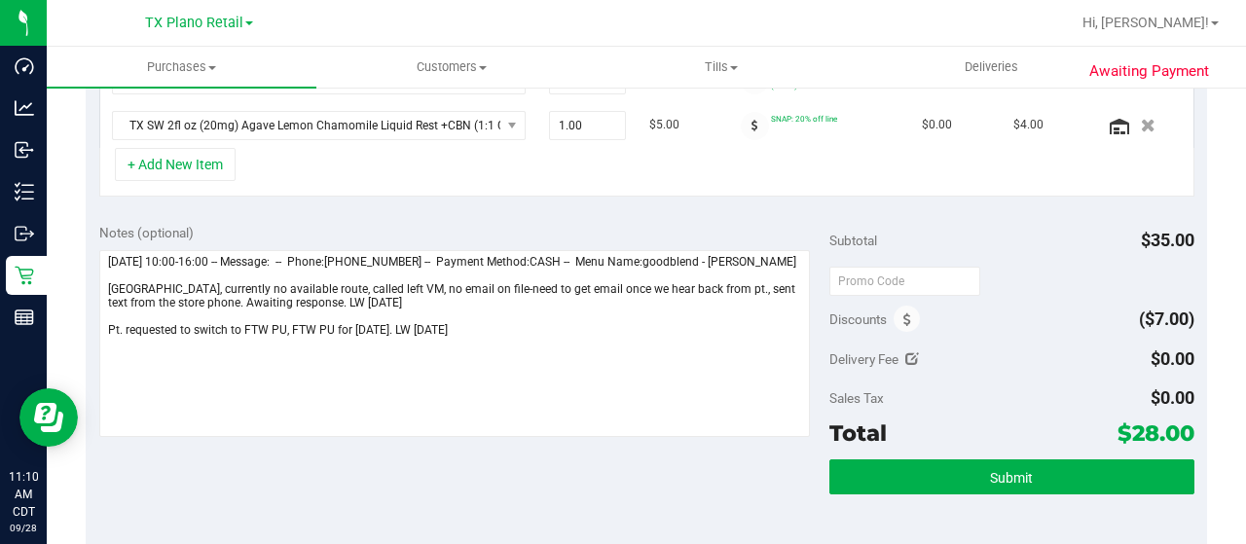
scroll to position [681, 0]
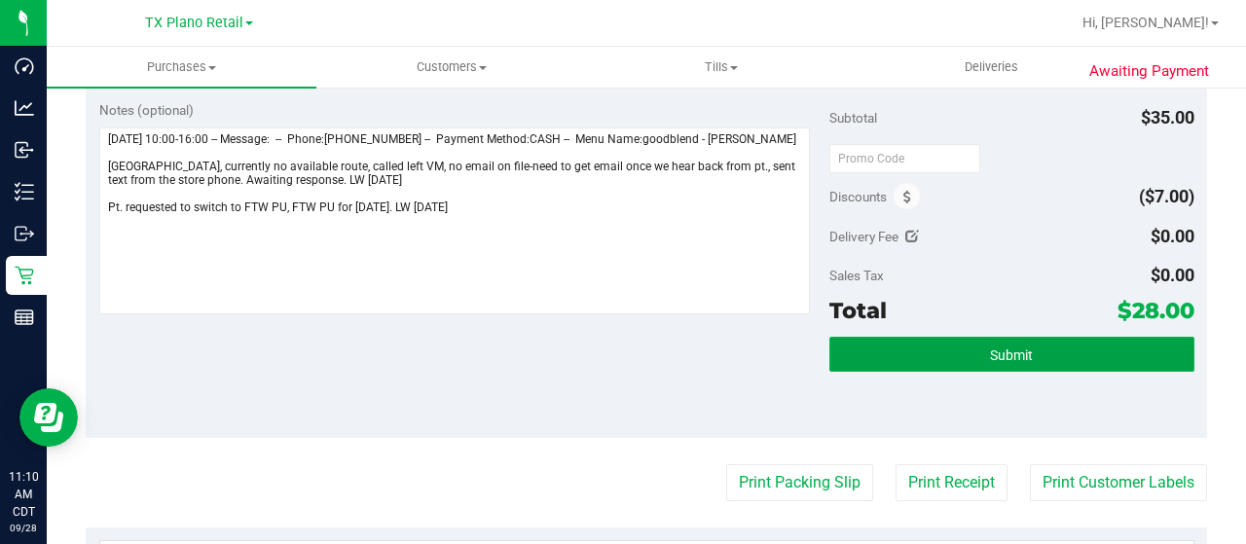
click at [1008, 360] on button "Submit" at bounding box center [1011, 354] width 365 height 35
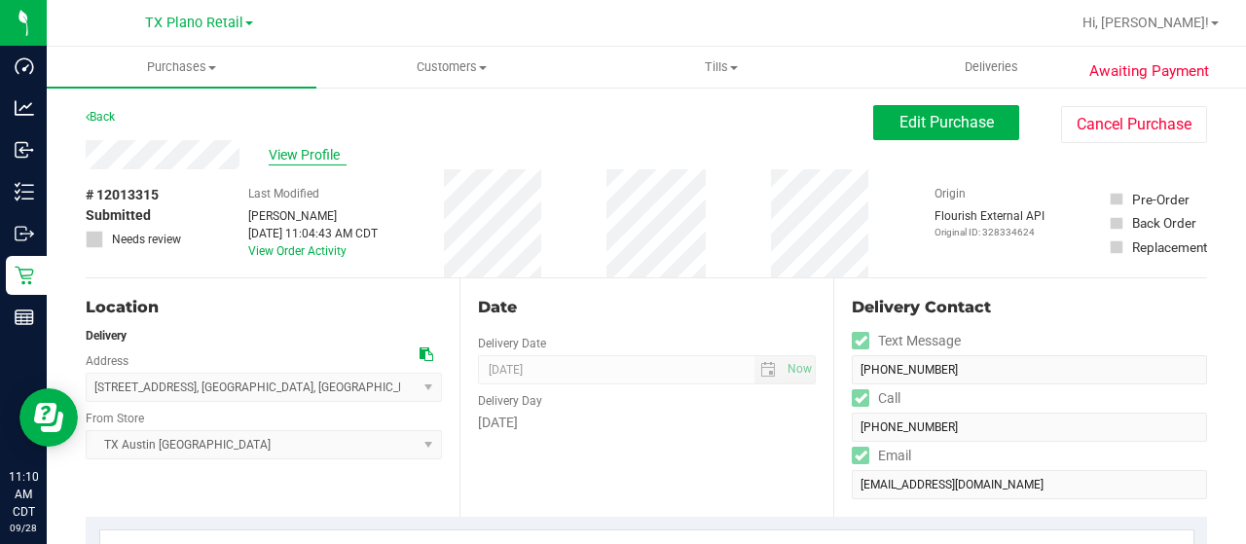
click at [320, 152] on span "View Profile" at bounding box center [308, 155] width 78 height 20
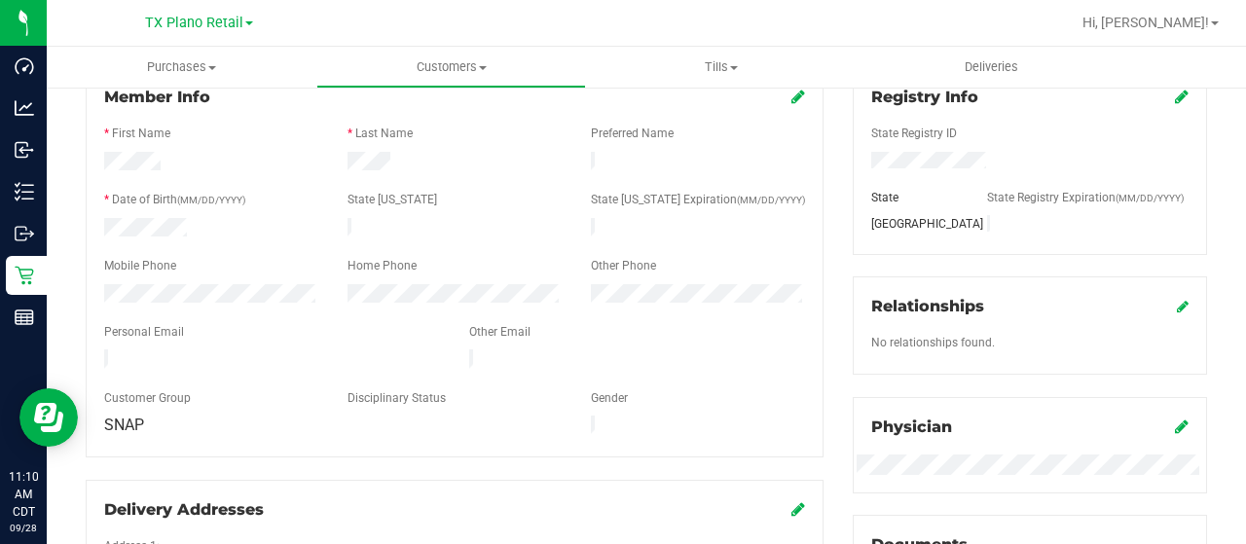
scroll to position [292, 0]
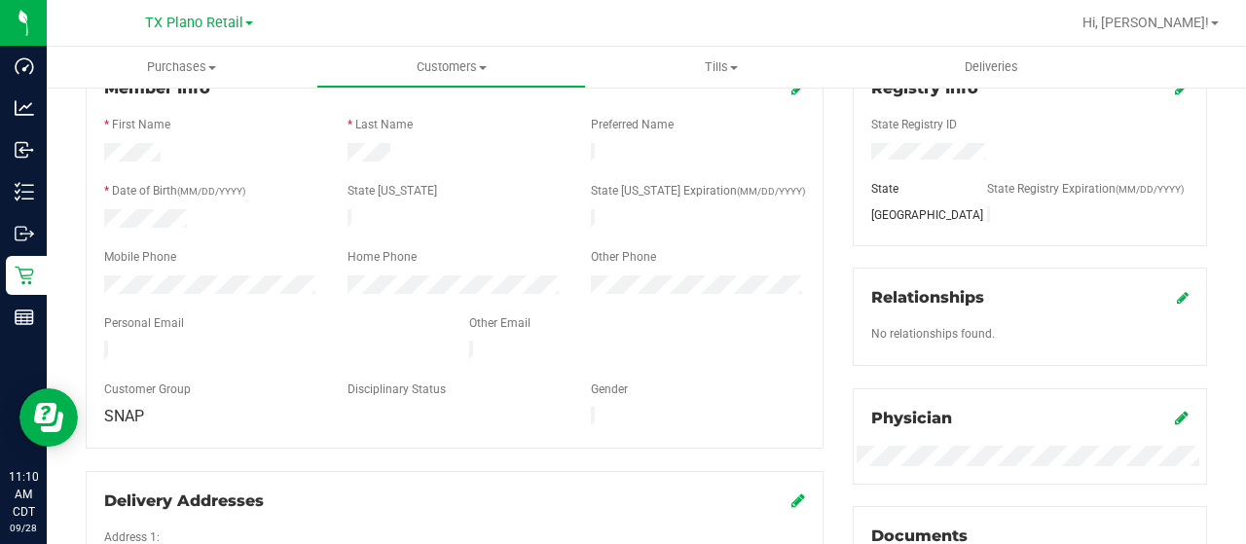
drag, startPoint x: 337, startPoint y: 342, endPoint x: 78, endPoint y: 342, distance: 258.8
click at [78, 342] on div "Member Info * First Name * Last Name Preferred Name * Date of Birth (MM/DD/YYYY…" at bounding box center [454, 397] width 767 height 679
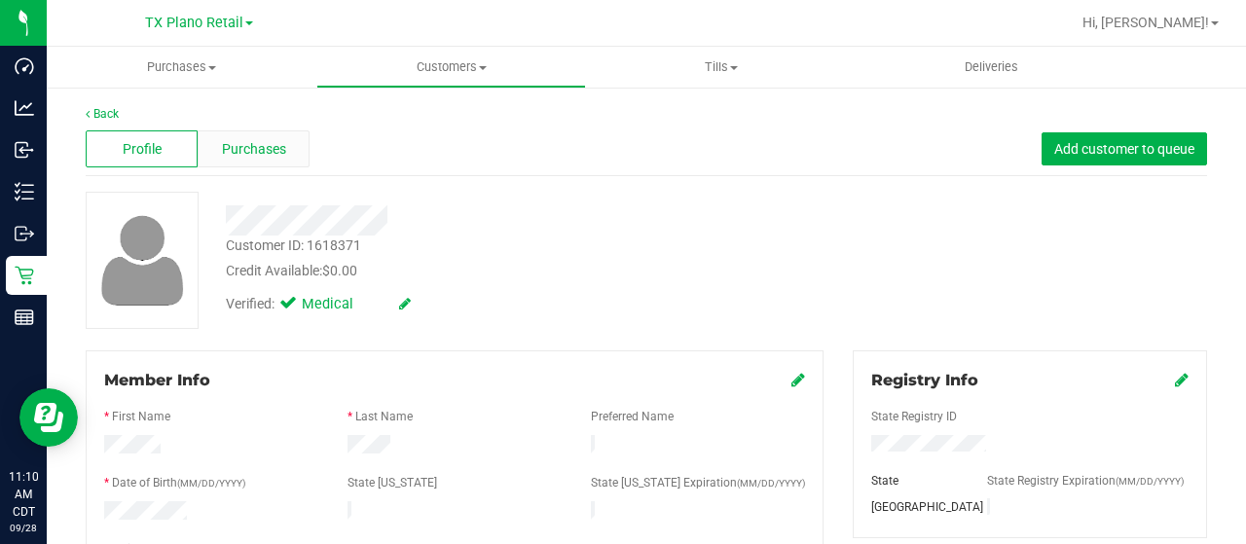
click at [267, 152] on span "Purchases" at bounding box center [254, 149] width 64 height 20
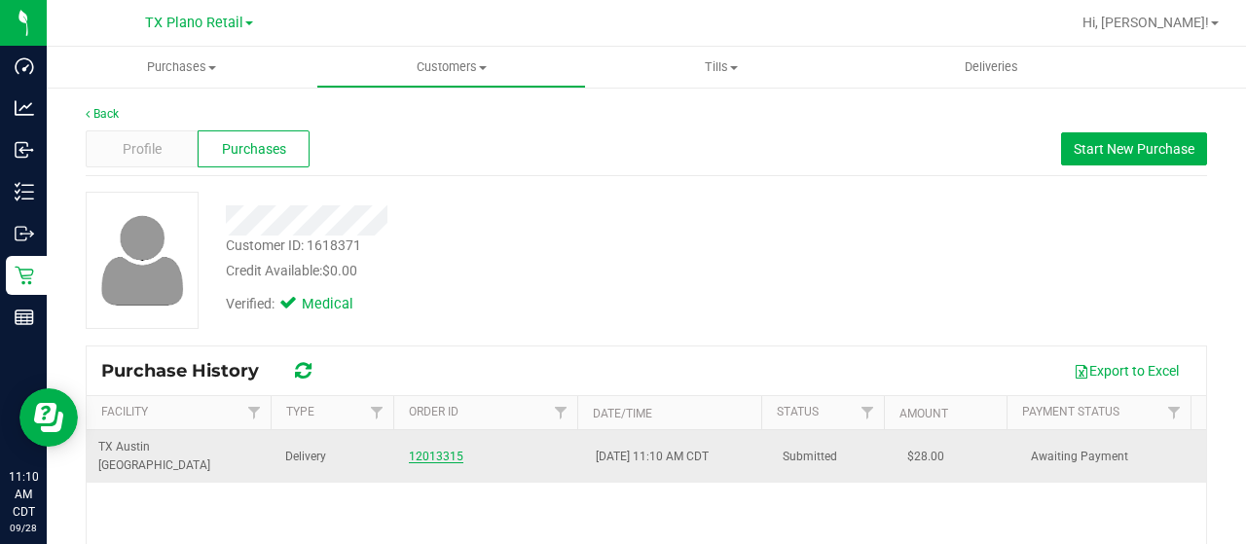
click at [435, 450] on link "12013315" at bounding box center [436, 457] width 54 height 14
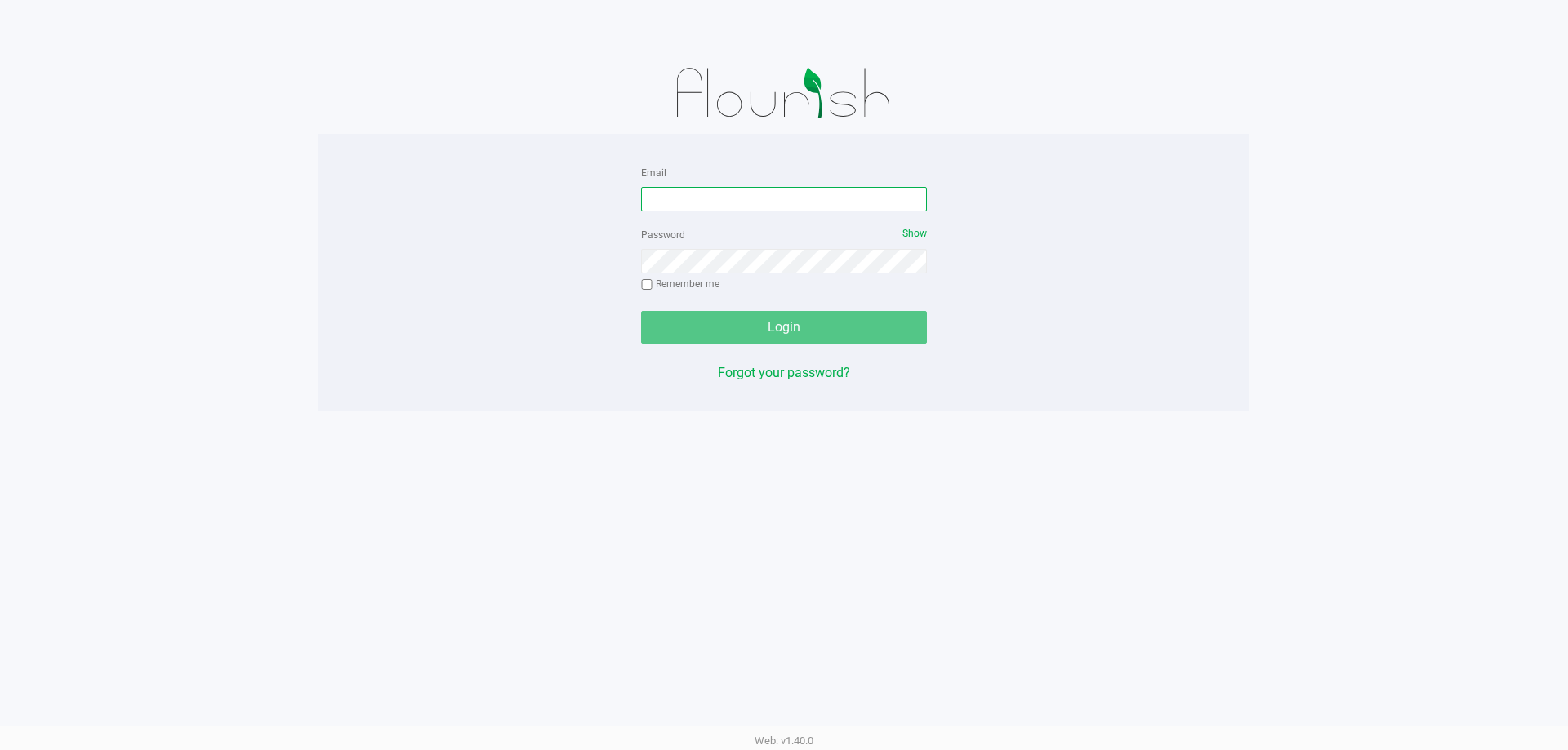
click at [693, 197] on input "Email" at bounding box center [784, 199] width 286 height 24
type input "jusramos@liveparallel.com"
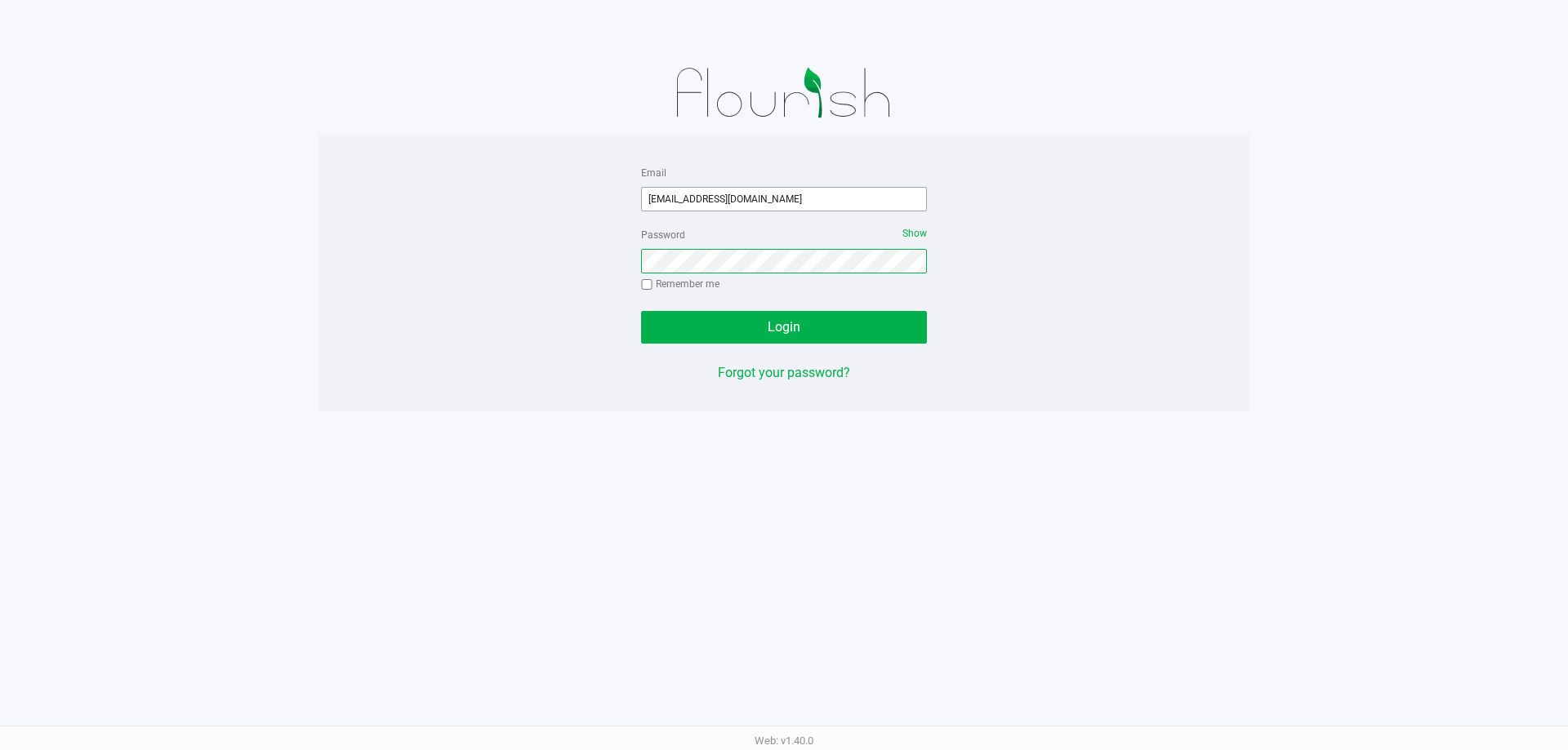
click at [641, 311] on button "Login" at bounding box center [784, 327] width 286 height 33
